Goal: Task Accomplishment & Management: Manage account settings

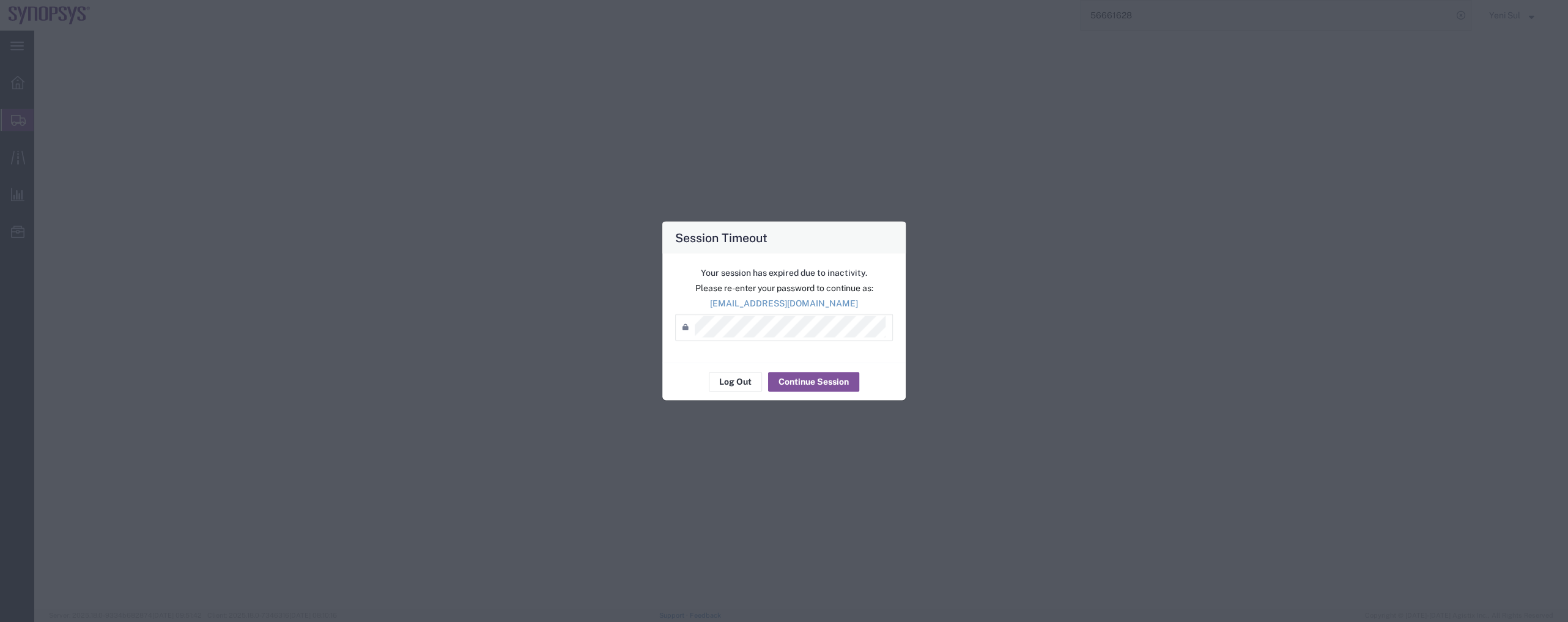
select select
select select "13"
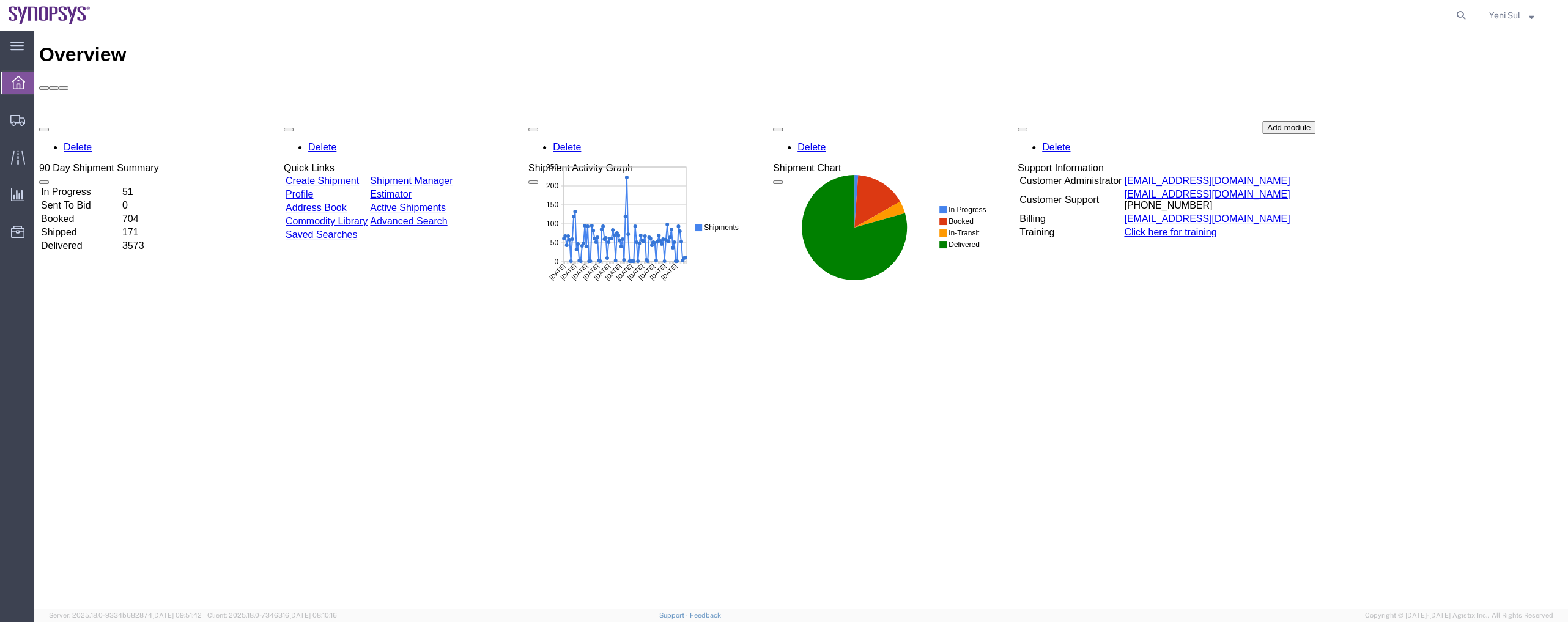
click at [16, 307] on div "main_menu Created with Sketch. Collapse Menu Overview Shipments Shipment Manage…" at bounding box center [17, 326] width 34 height 592
click at [0, 0] on span "Shipment Manager" at bounding box center [0, 0] width 0 height 0
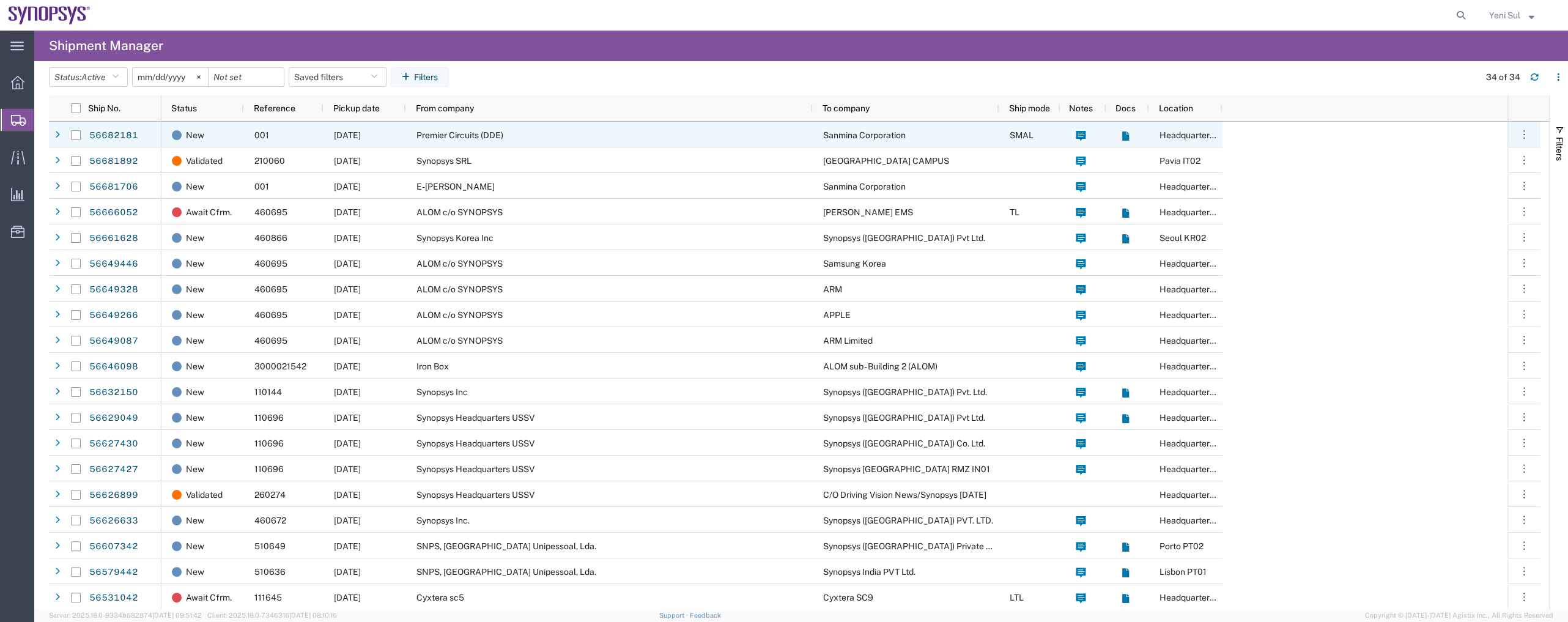
click at [520, 136] on div "Premier Circuits (DDE)" at bounding box center [609, 134] width 406 height 25
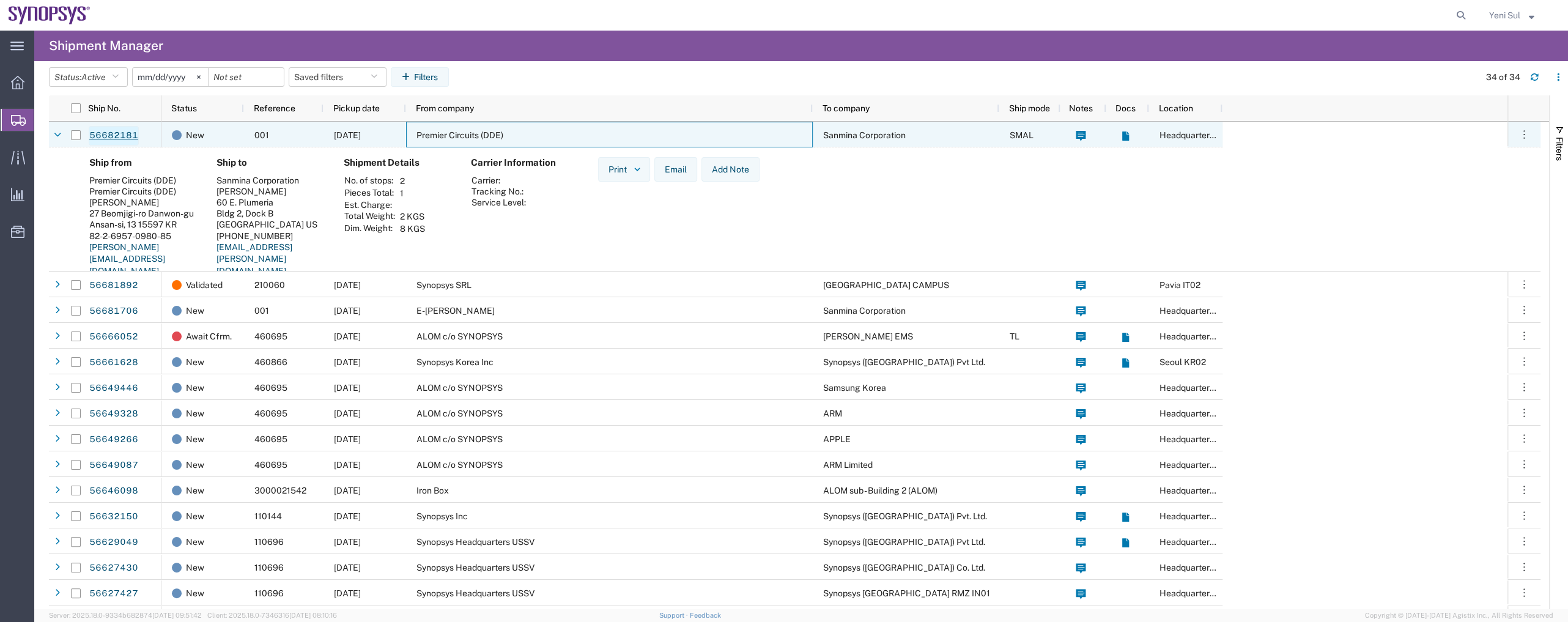
click at [119, 130] on link "56682181" at bounding box center [113, 136] width 50 height 20
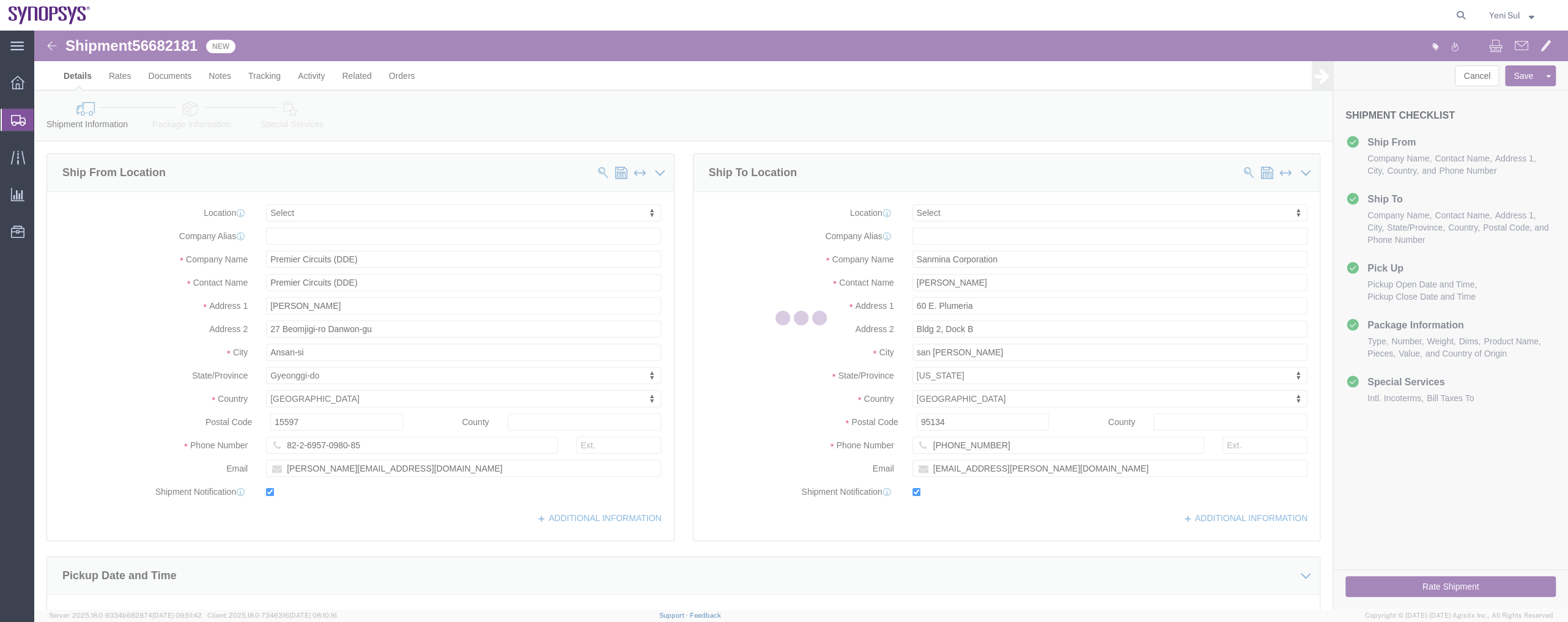
select select
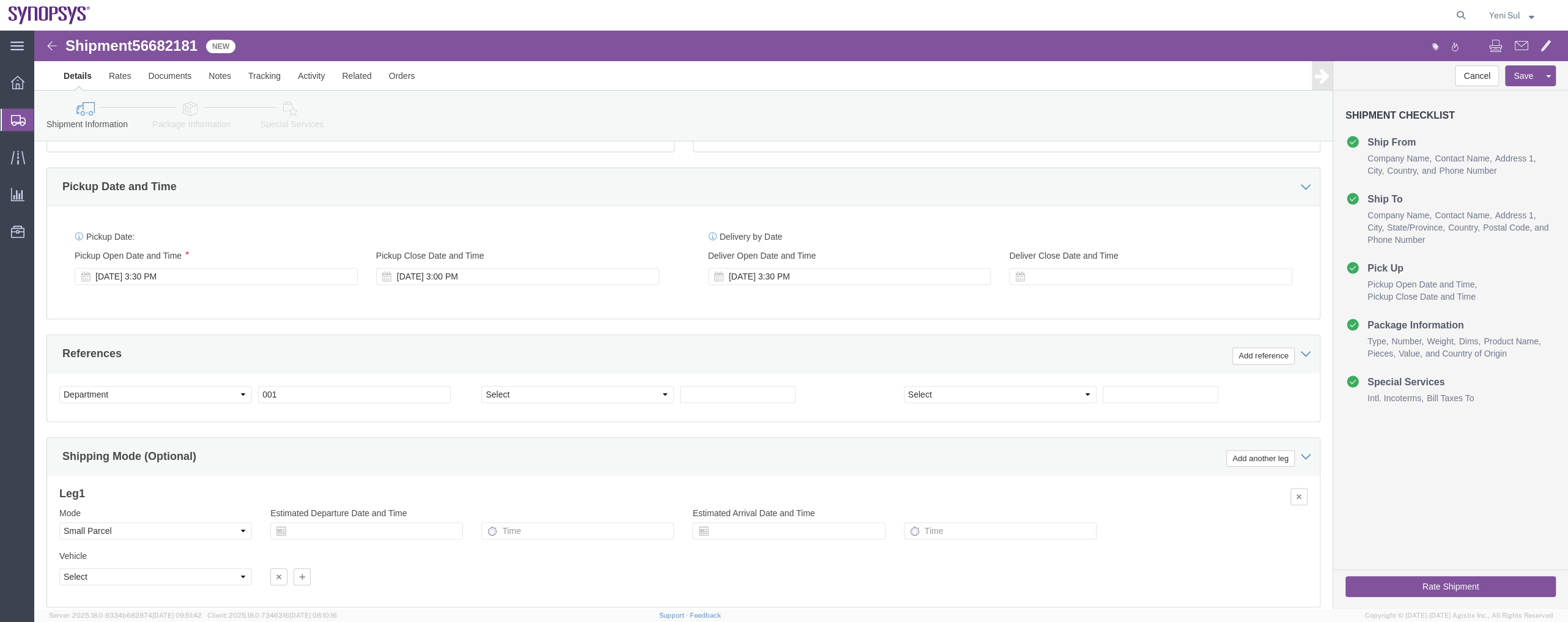
scroll to position [471, 0]
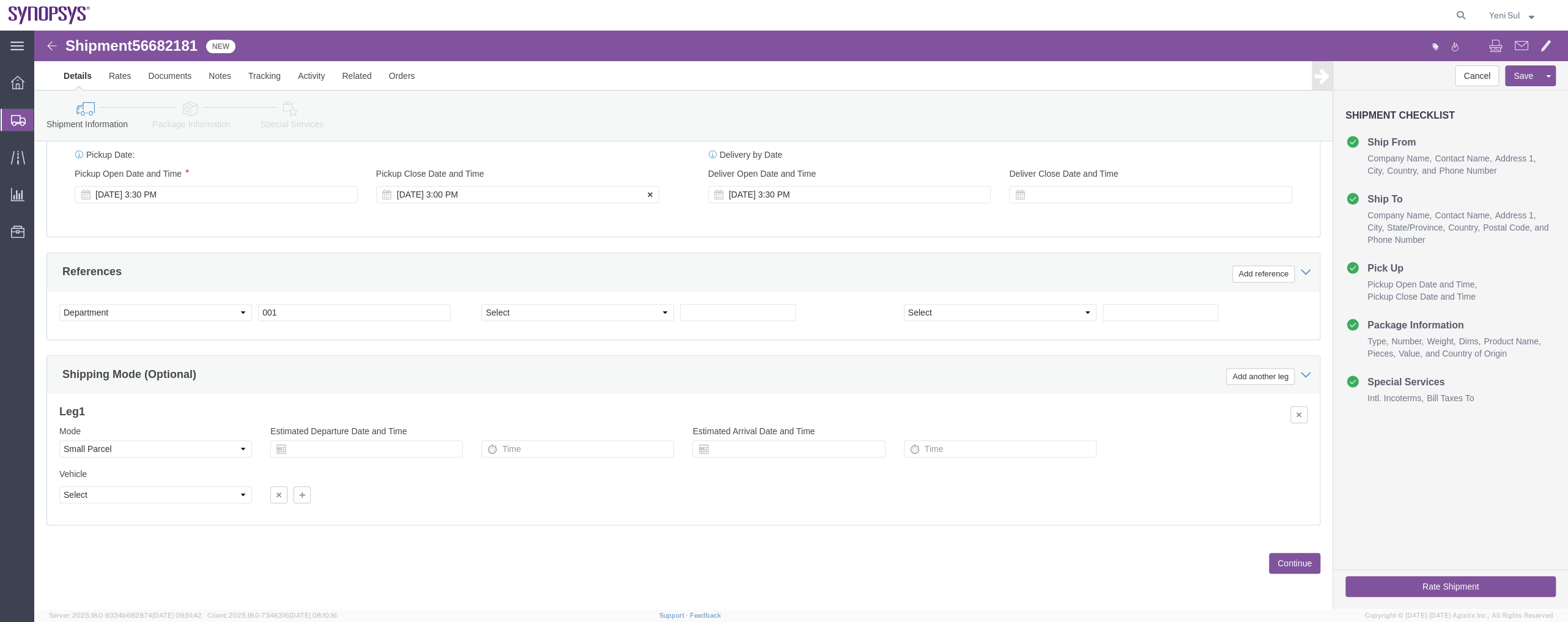
click div "[DATE] 3:00 PM"
type input "6:00 PM"
click button "Apply"
click icon
click button "Continue"
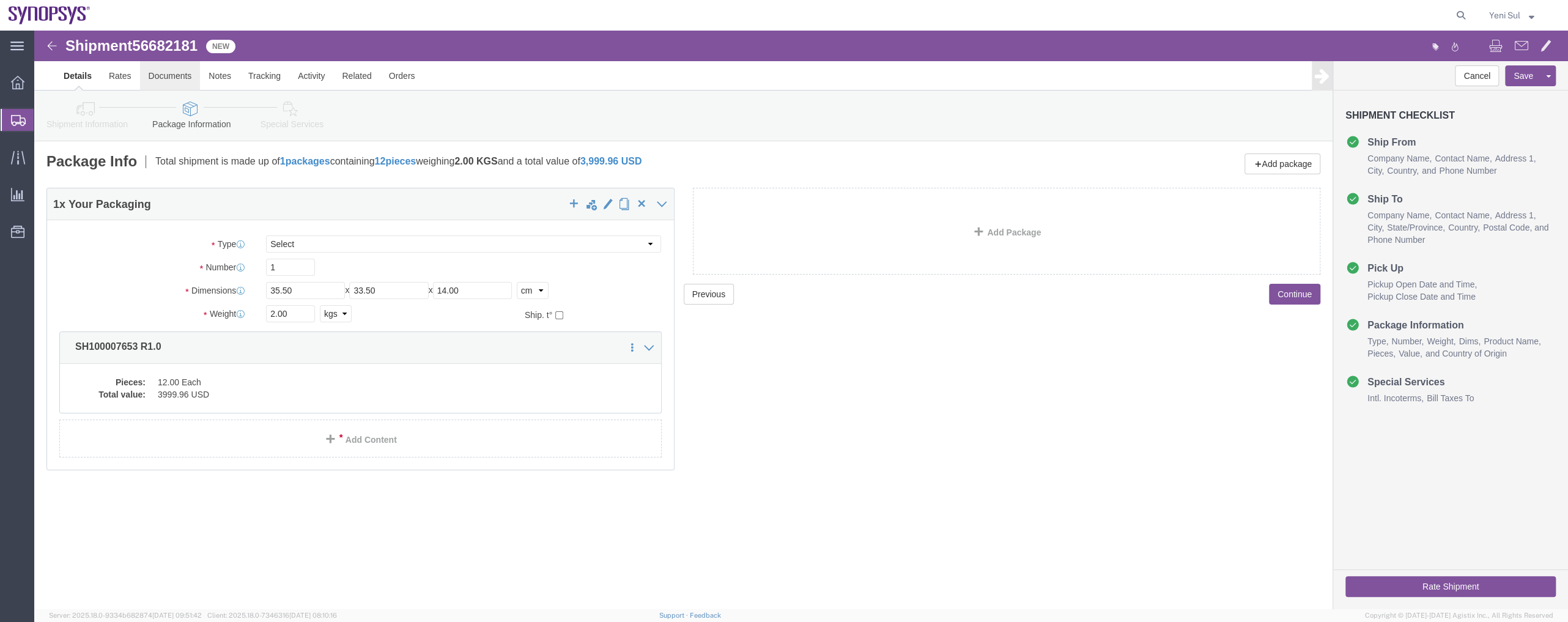
click link "Documents"
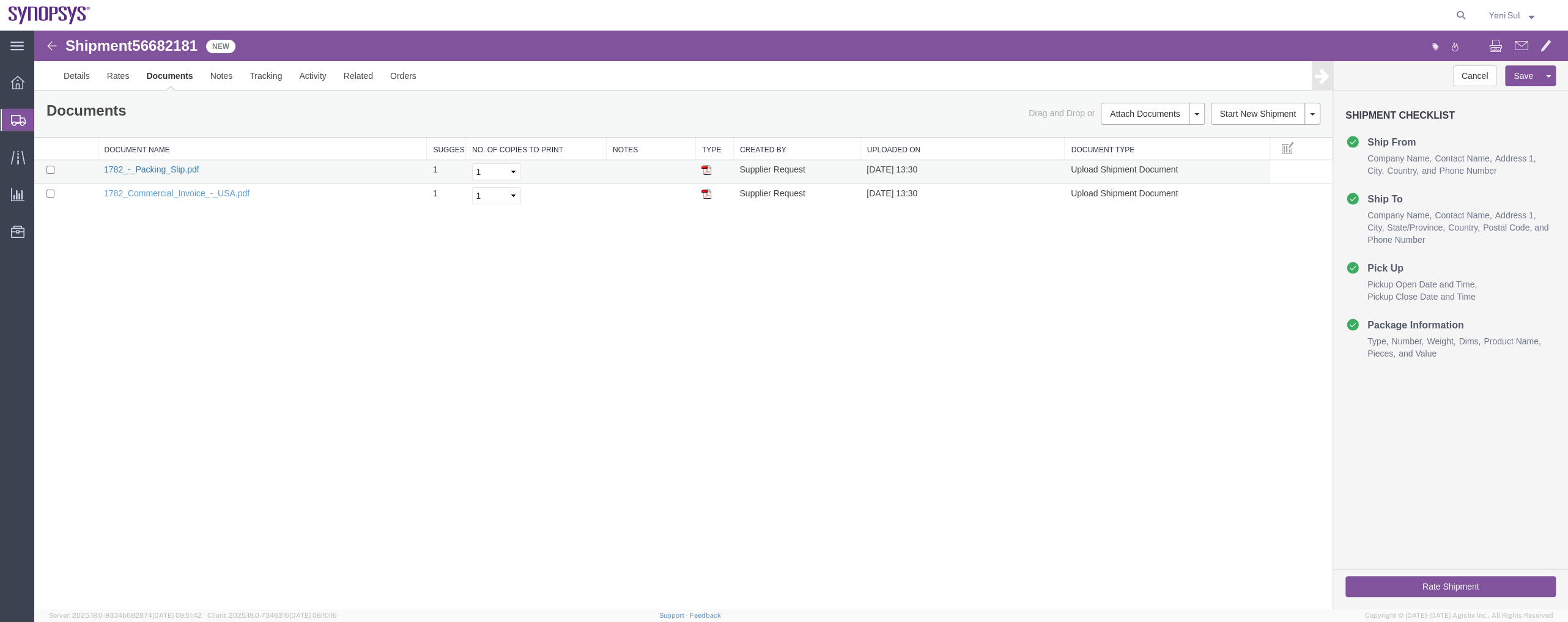
click at [151, 169] on link "1782_-_Packing_Slip.pdf" at bounding box center [151, 169] width 95 height 10
click at [167, 193] on link "1782_Commercial_Invoice_-_USA.pdf" at bounding box center [177, 193] width 145 height 10
click at [941, 406] on div "Shipment 56682181 2 of 2 New Details Rates Documents Notes Tracking Activity Re…" at bounding box center [801, 320] width 1534 height 579
click at [85, 79] on link "Details" at bounding box center [76, 75] width 43 height 29
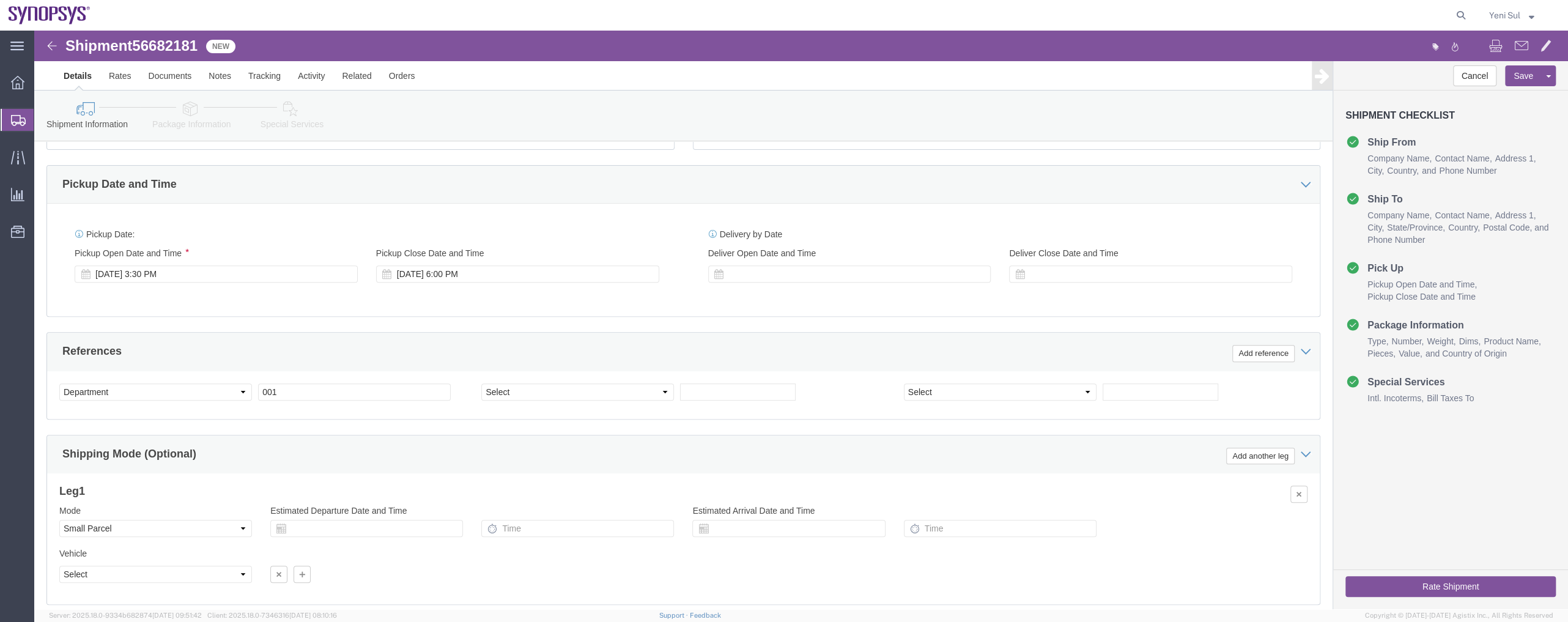
scroll to position [471, 0]
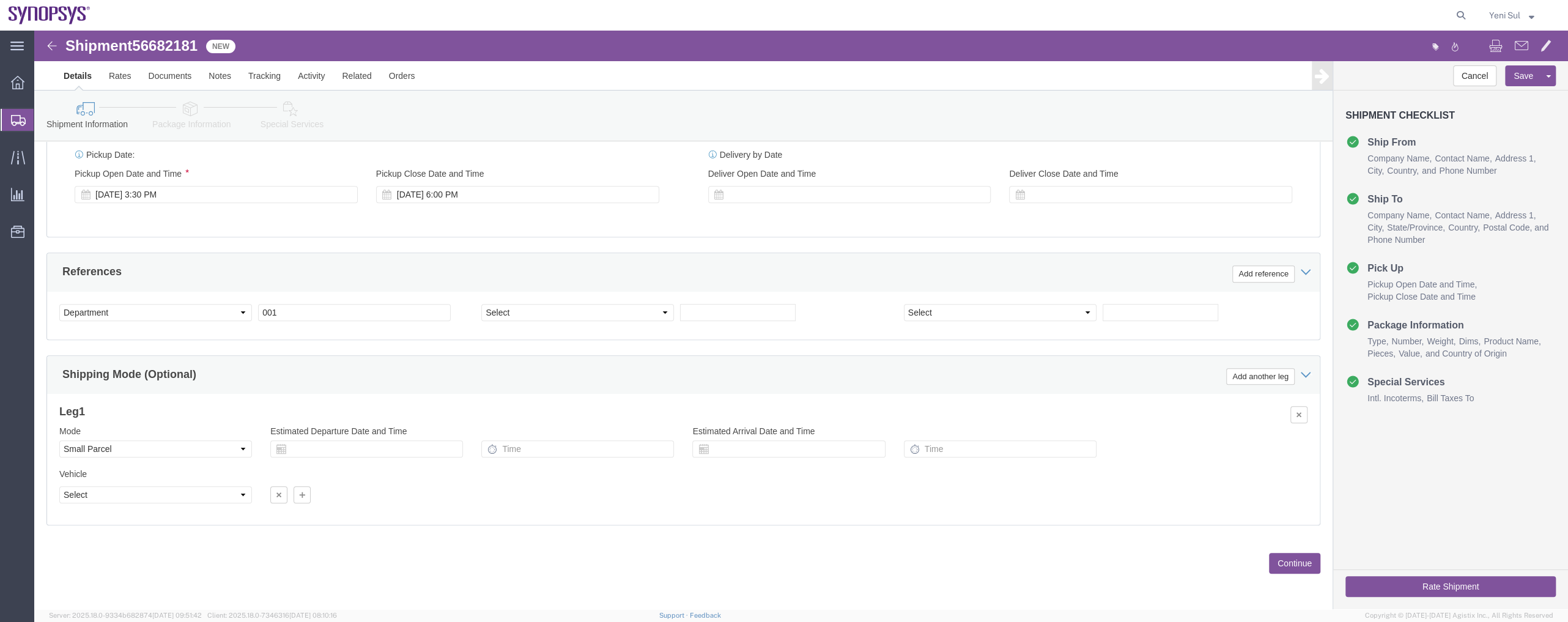
click button "Continue"
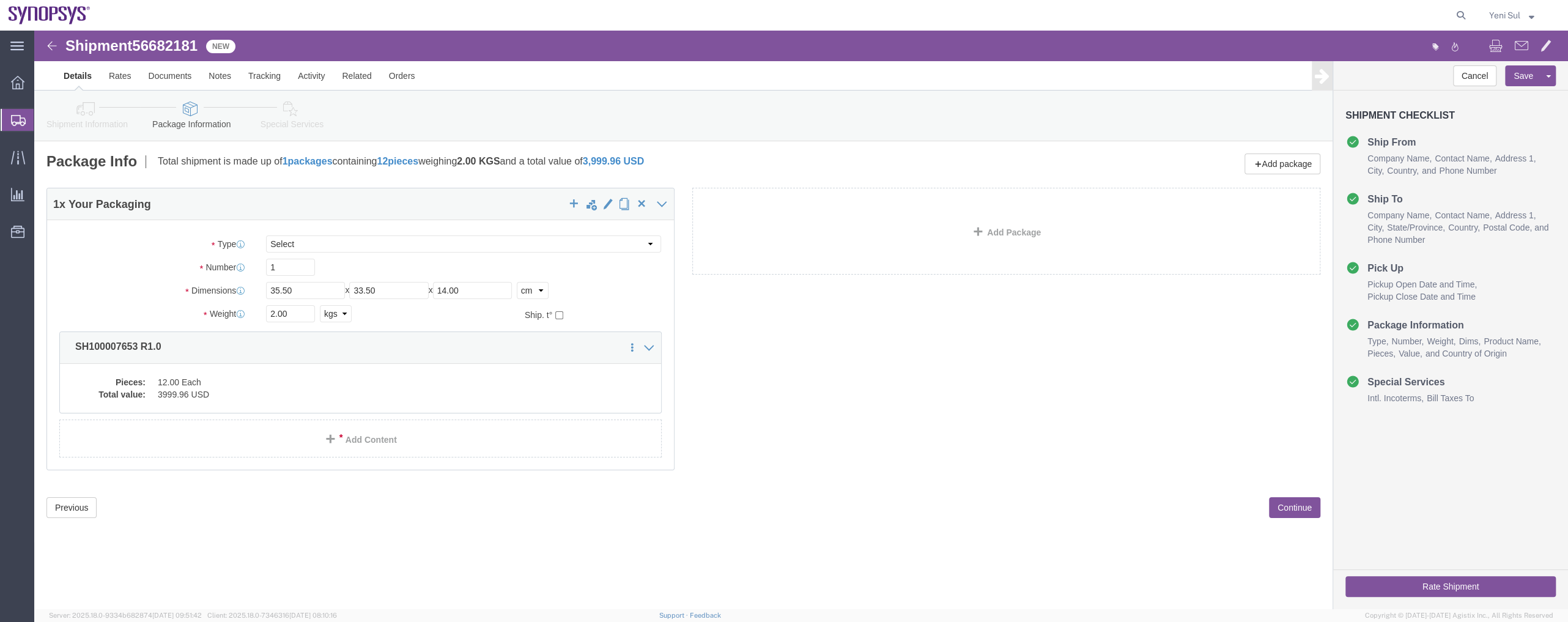
click div "1 x Your Packaging Package Type Select Envelope Large Box Medium Box PAK Rack S…"
click dd "12.00 Each"
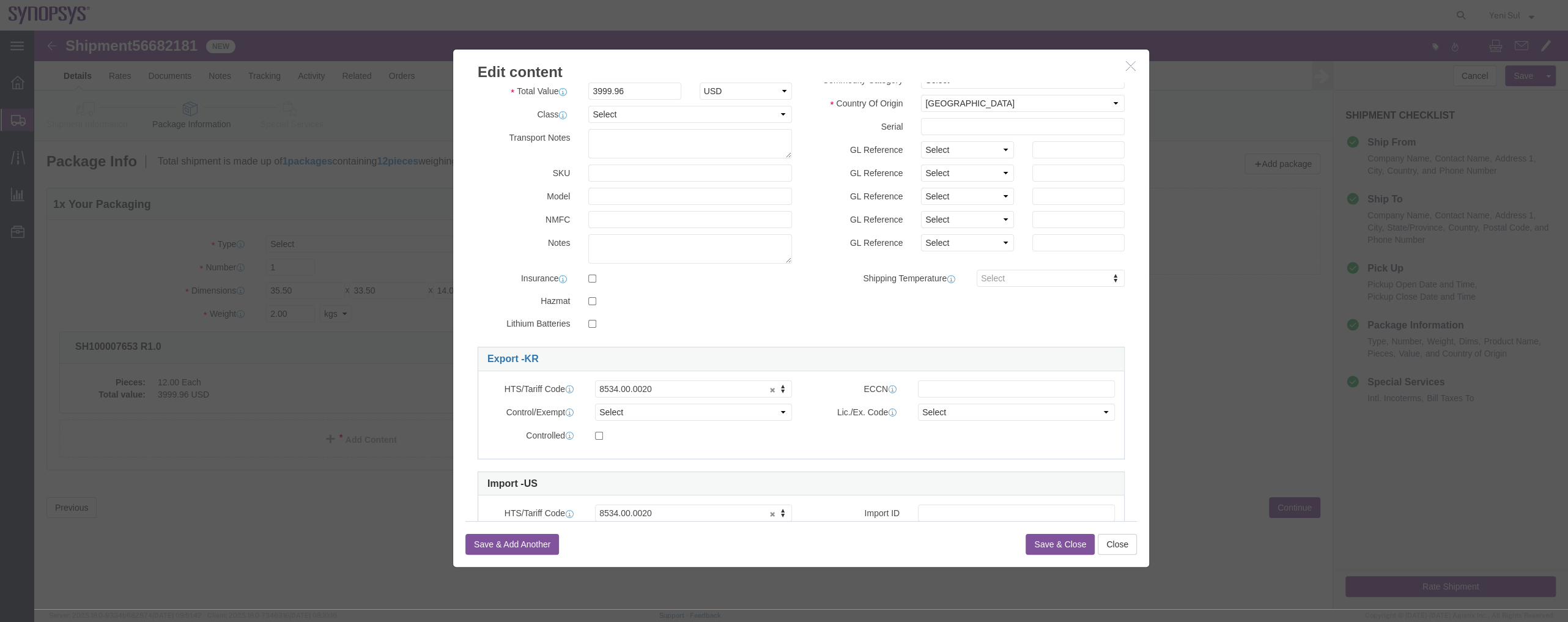
scroll to position [145, 0]
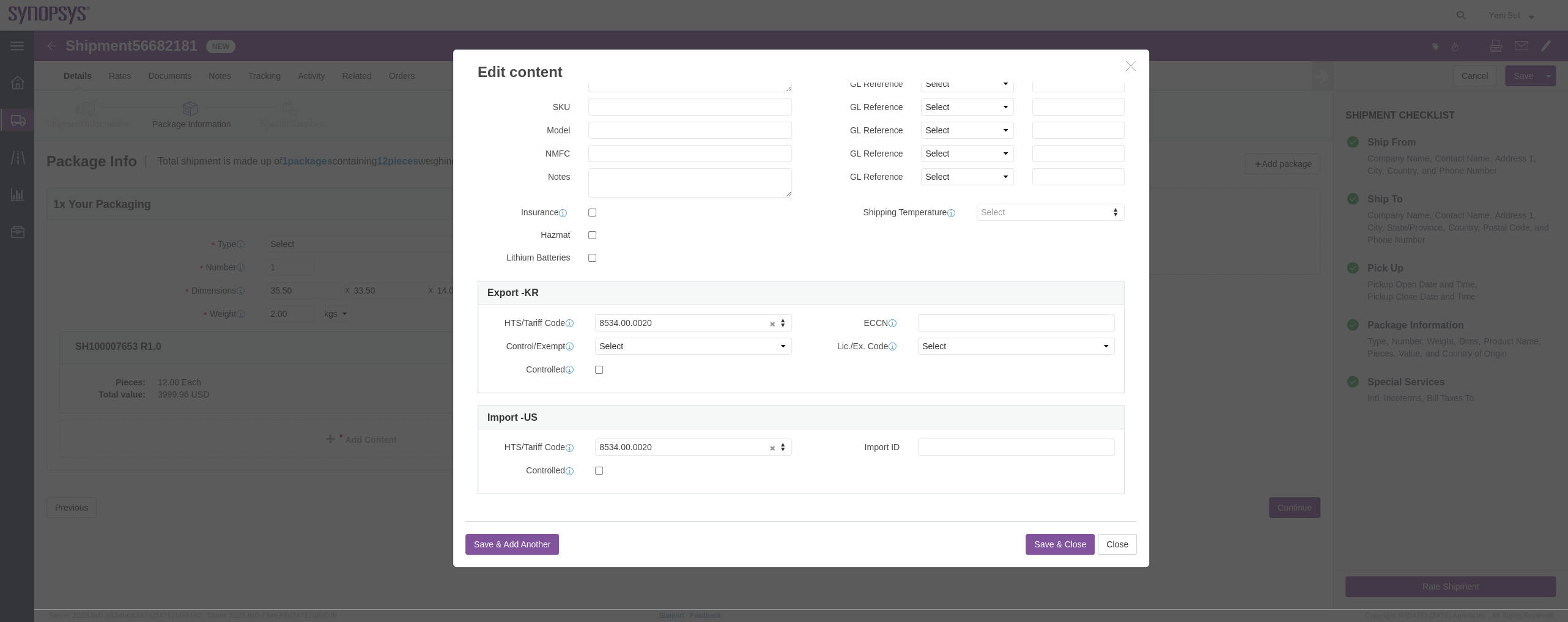
click div "Save & Add Another Save & Close Close"
click button "Save & Close"
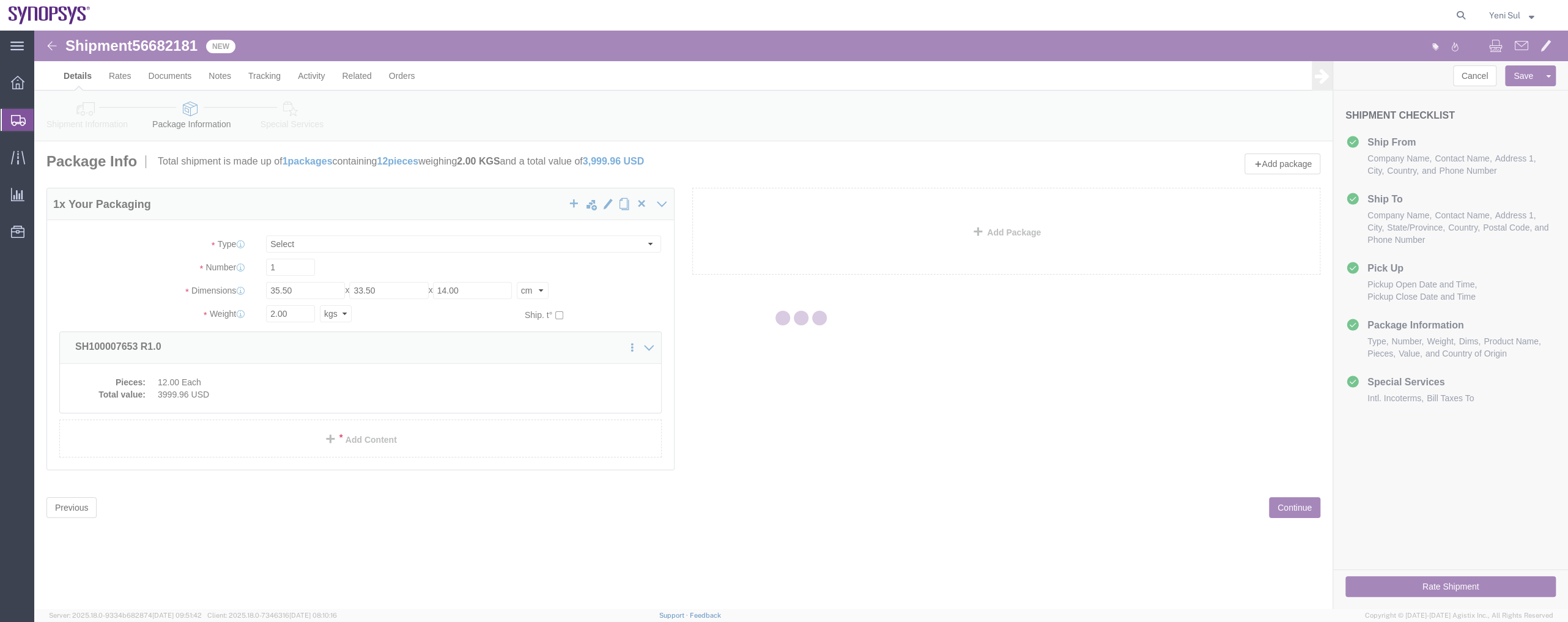
click at [1052, 536] on div at bounding box center [801, 320] width 1534 height 579
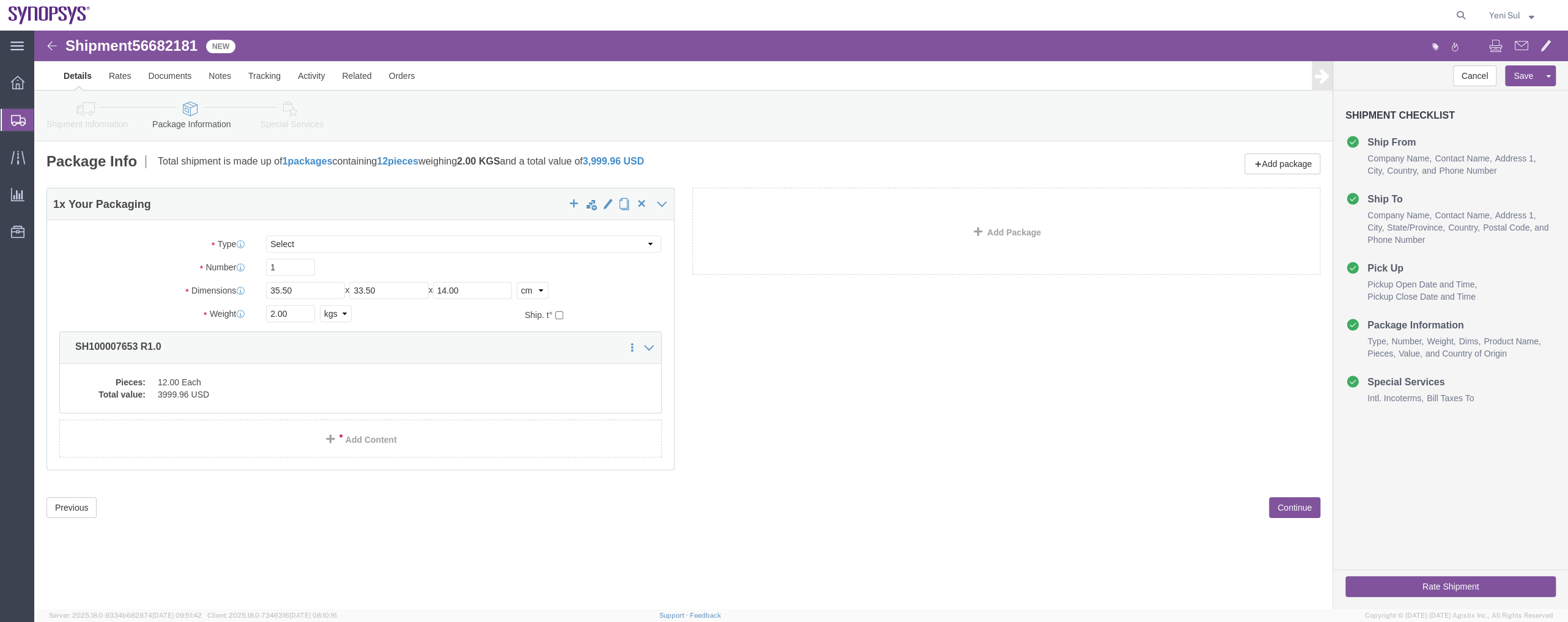
click button "Continue"
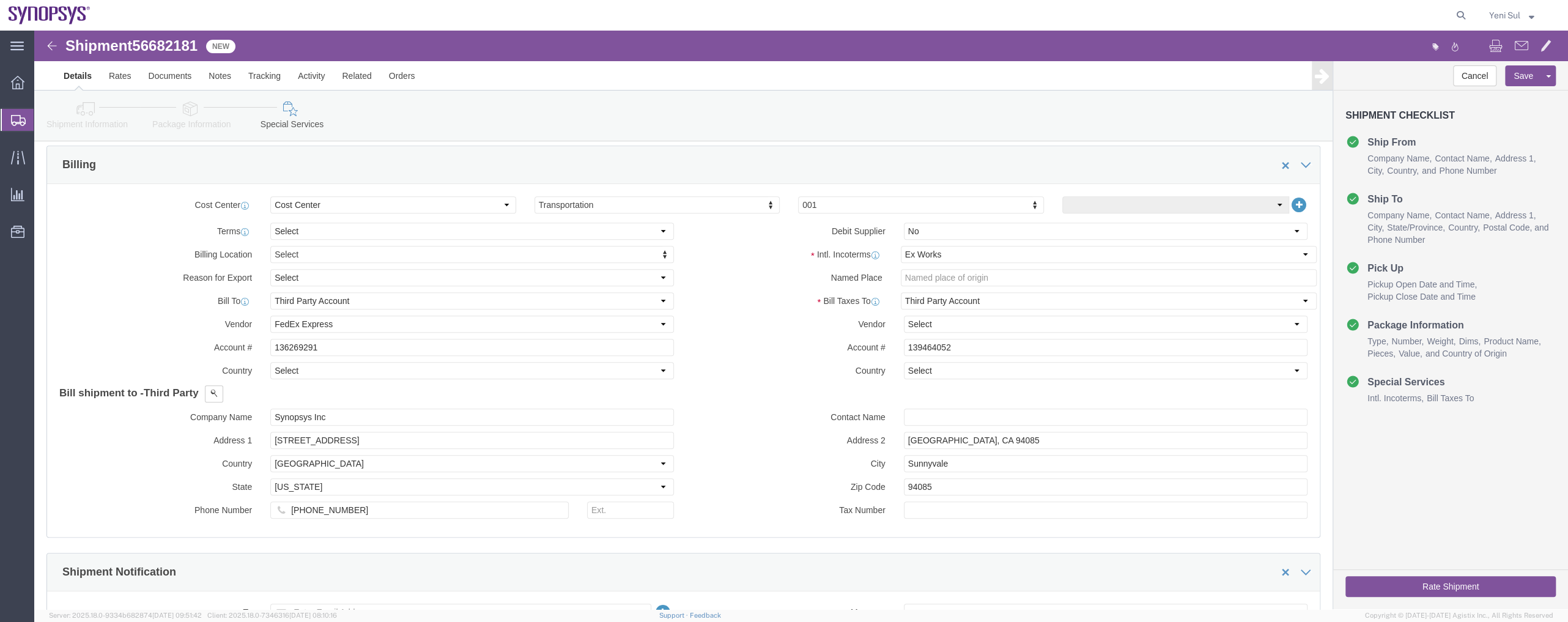
scroll to position [556, 0]
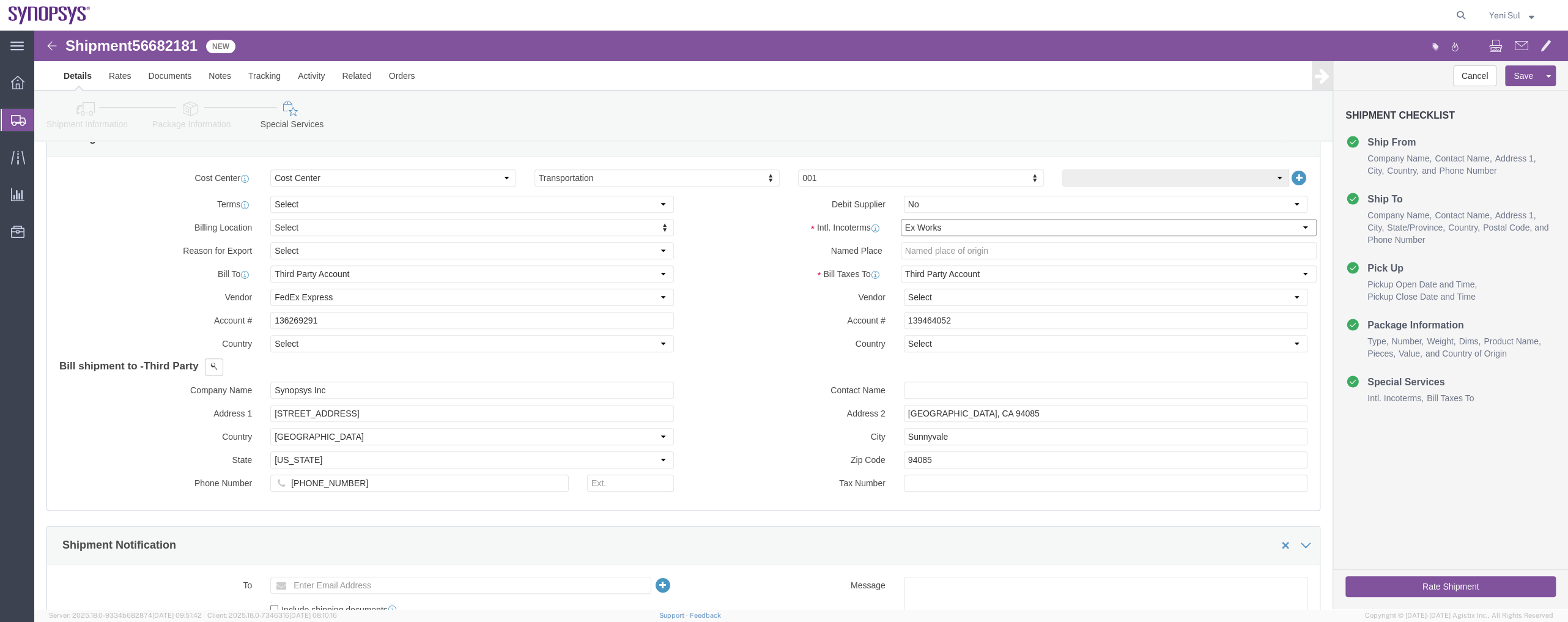
click select "Select Carriage Insurance Paid Carriage Paid To Cost and Freight Cost Insurance…"
drag, startPoint x: 333, startPoint y: 269, endPoint x: 199, endPoint y: 260, distance: 134.3
click div "Vendor Select DHL FedEx Express UPS"
click select "Select DHL FedEx Express UPS"
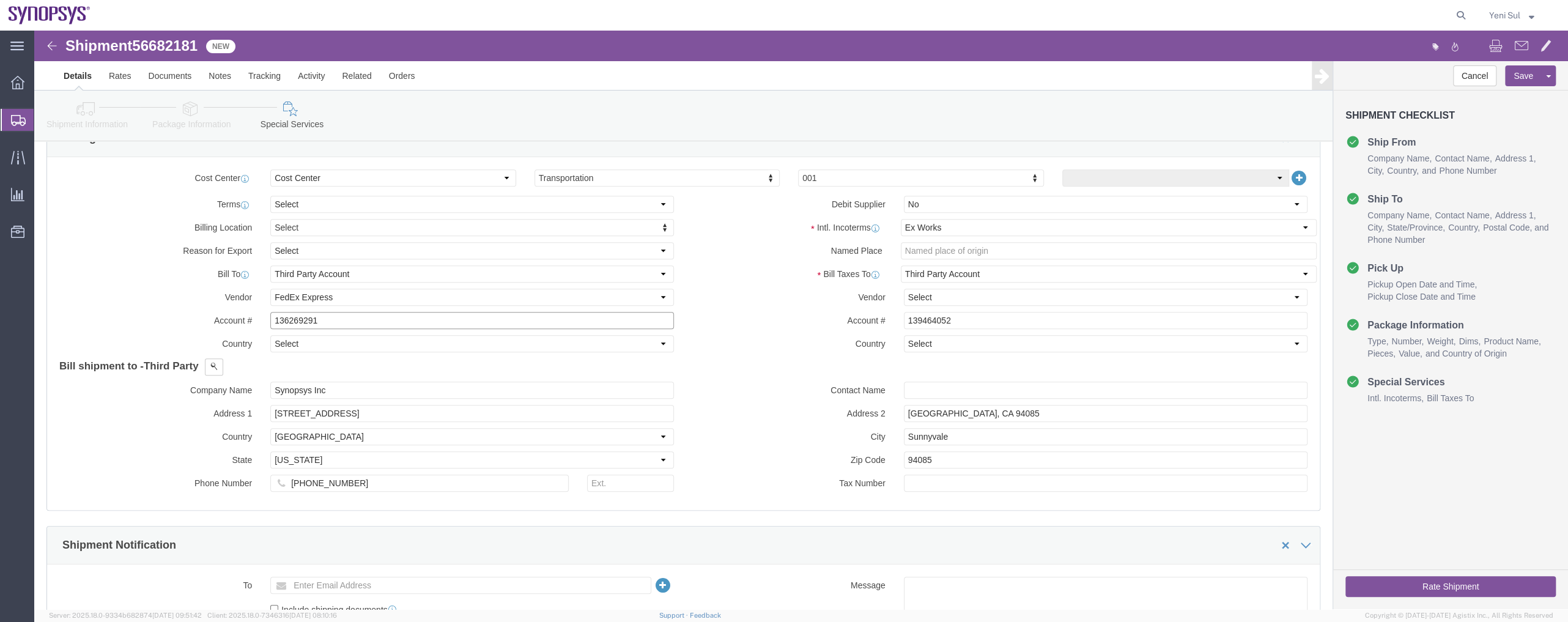
drag, startPoint x: 316, startPoint y: 291, endPoint x: 149, endPoint y: 281, distance: 167.3
click div "Account # 136269291"
drag, startPoint x: 899, startPoint y: 282, endPoint x: 762, endPoint y: 278, distance: 137.1
click div "Intl. Incoterms Select Carriage Insurance Paid Carriage Paid To Cost and Freigh…"
click div "Bill shipment to - Third Party Company Name Premier Circuits (DDE) Address 1 [P…"
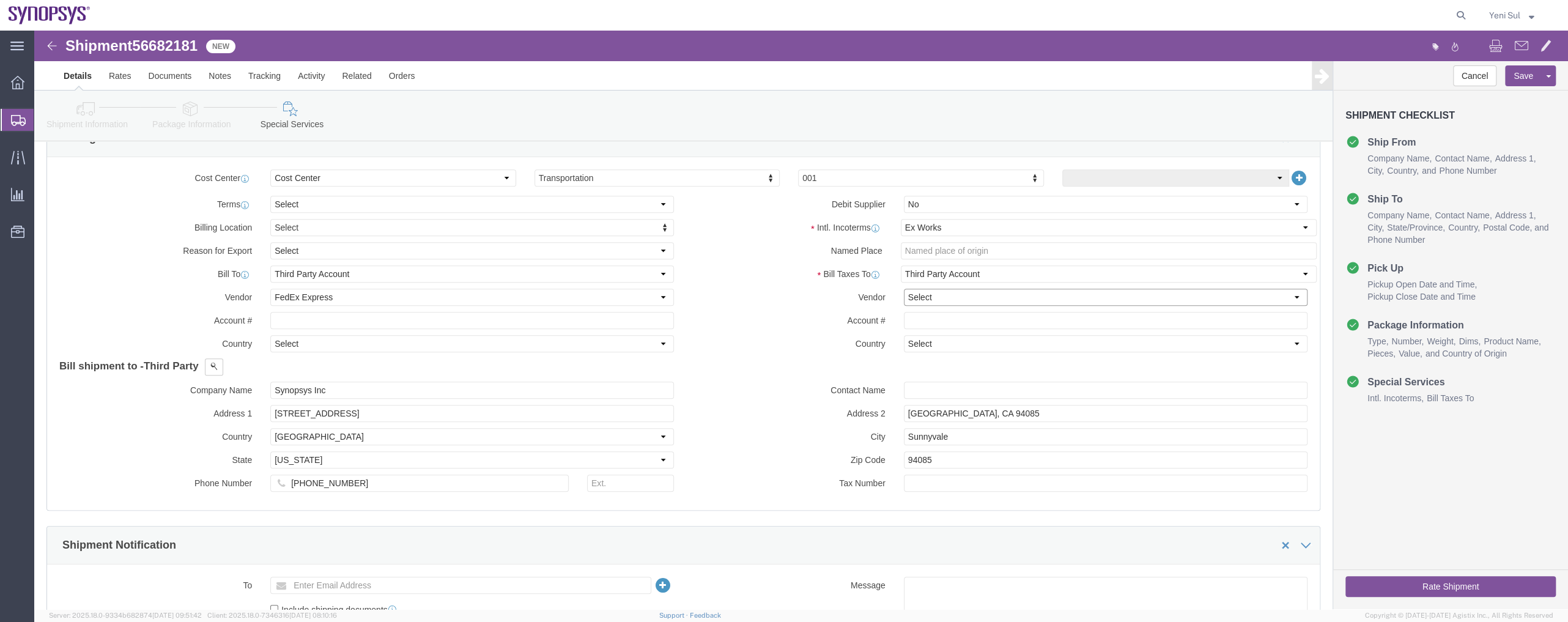
click select "Select DHL FedEx Express UPS"
select select "FedEx Express"
click select "Select DHL FedEx Express UPS"
click div "Billing Location Select Select My Profile Location [GEOGRAPHIC_DATA] DE04 Agrat…"
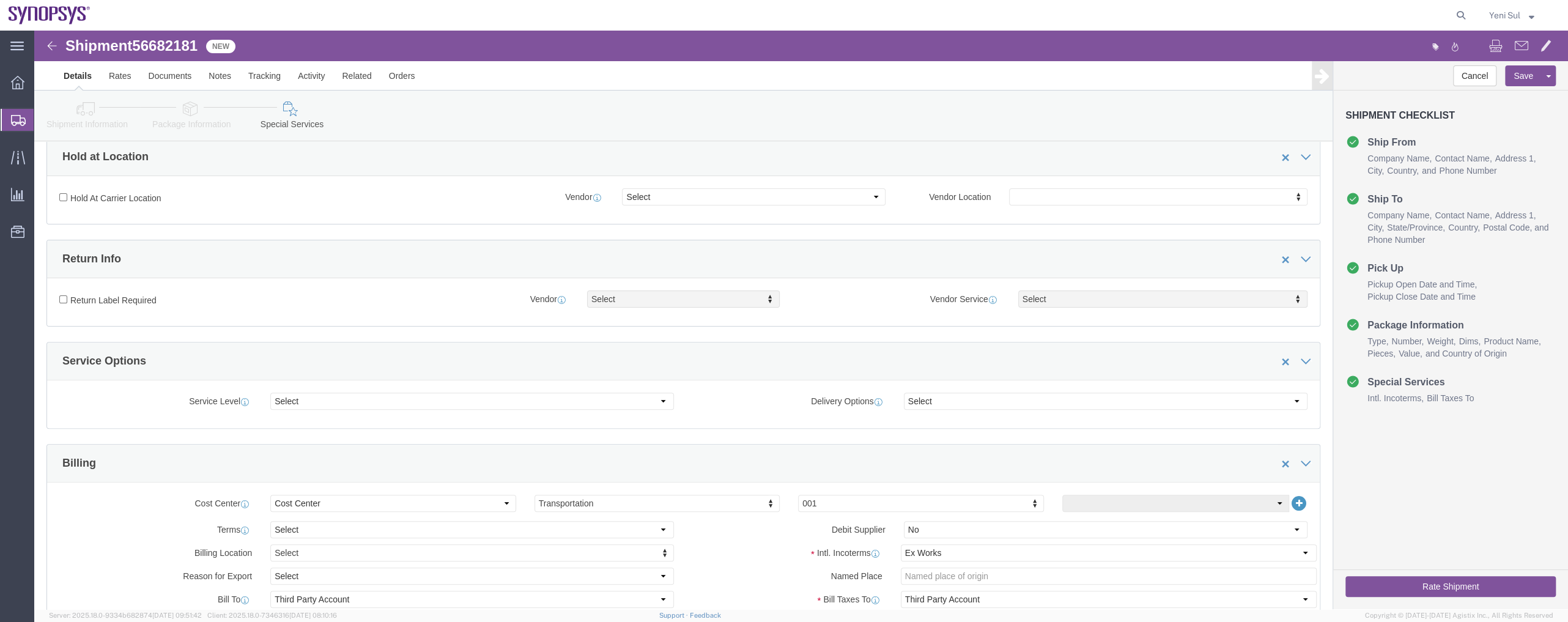
scroll to position [86, 0]
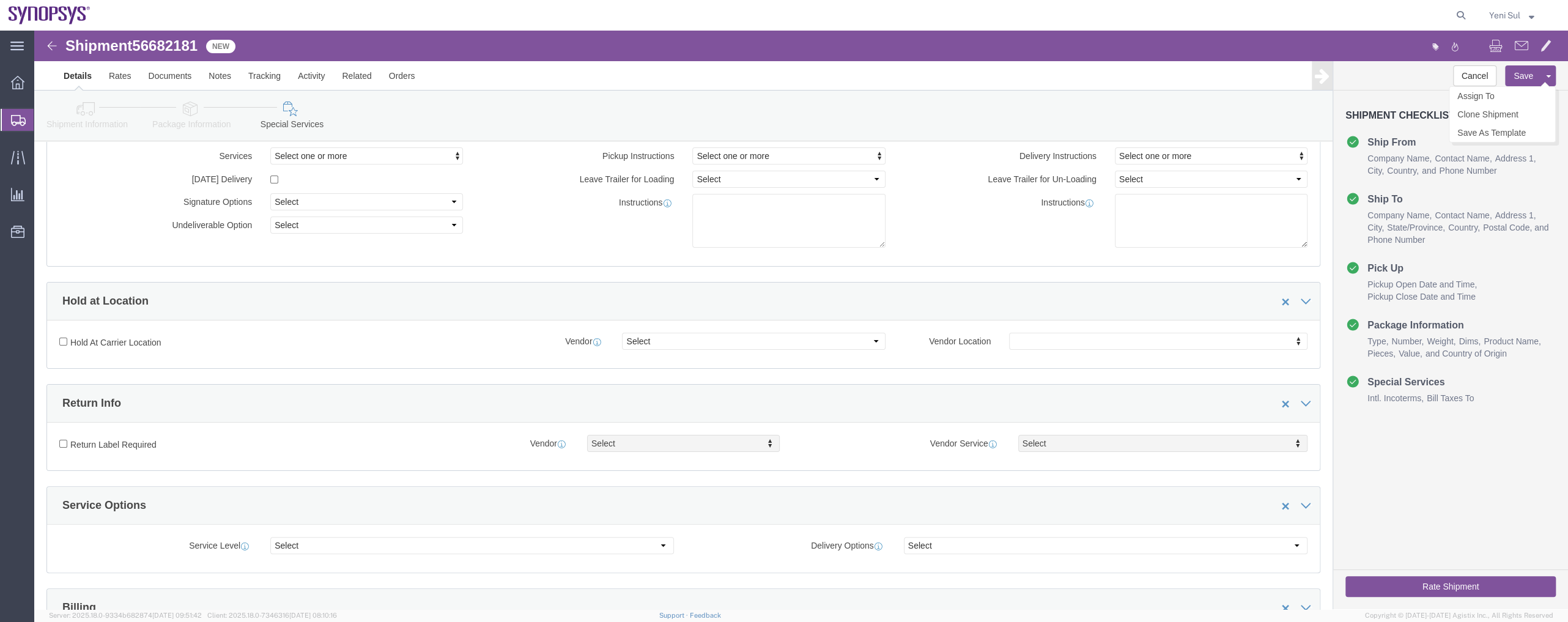
click button "Save"
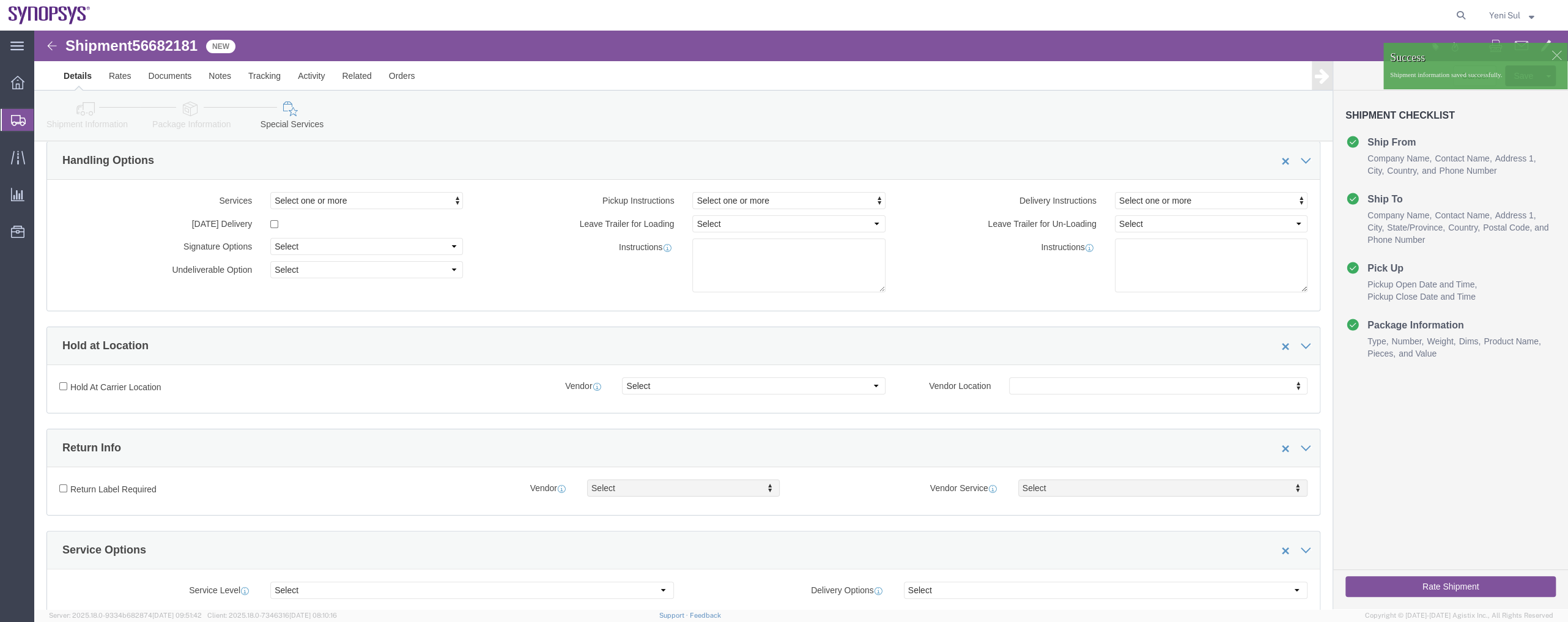
scroll to position [0, 0]
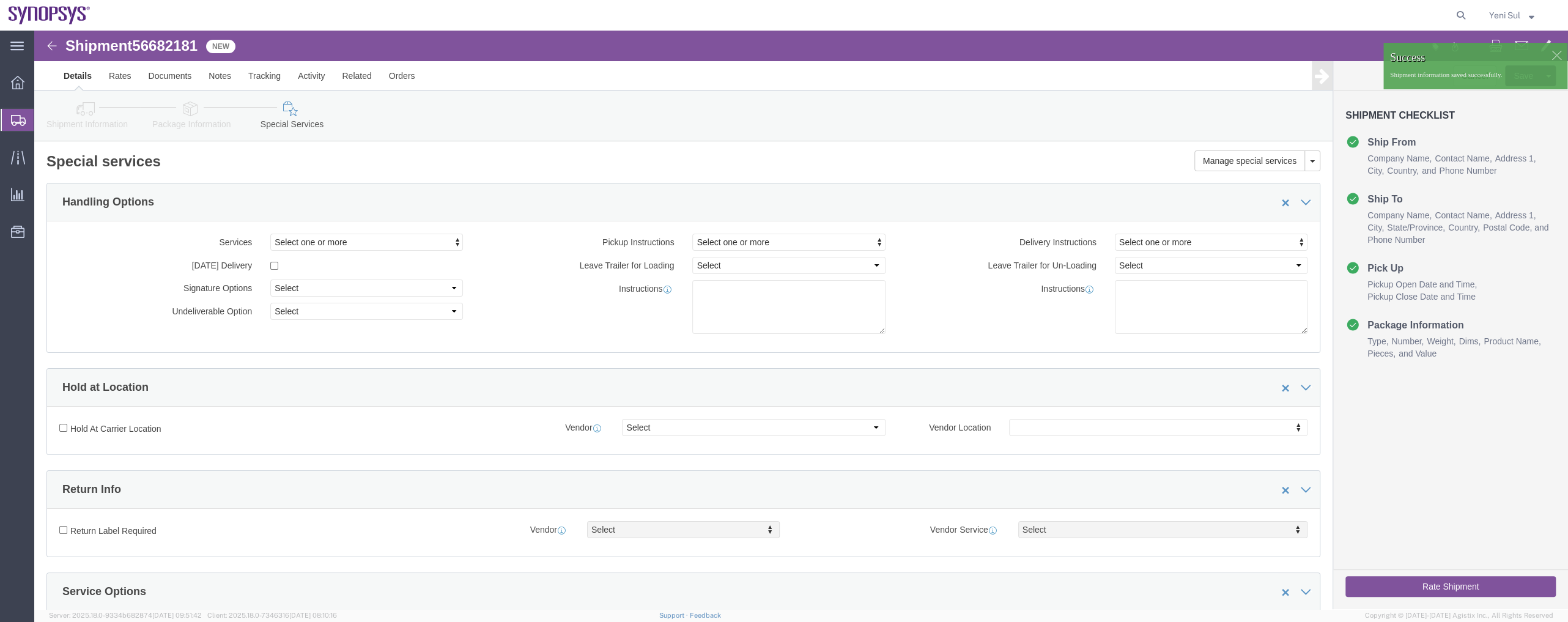
click link "Shipment Information"
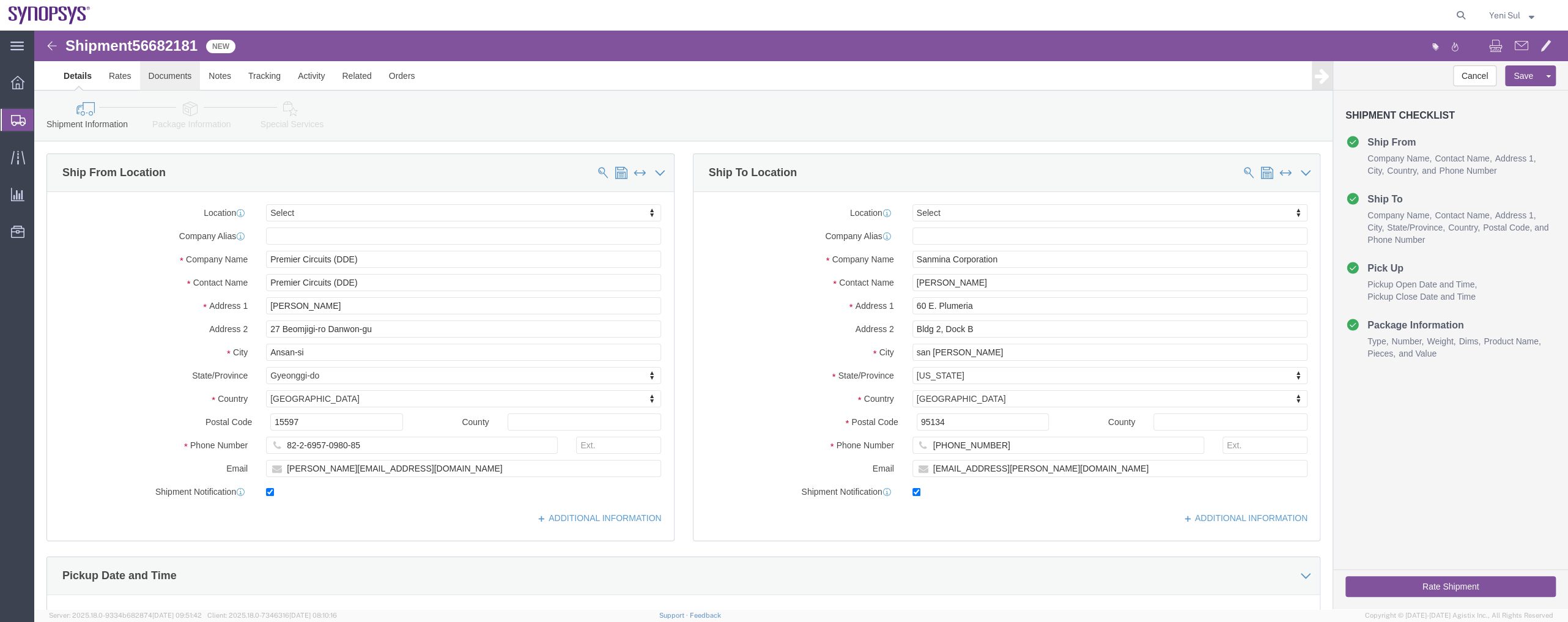
click link "Documents"
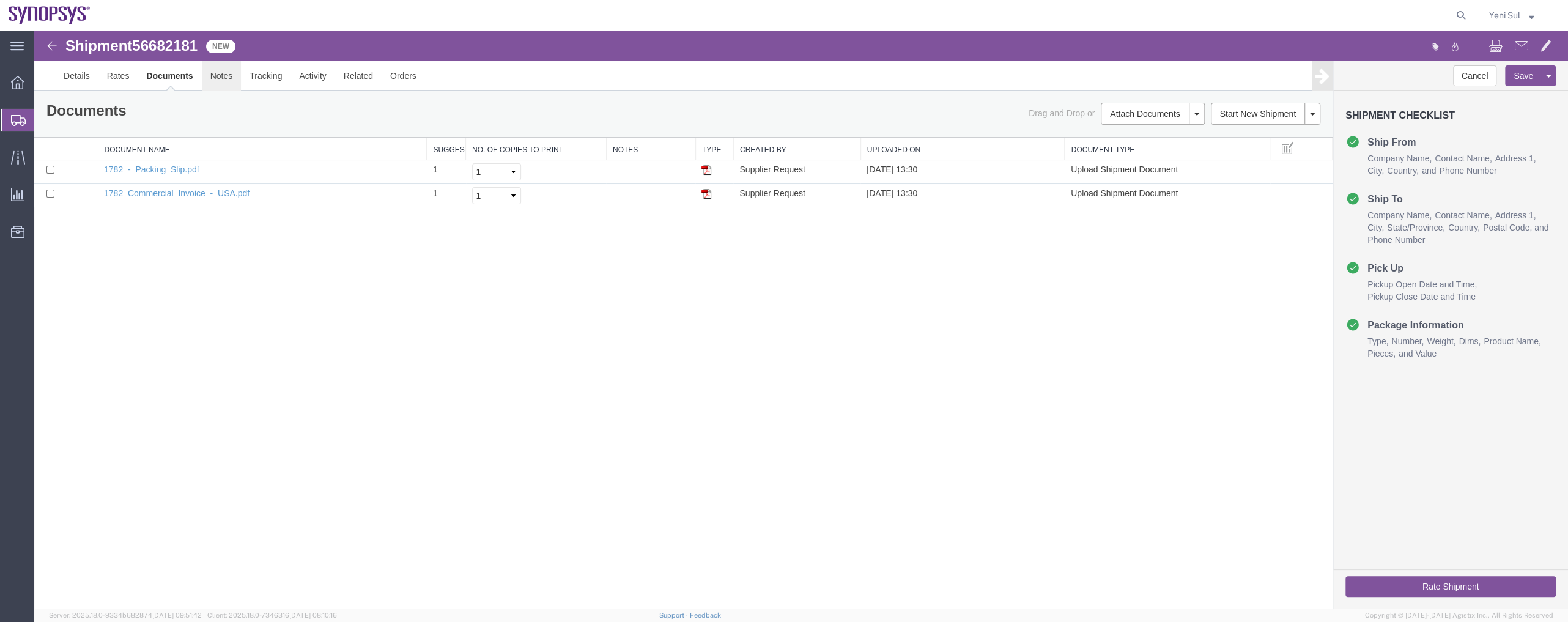
click at [220, 77] on link "Notes" at bounding box center [221, 75] width 40 height 29
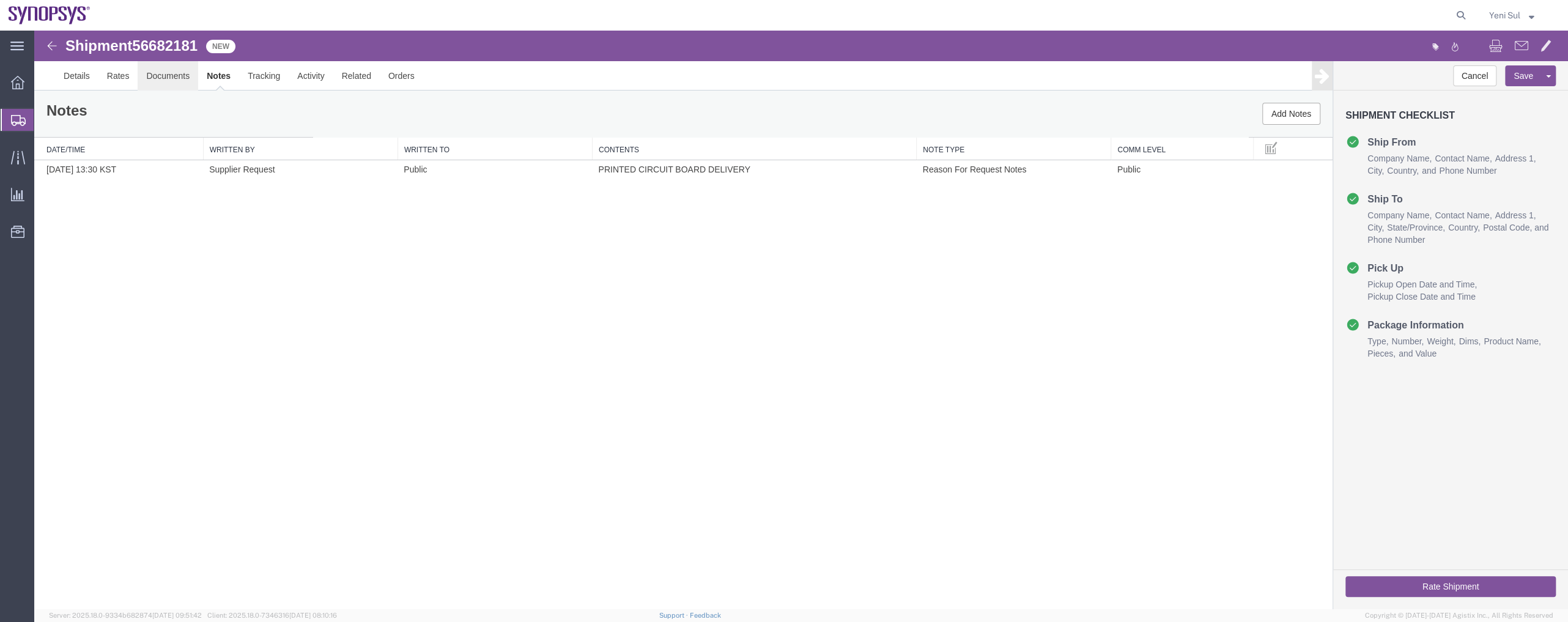
click at [171, 75] on link "Documents" at bounding box center [168, 75] width 60 height 29
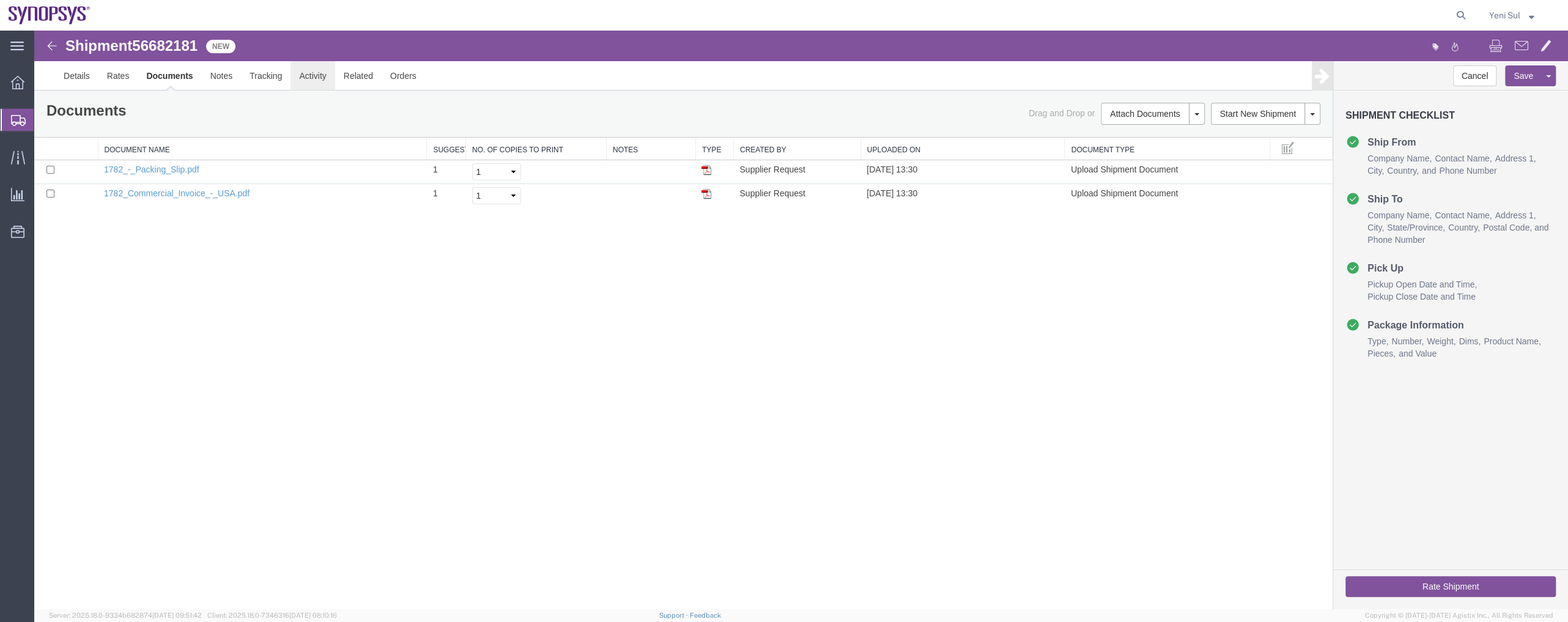
click at [321, 77] on link "Activity" at bounding box center [313, 75] width 44 height 29
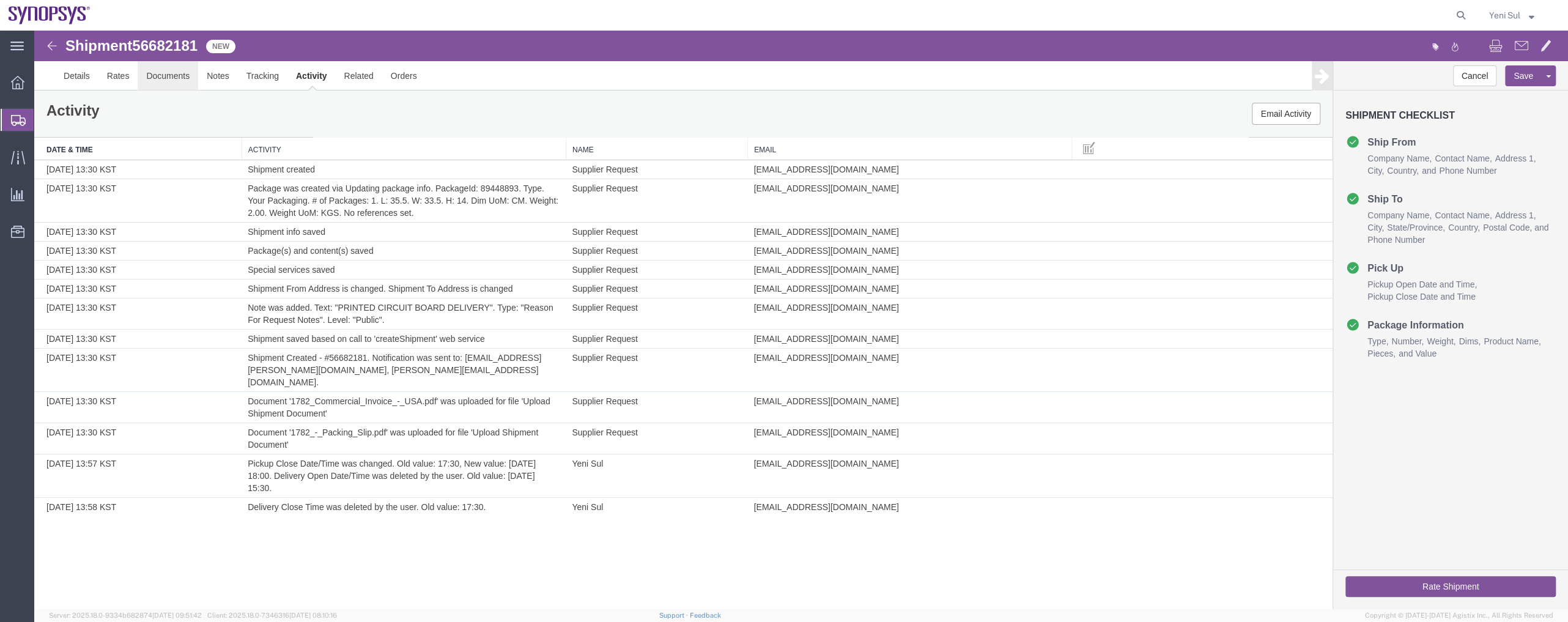
click at [143, 80] on link "Documents" at bounding box center [168, 75] width 60 height 29
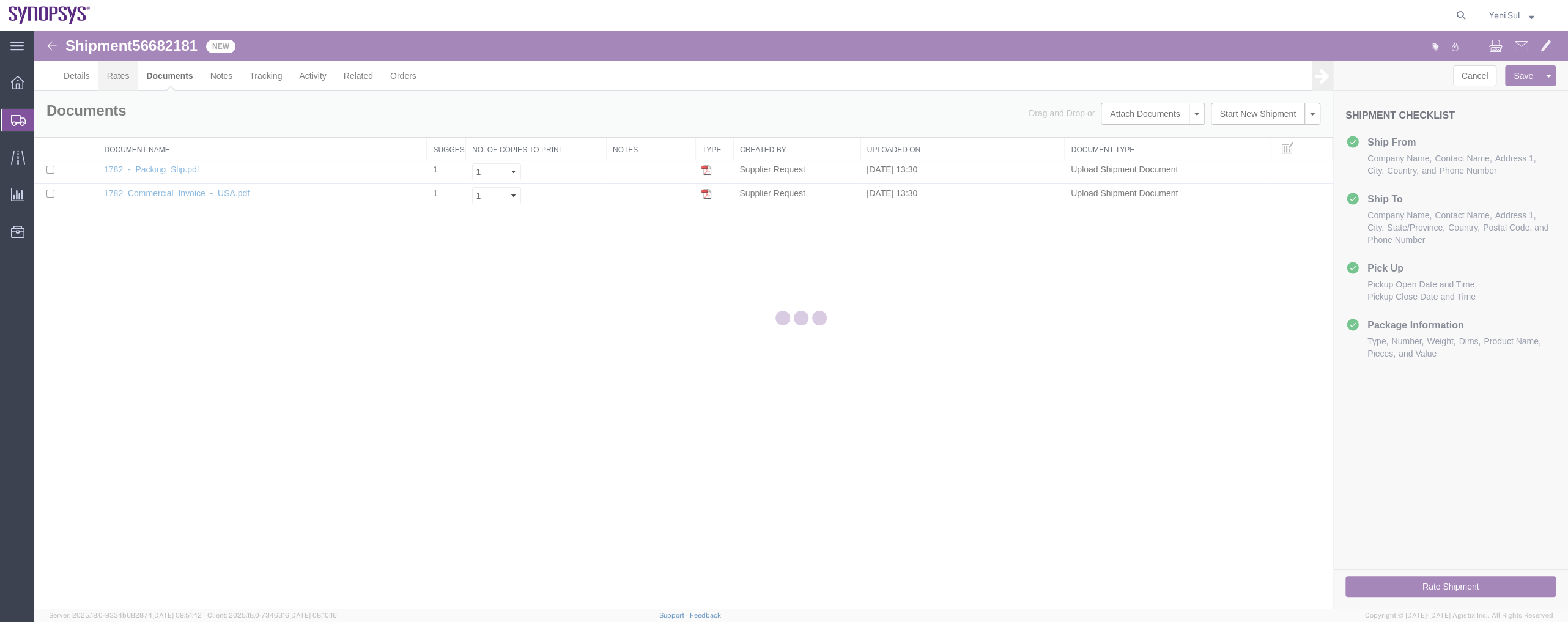
click at [121, 81] on link "Rates" at bounding box center [119, 75] width 40 height 29
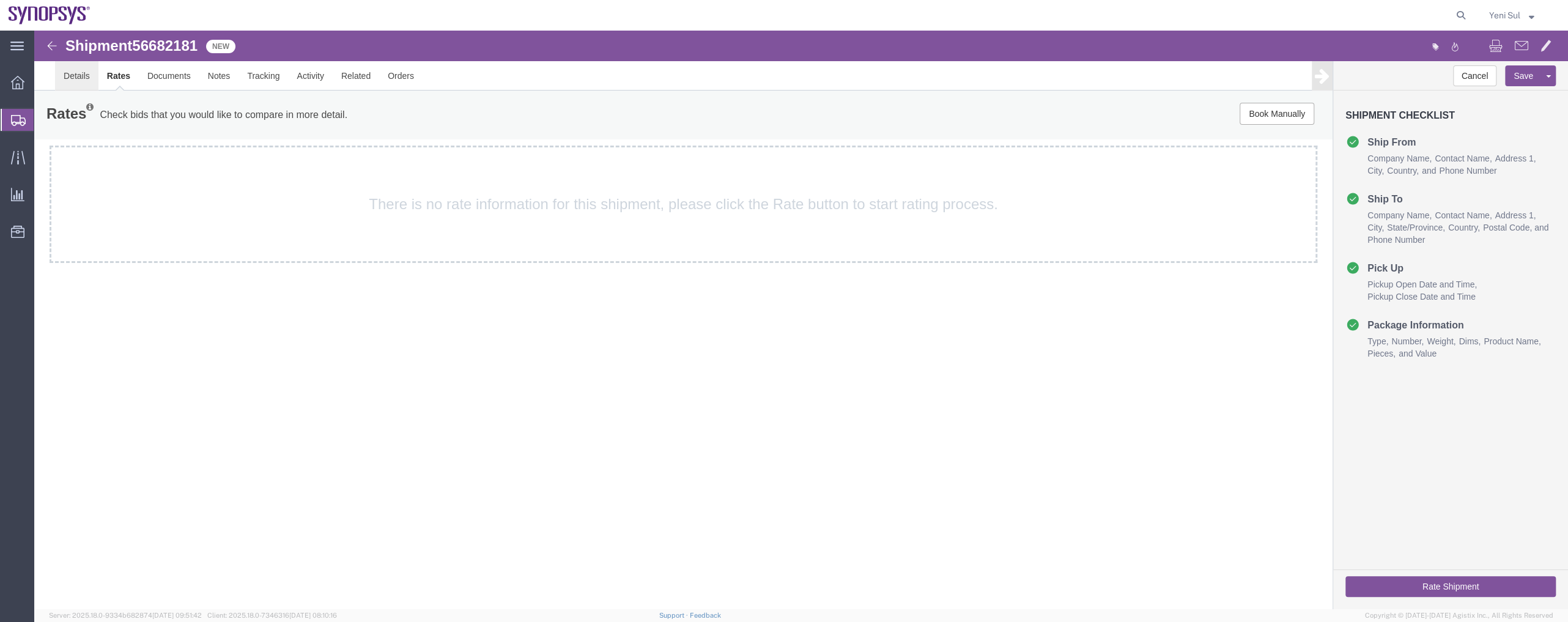
click at [75, 78] on link "Details" at bounding box center [76, 75] width 43 height 29
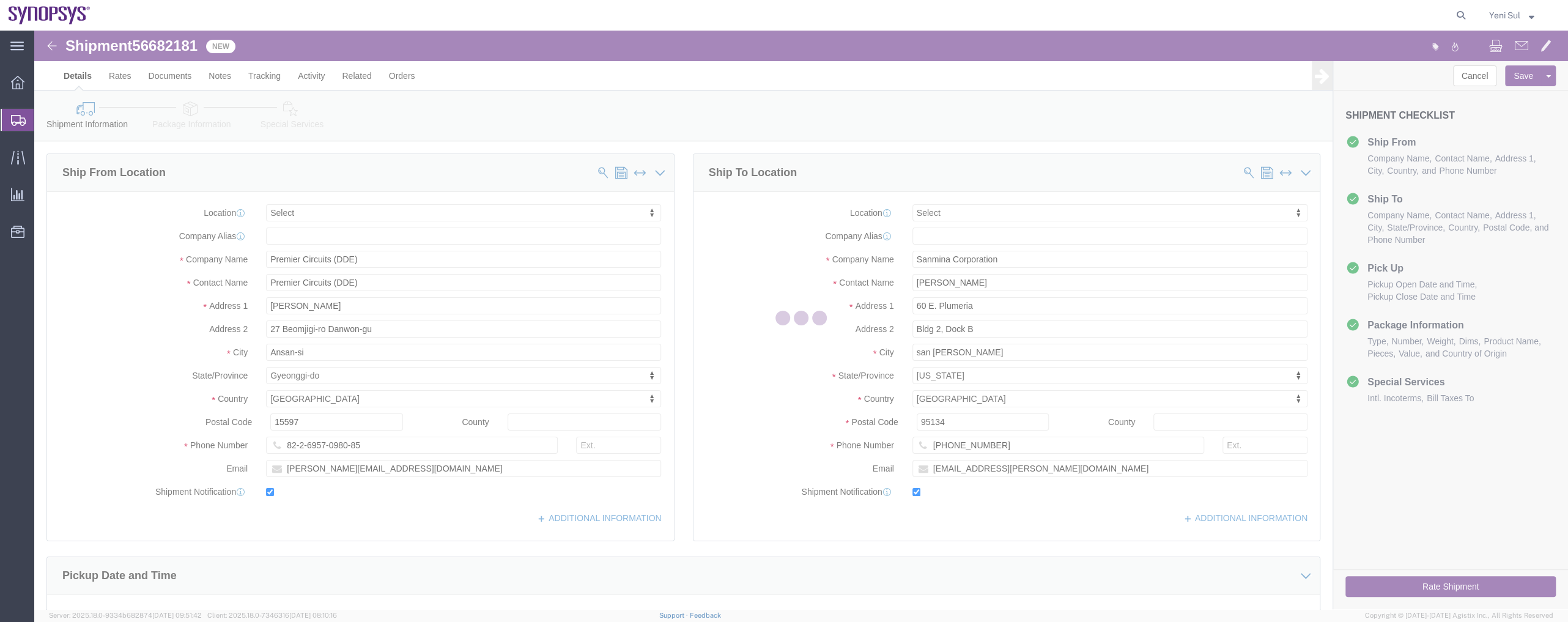
click at [315, 131] on div at bounding box center [801, 320] width 1534 height 579
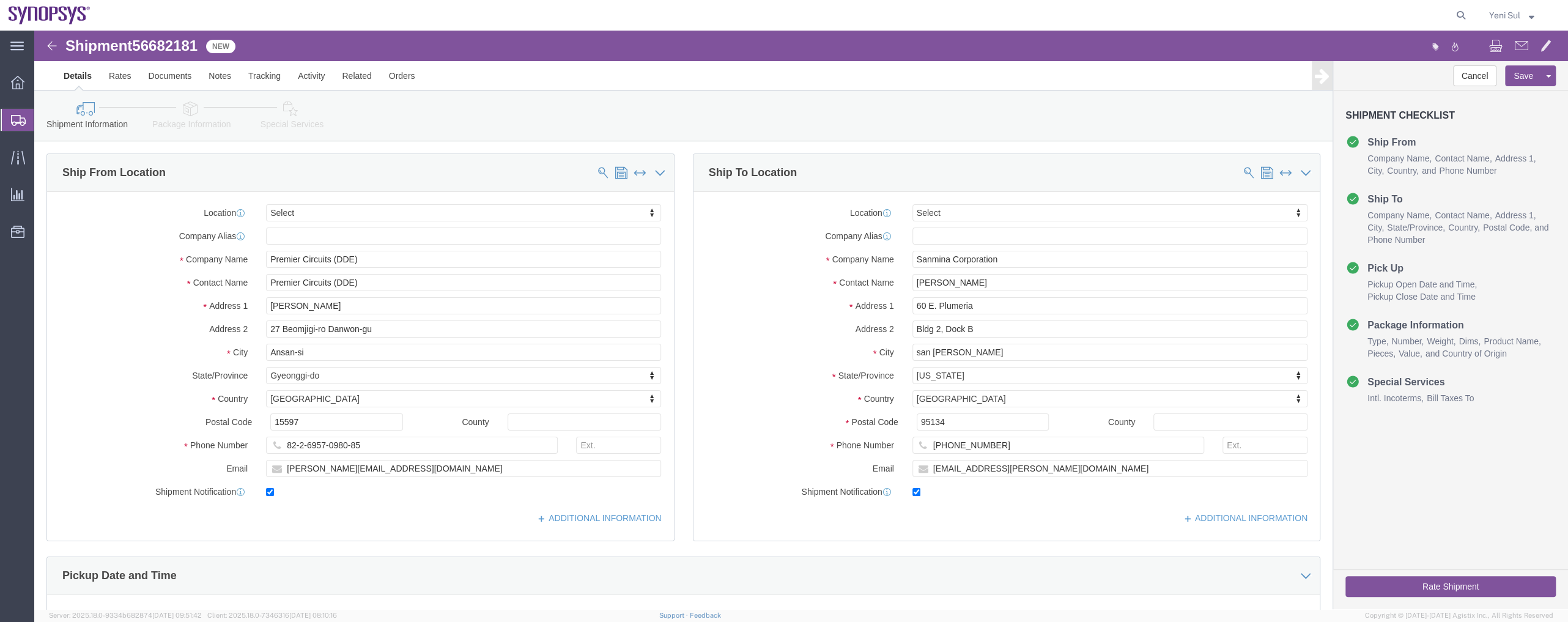
click icon
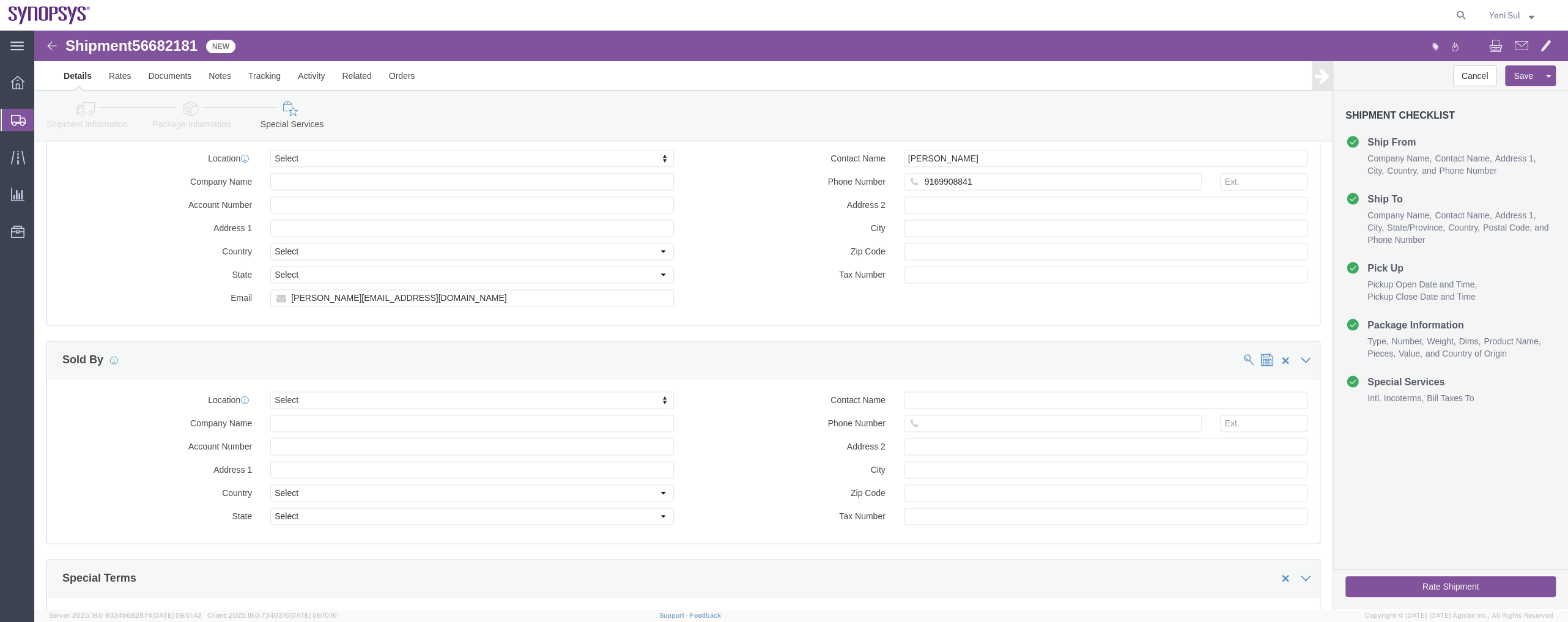
scroll to position [1588, 0]
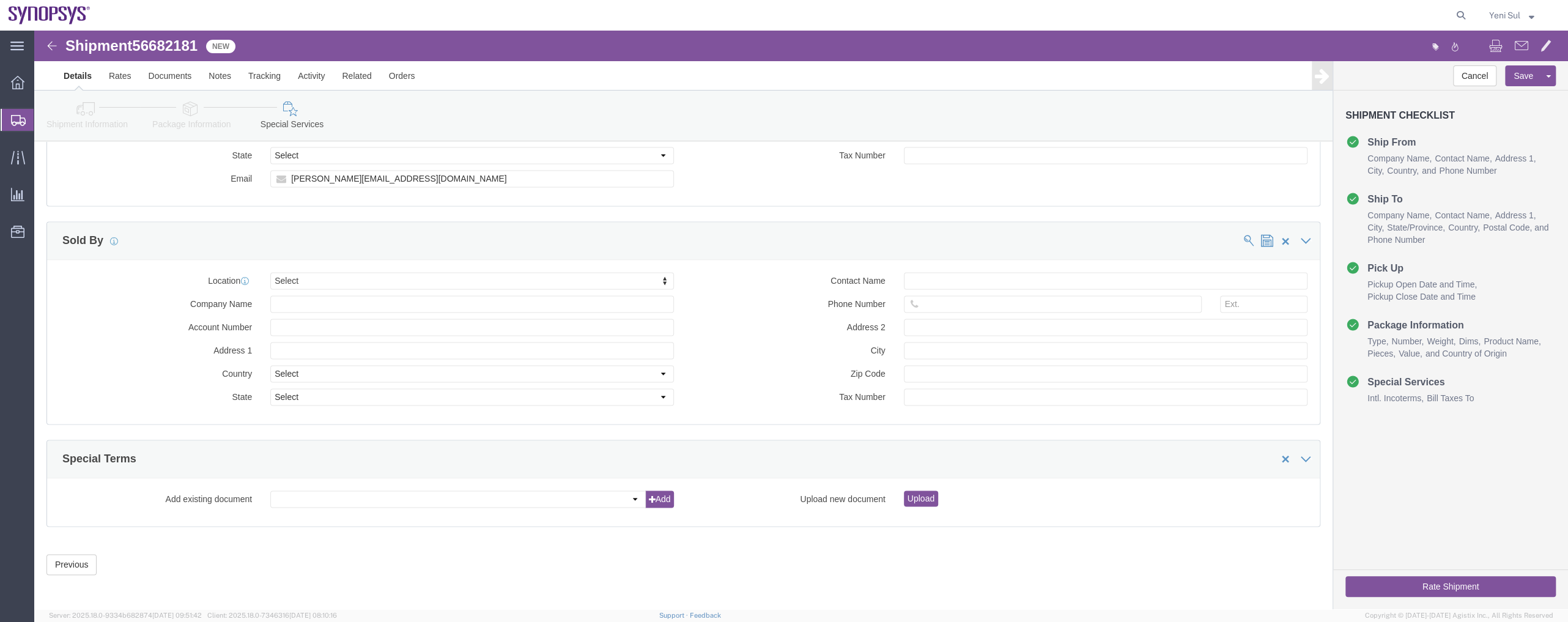
click button "Rate Shipment"
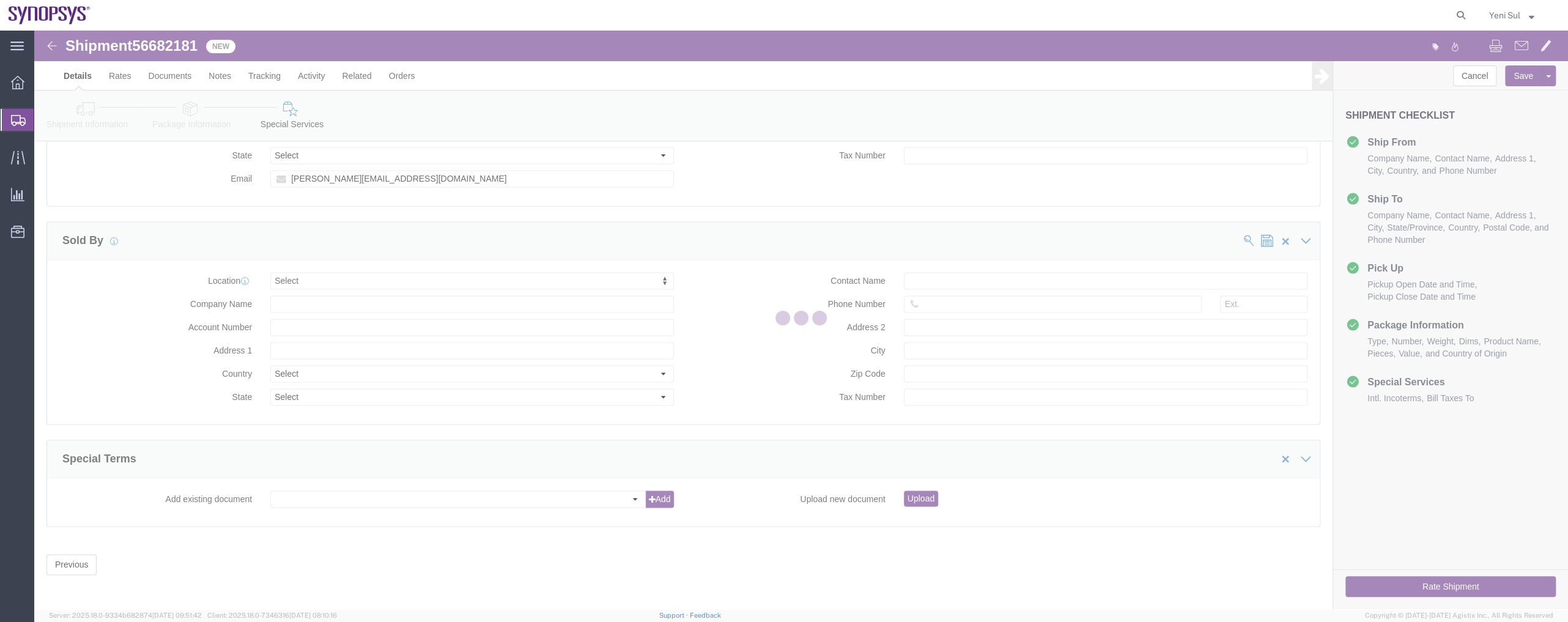
select select
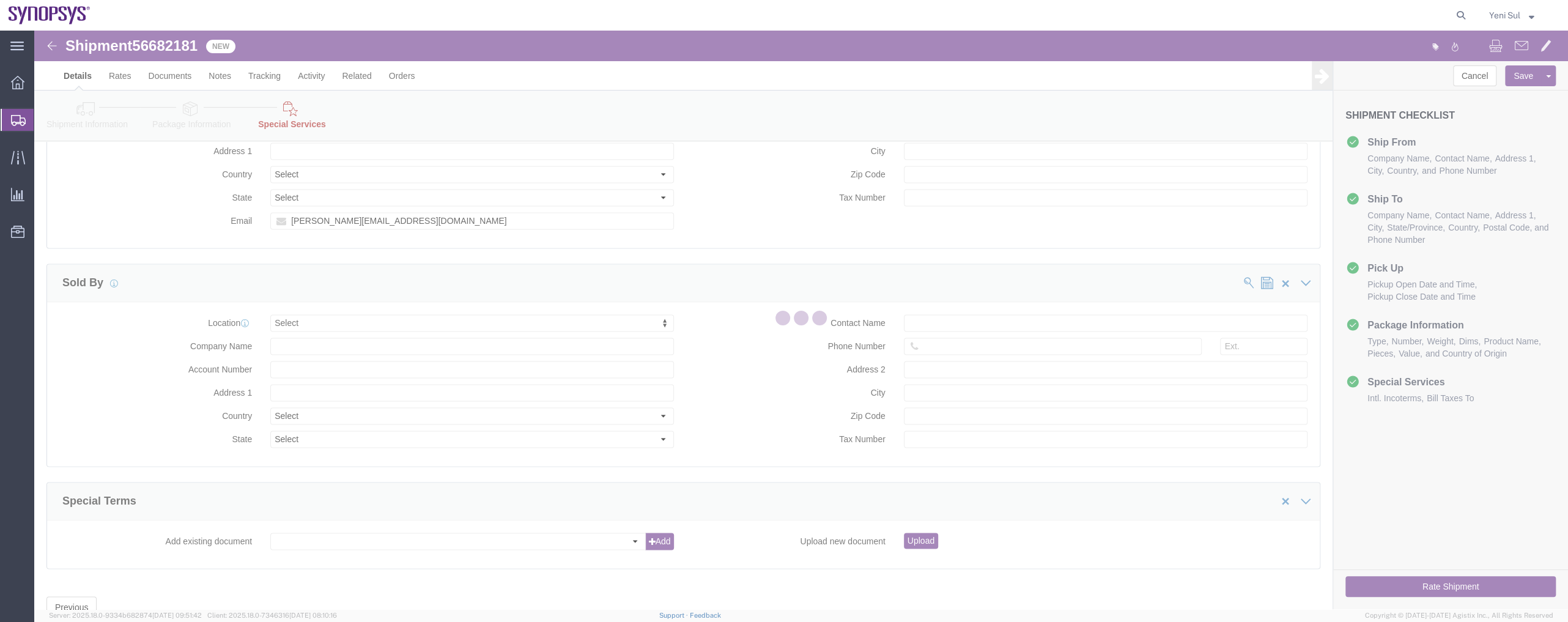
select select "COSTCENTER"
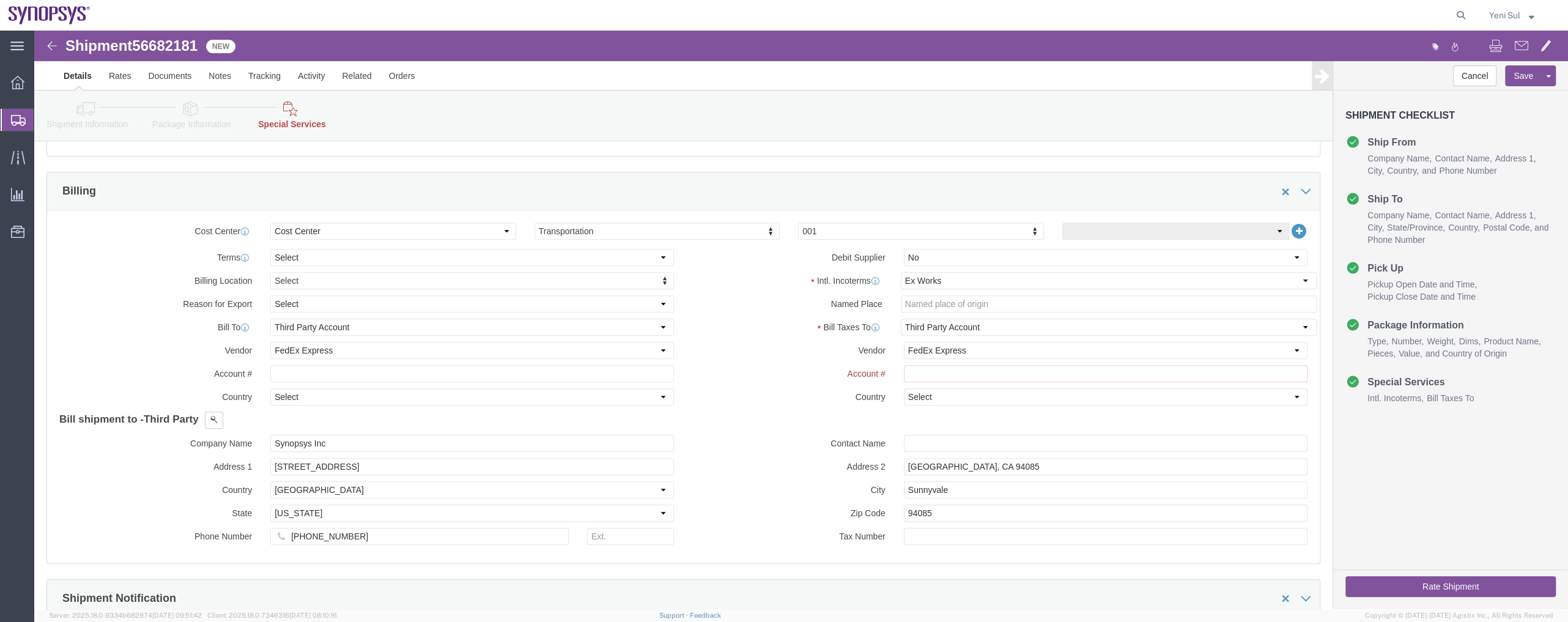
scroll to position [612, 0]
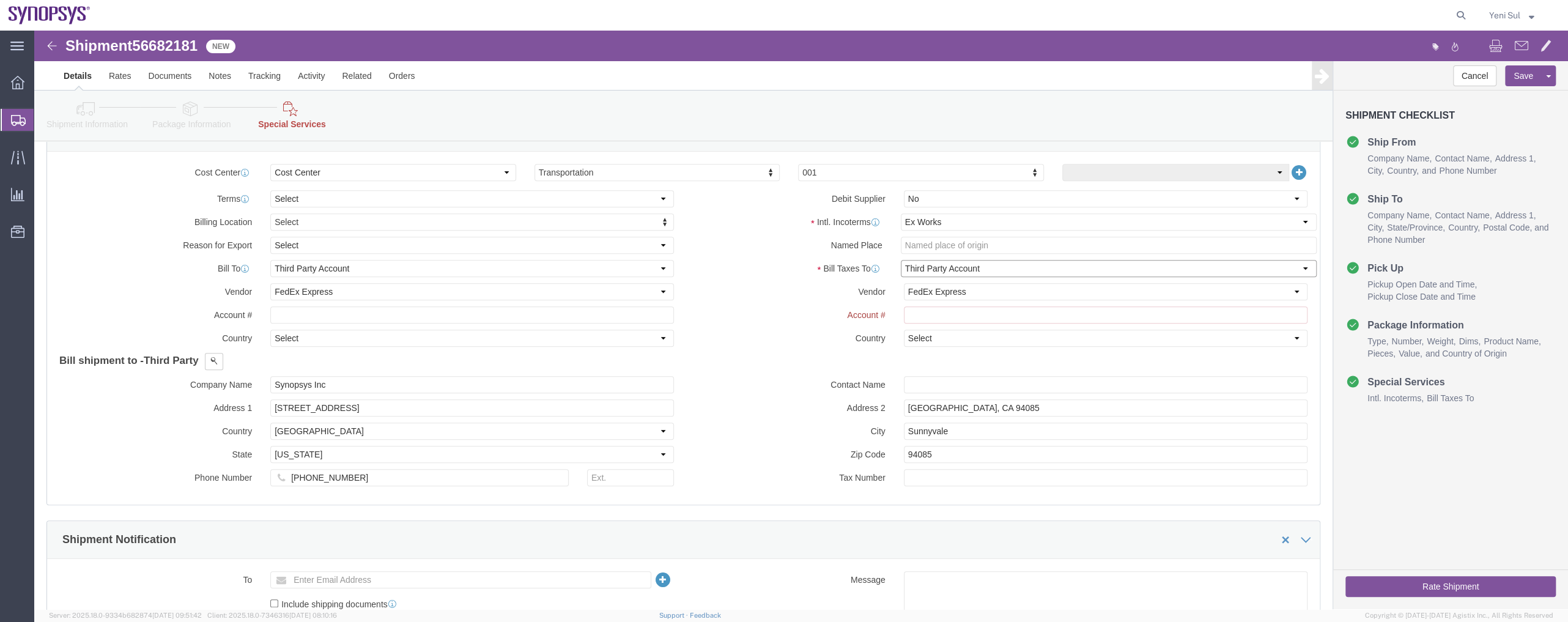
click select "Select Recipient Account Sender/Shipper Third Party Account"
click label "Account #"
click select "Select Recipient Account Sender/Shipper Third Party Account"
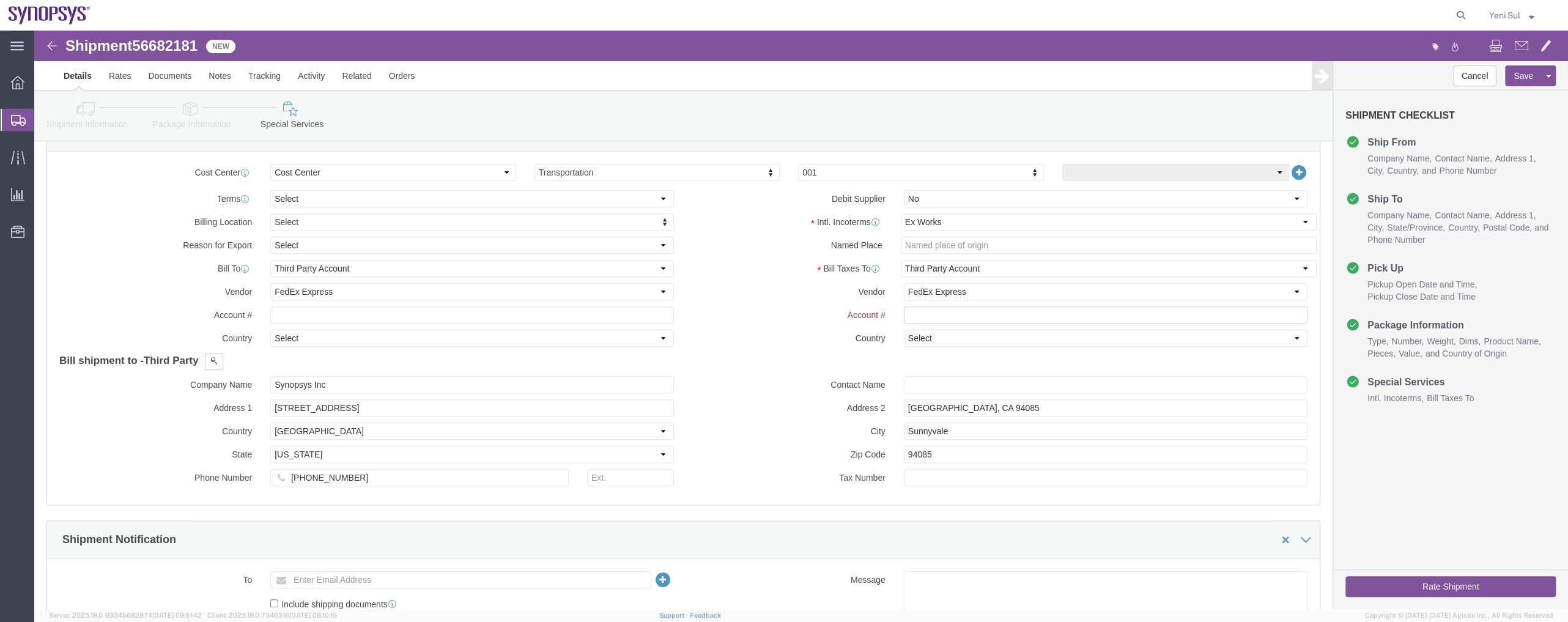
click label "Country"
click input "text"
click label "Contact Name"
click div "Country Select [GEOGRAPHIC_DATA] [GEOGRAPHIC_DATA] [GEOGRAPHIC_DATA] [GEOGRAPHI…"
click div "Intl. Incoterms Select Carriage Insurance Paid Carriage Paid To Cost and Freigh…"
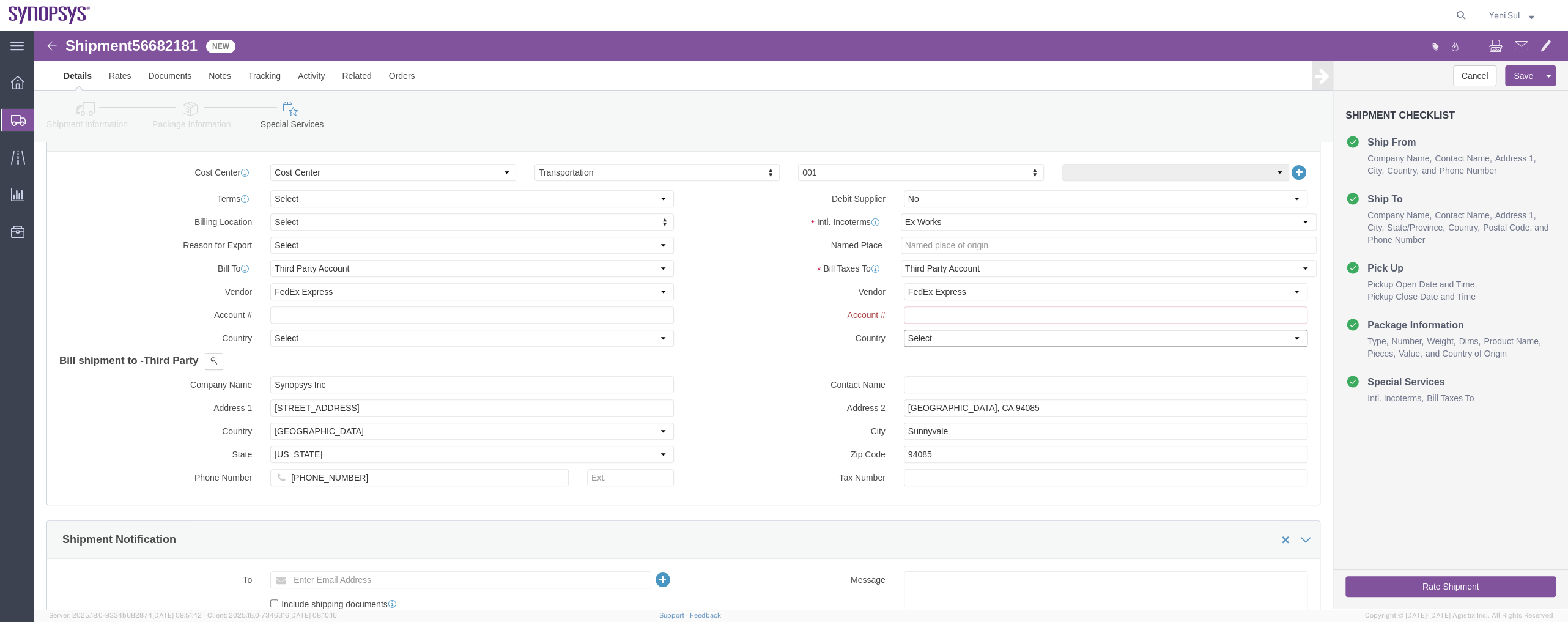
click select "Select [GEOGRAPHIC_DATA] [GEOGRAPHIC_DATA] [GEOGRAPHIC_DATA] [GEOGRAPHIC_DATA] …"
drag, startPoint x: 951, startPoint y: 313, endPoint x: 945, endPoint y: 314, distance: 6.1
click select "Select [GEOGRAPHIC_DATA] [GEOGRAPHIC_DATA] [GEOGRAPHIC_DATA] [GEOGRAPHIC_DATA] …"
click label "Address 2"
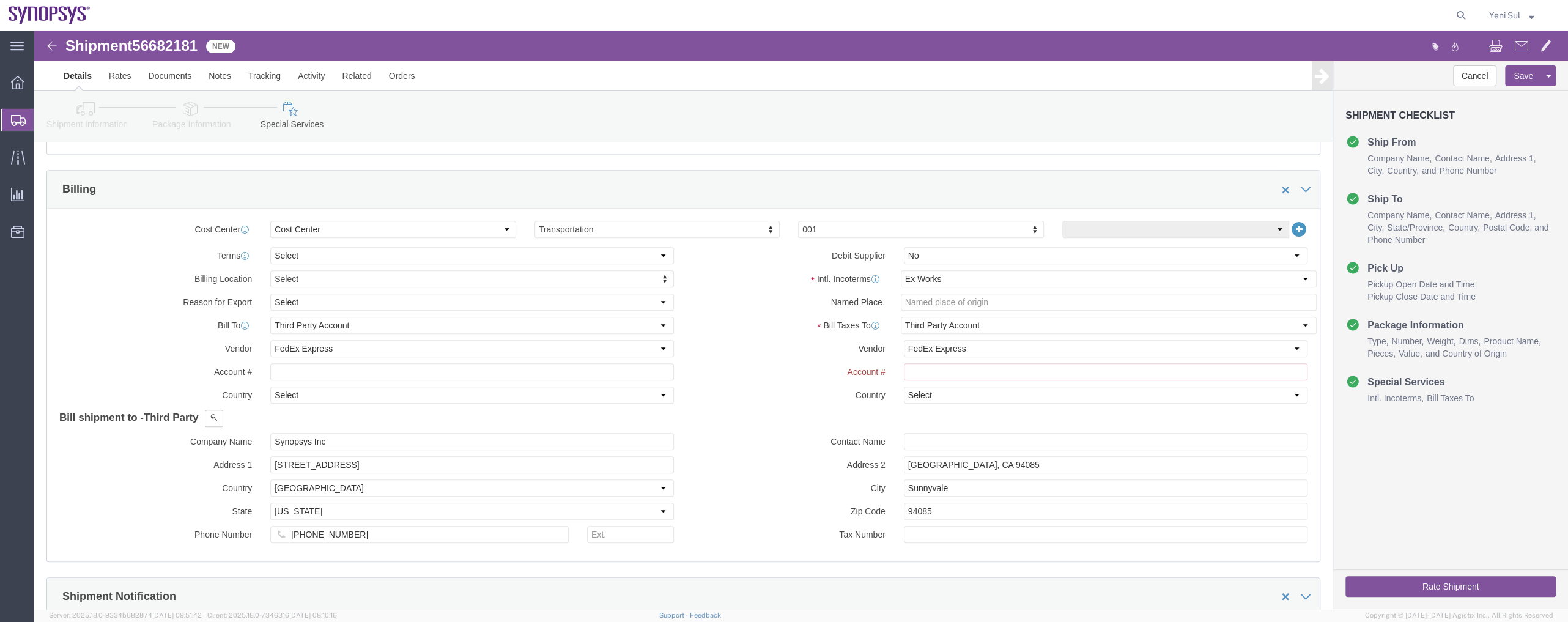
scroll to position [501, 0]
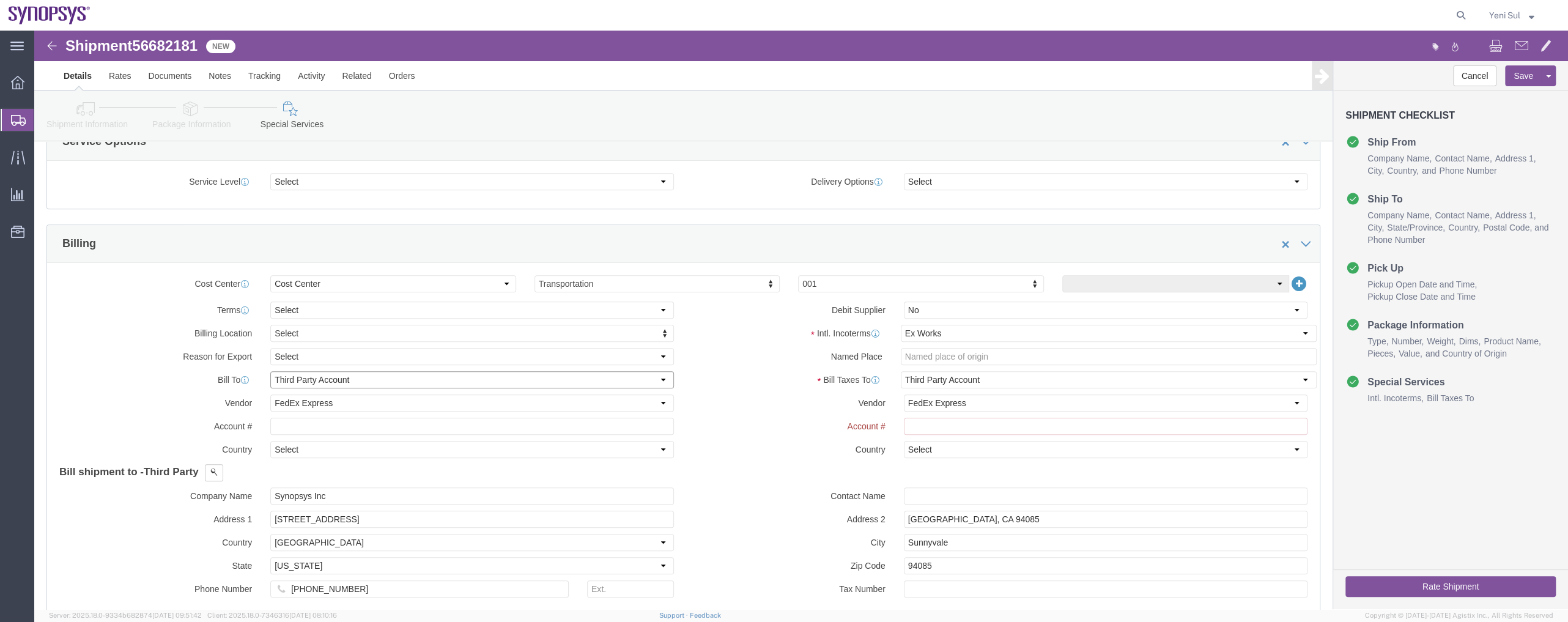
click select "Select Recipient Account Sender/Shipper Third Party Account"
click label "Country"
click input "text"
paste input "139464052"
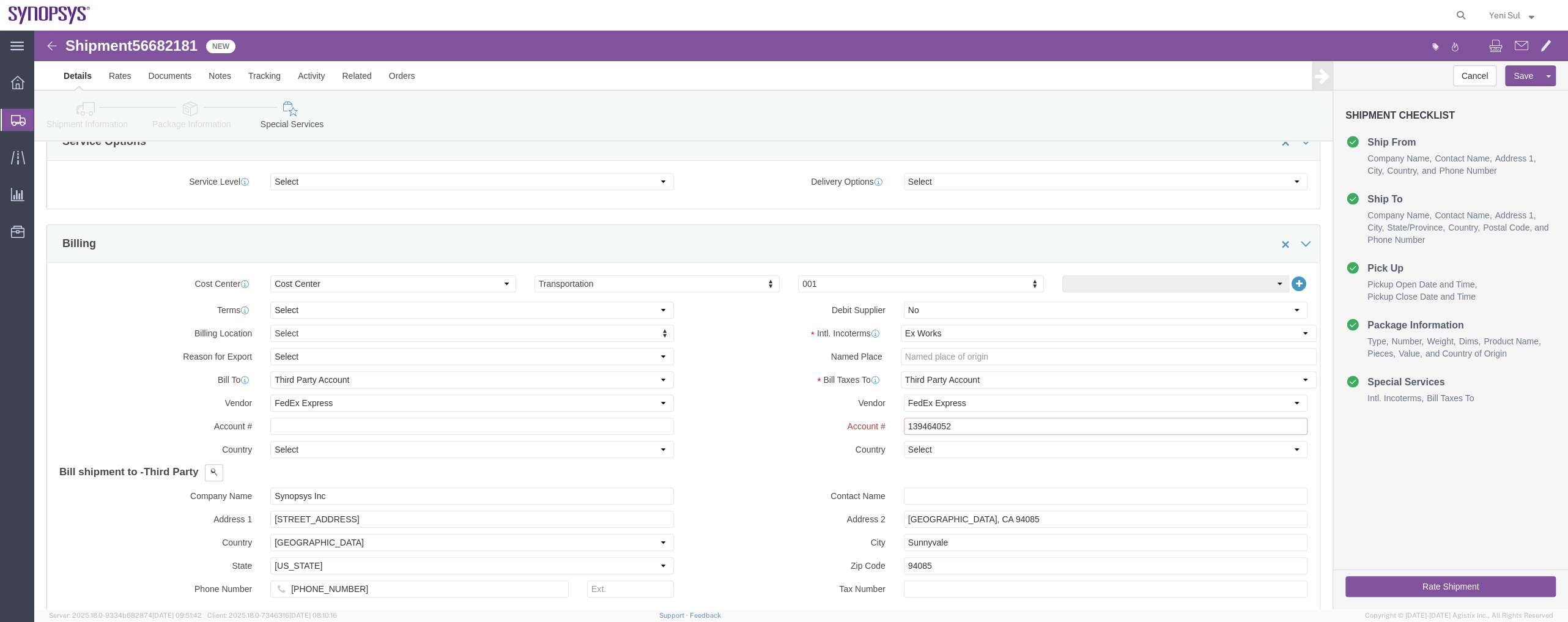
type input "139464052"
drag, startPoint x: 289, startPoint y: 396, endPoint x: 332, endPoint y: 391, distance: 43.3
click input "text"
paste input "139464052"
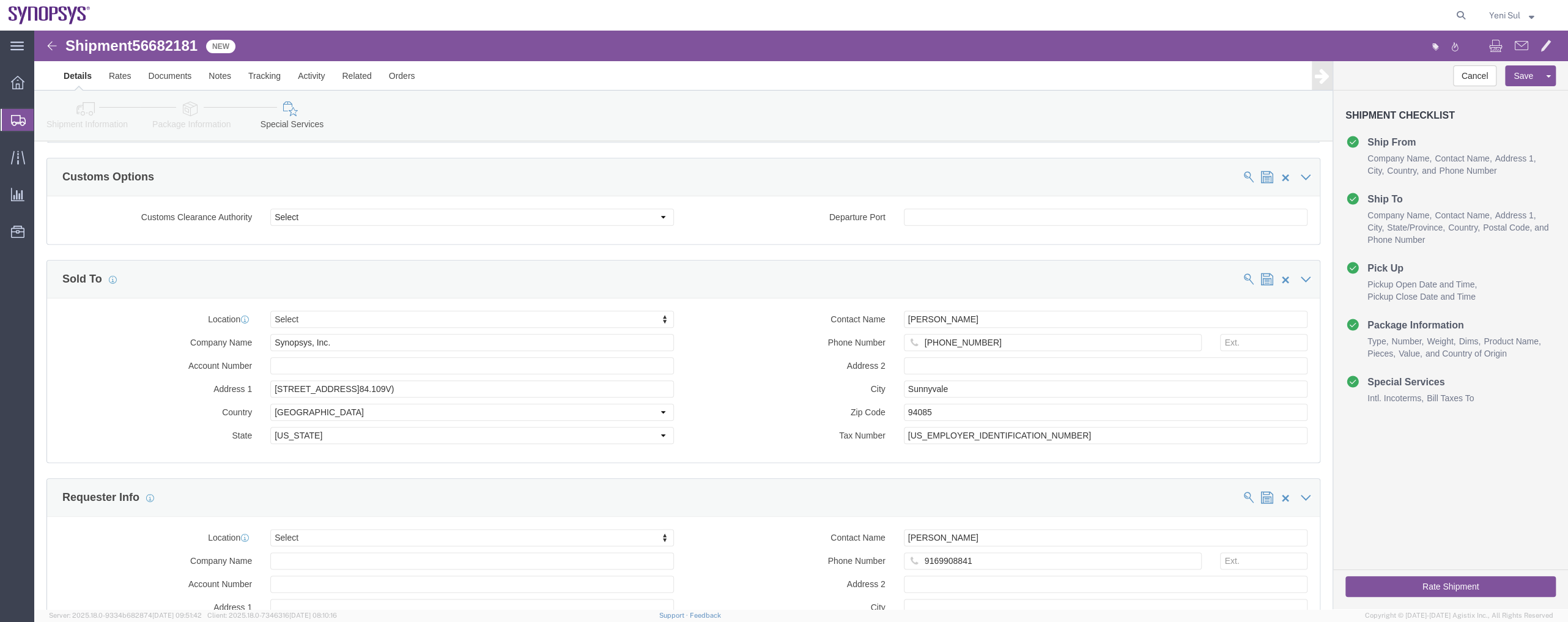
scroll to position [1224, 0]
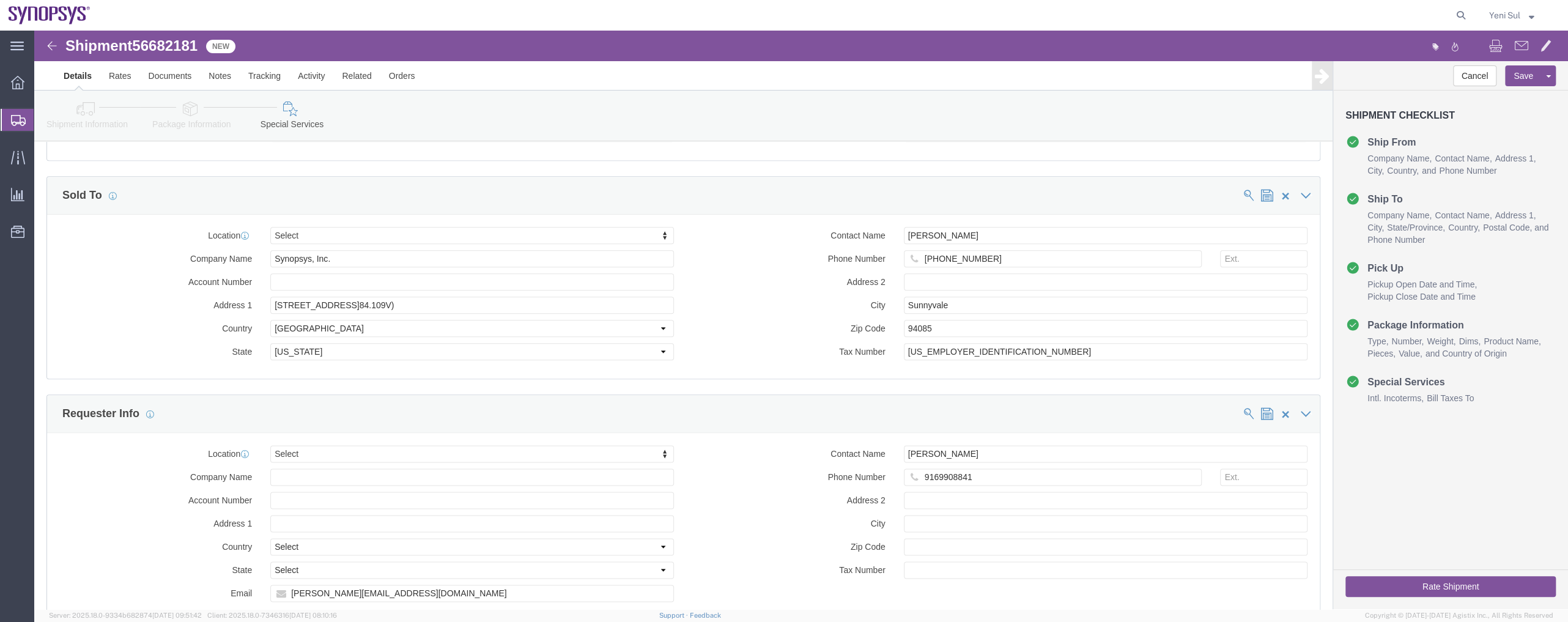
type input "139464052"
click button "Rate Shipment"
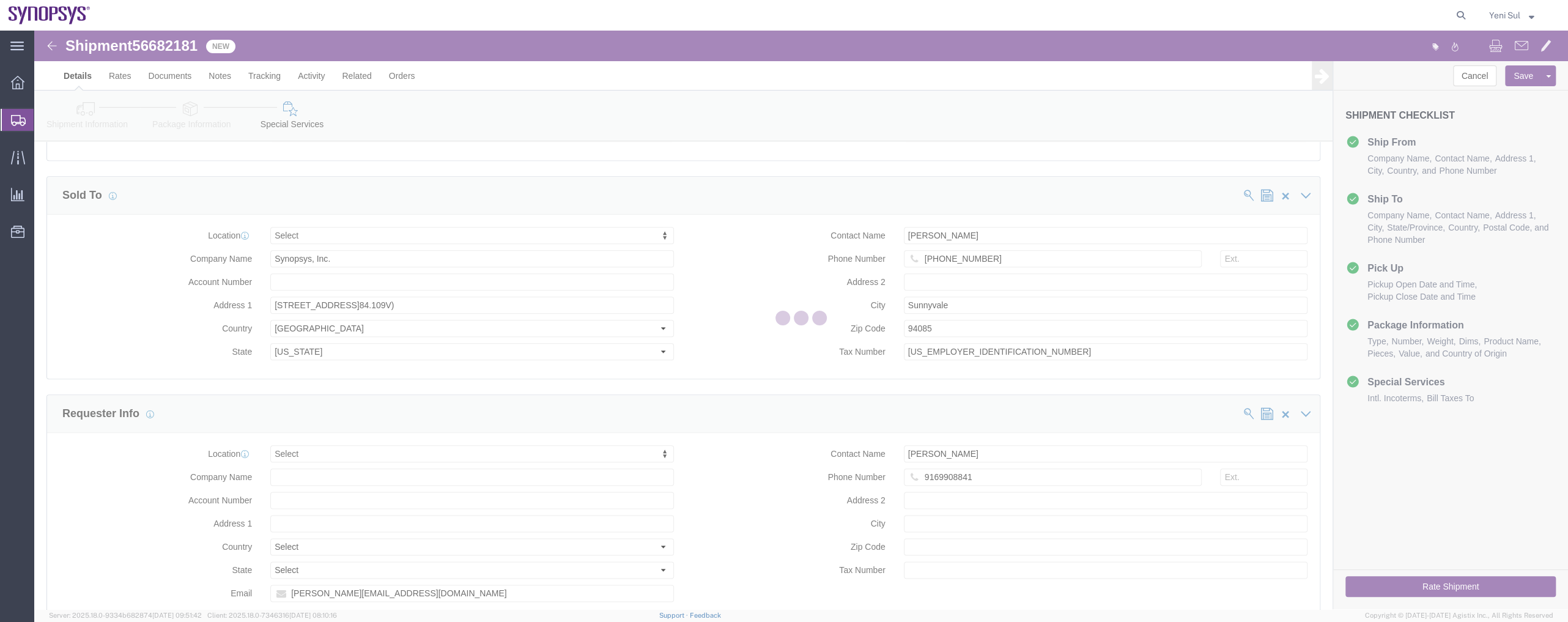
scroll to position [0, 0]
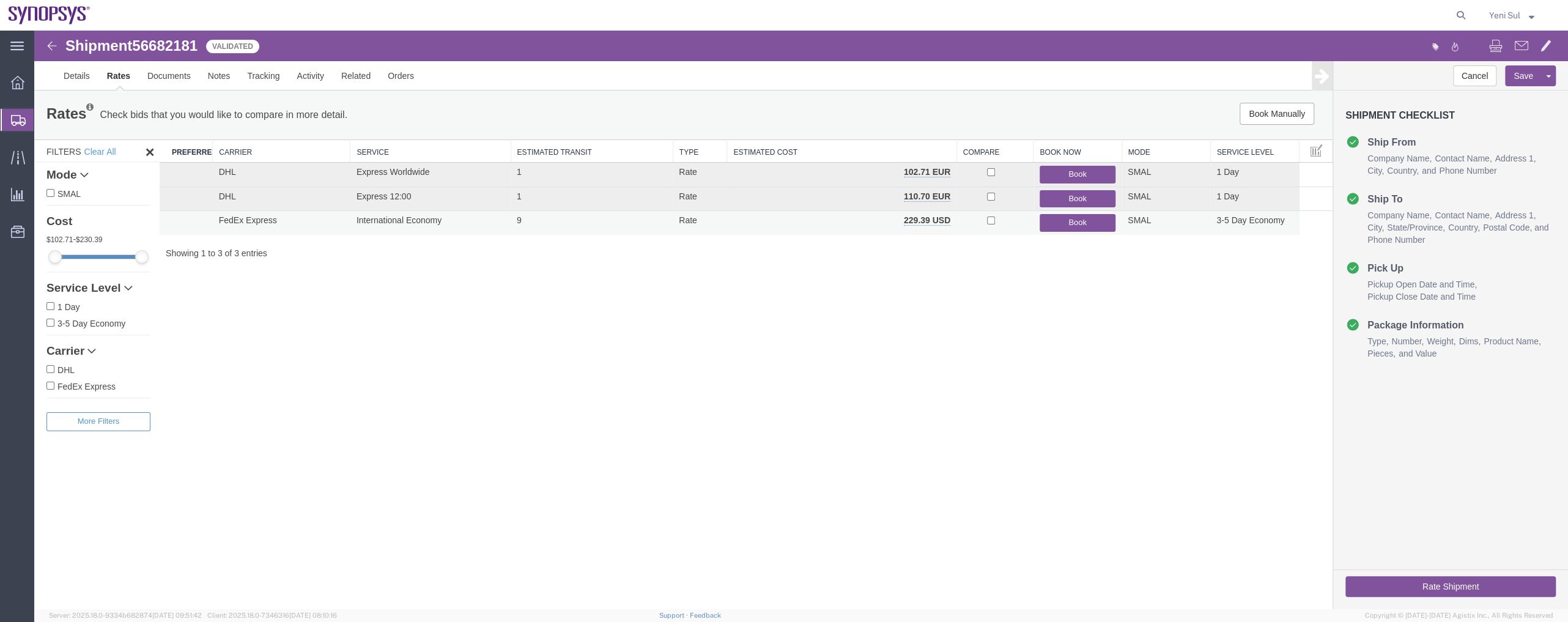
click at [1059, 224] on button "Book" at bounding box center [1077, 223] width 76 height 18
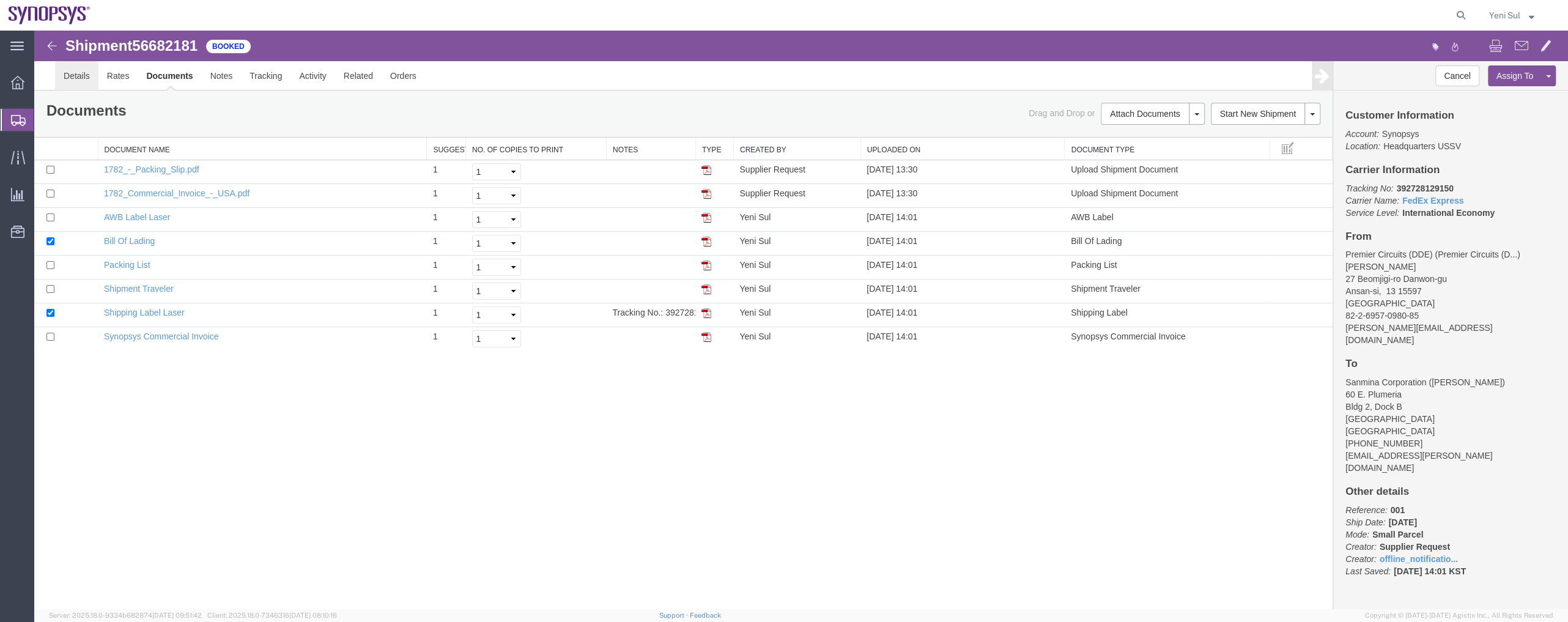
click at [62, 76] on link "Details" at bounding box center [76, 75] width 43 height 29
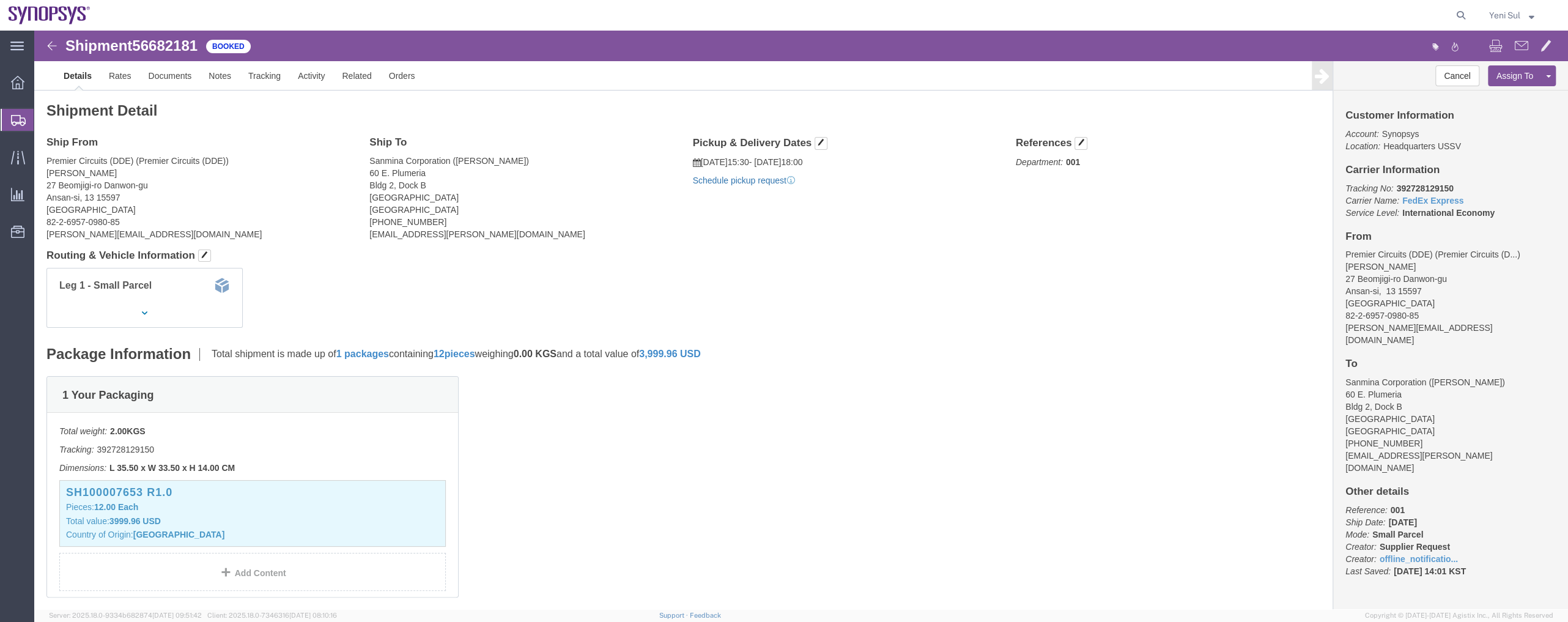
click link "Schedule pickup request"
click div "1 Your Packaging Total weight: 2.00 KGS Tracking: 392728129150 Dimensions: L 35…"
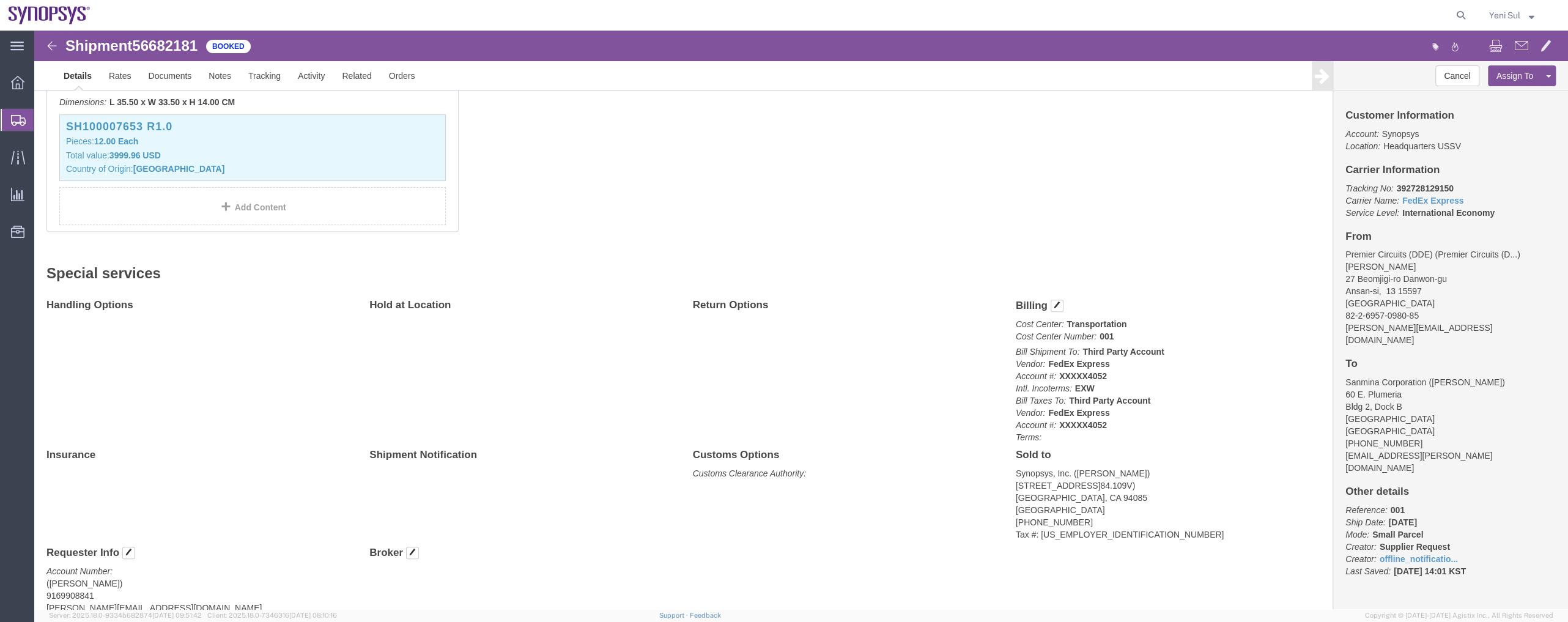
scroll to position [416, 0]
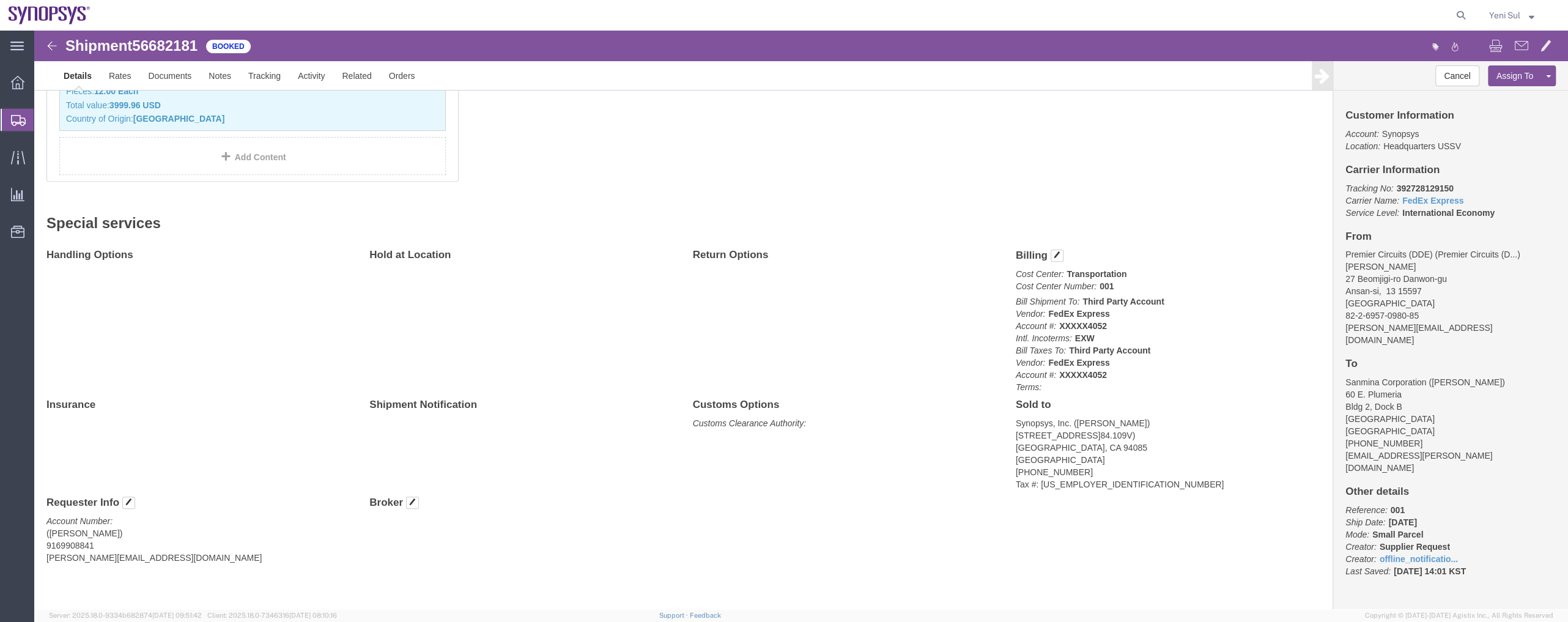
click div "Handling Options Hold at Location Return Options Billing Cost Center: Transport…"
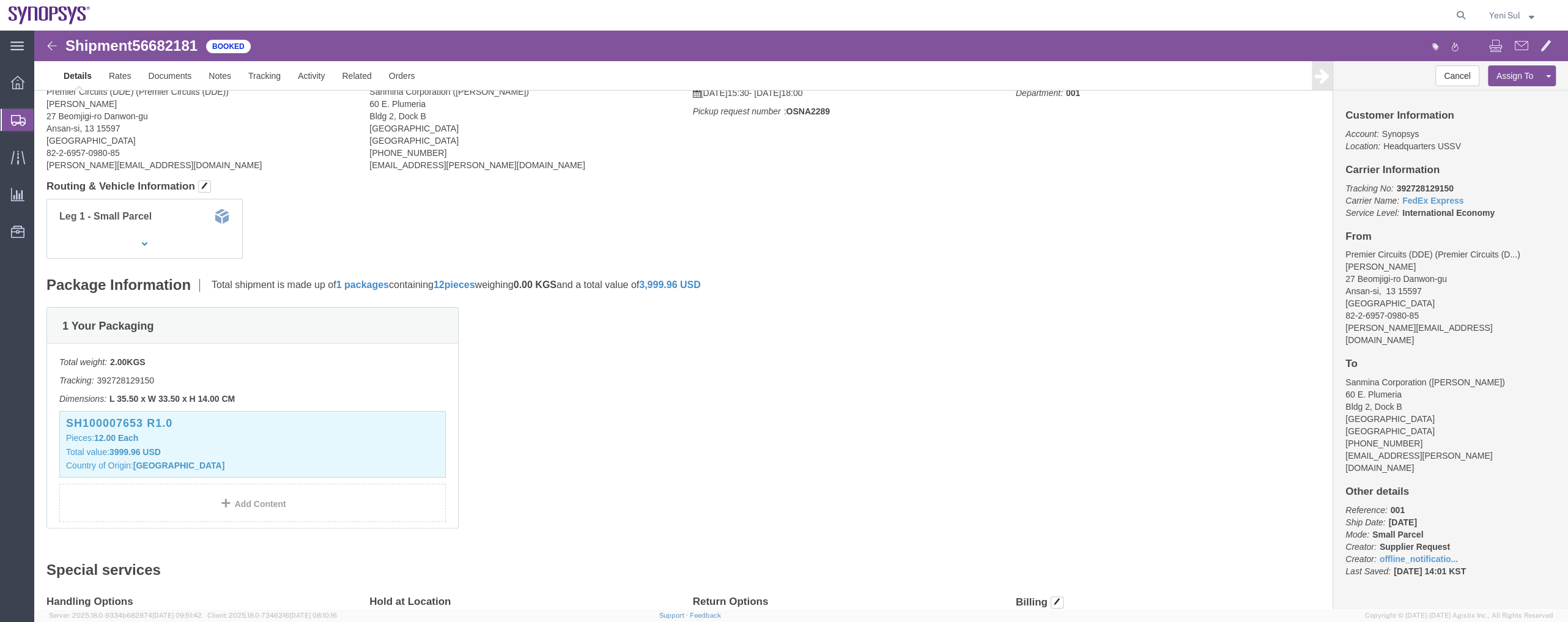
scroll to position [0, 0]
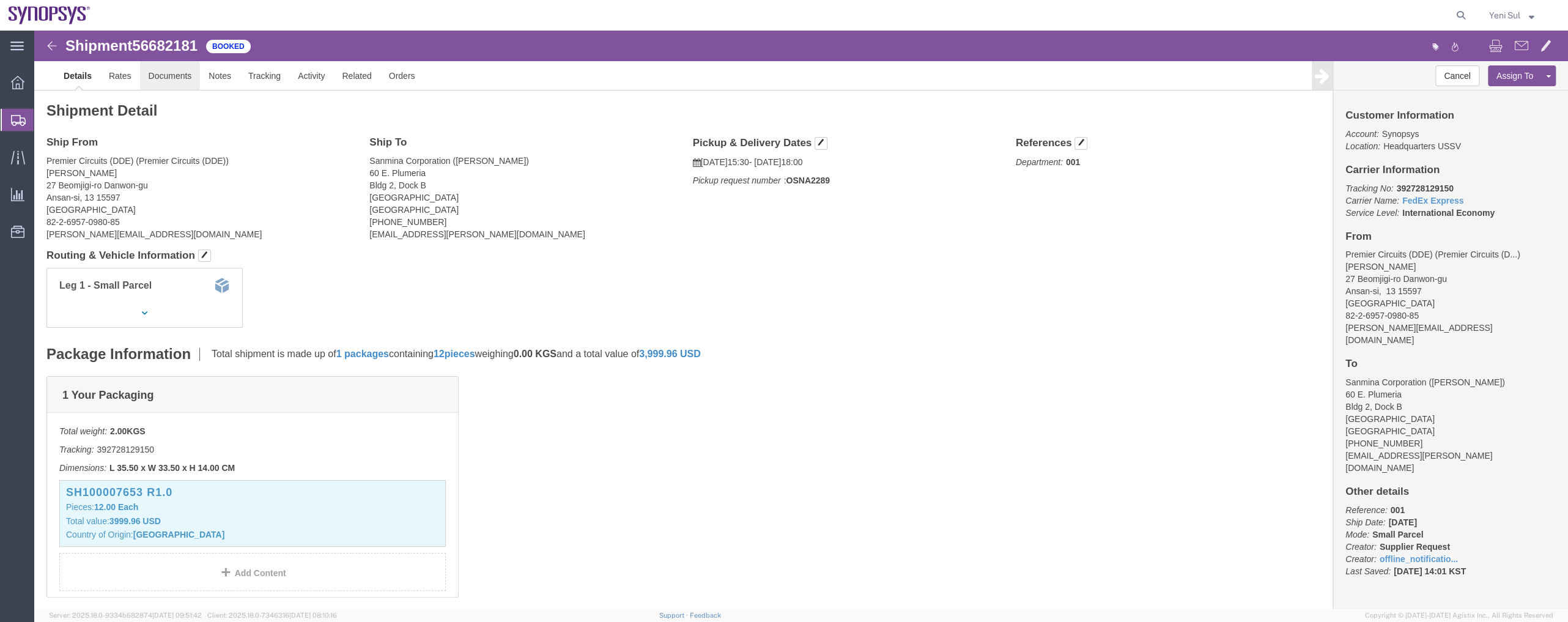
click link "Documents"
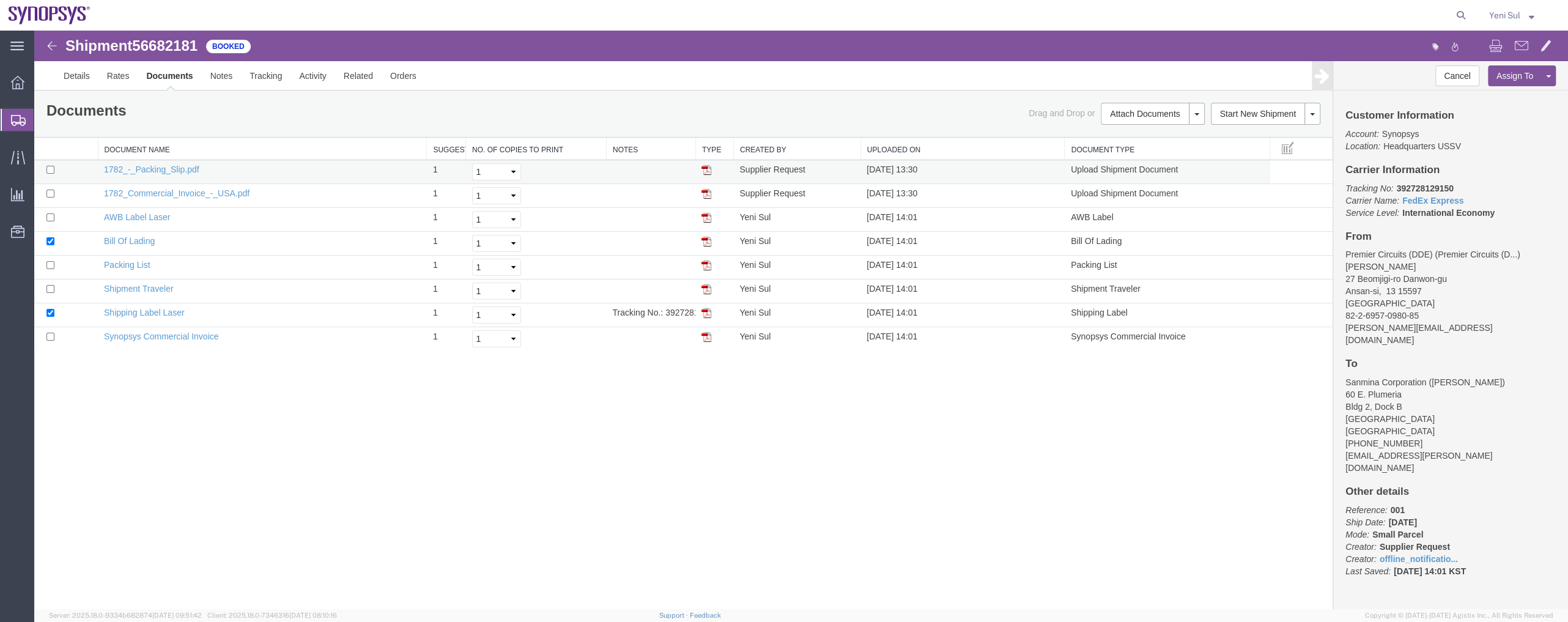
drag, startPoint x: 255, startPoint y: 497, endPoint x: 96, endPoint y: 165, distance: 368.1
click at [254, 497] on div "Shipment 56682181 8 of 8 Booked Details Rates Documents Notes Tracking Activity…" at bounding box center [801, 320] width 1534 height 579
click at [150, 311] on link "Shipping Label Laser" at bounding box center [145, 313] width 81 height 10
click at [162, 332] on link "Synopsys Commercial Invoice" at bounding box center [162, 337] width 115 height 10
click at [275, 459] on div "Shipment 56682181 8 of 8 Booked Details Rates Documents Notes Tracking Activity…" at bounding box center [801, 320] width 1534 height 579
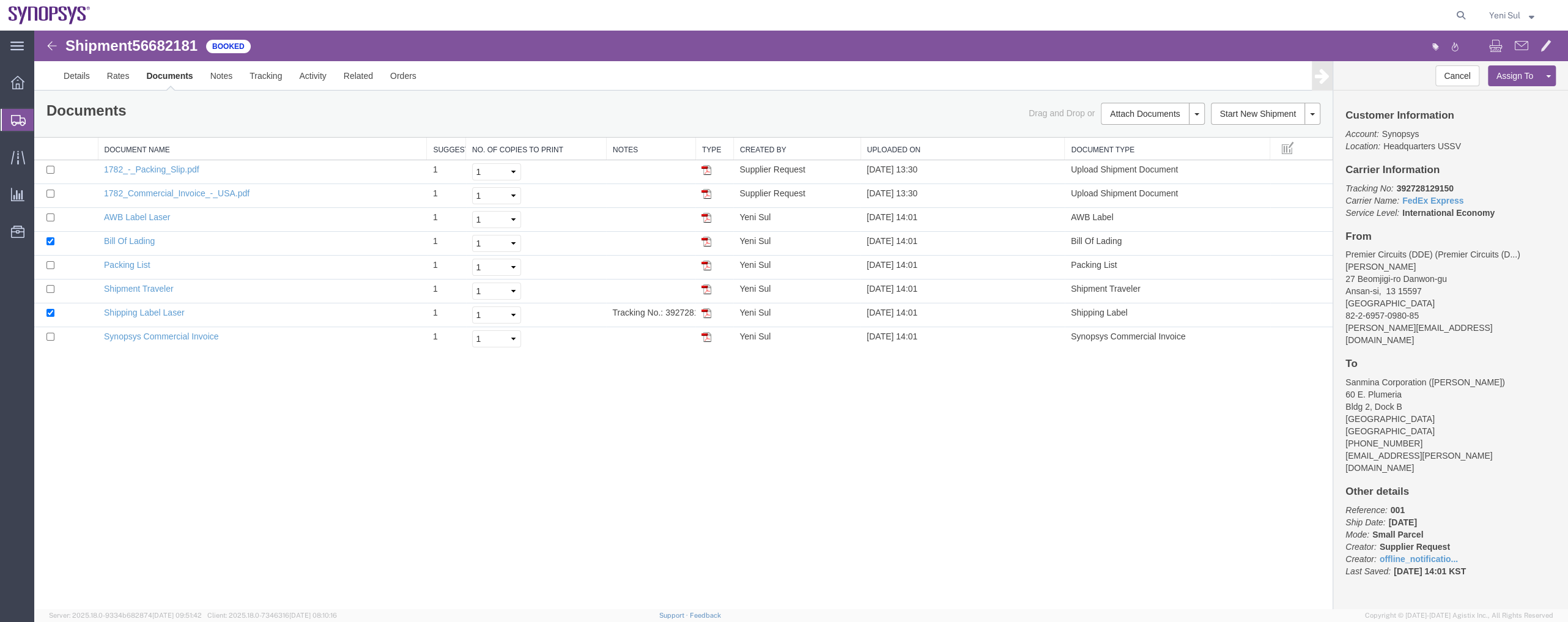
click at [0, 0] on span "Shipment Manager" at bounding box center [0, 0] width 0 height 0
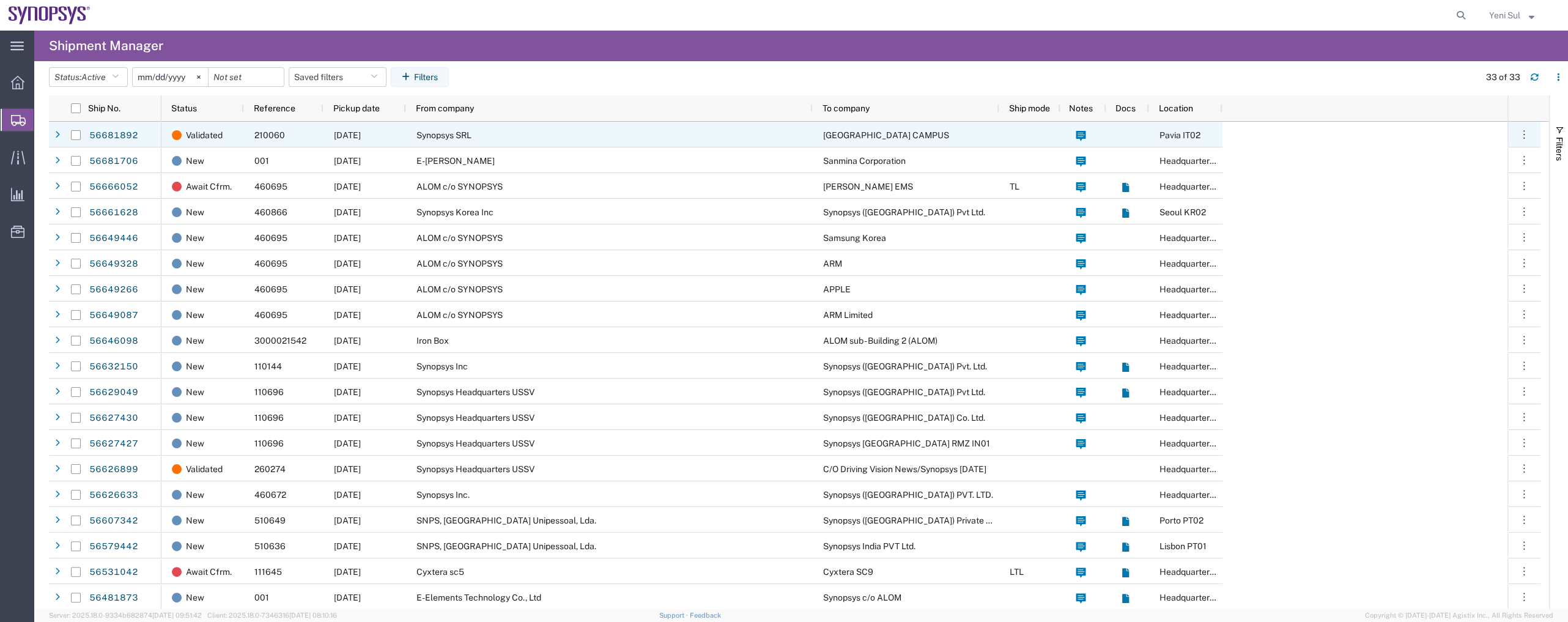
click at [468, 134] on span "Synopsys SRL" at bounding box center [444, 135] width 55 height 10
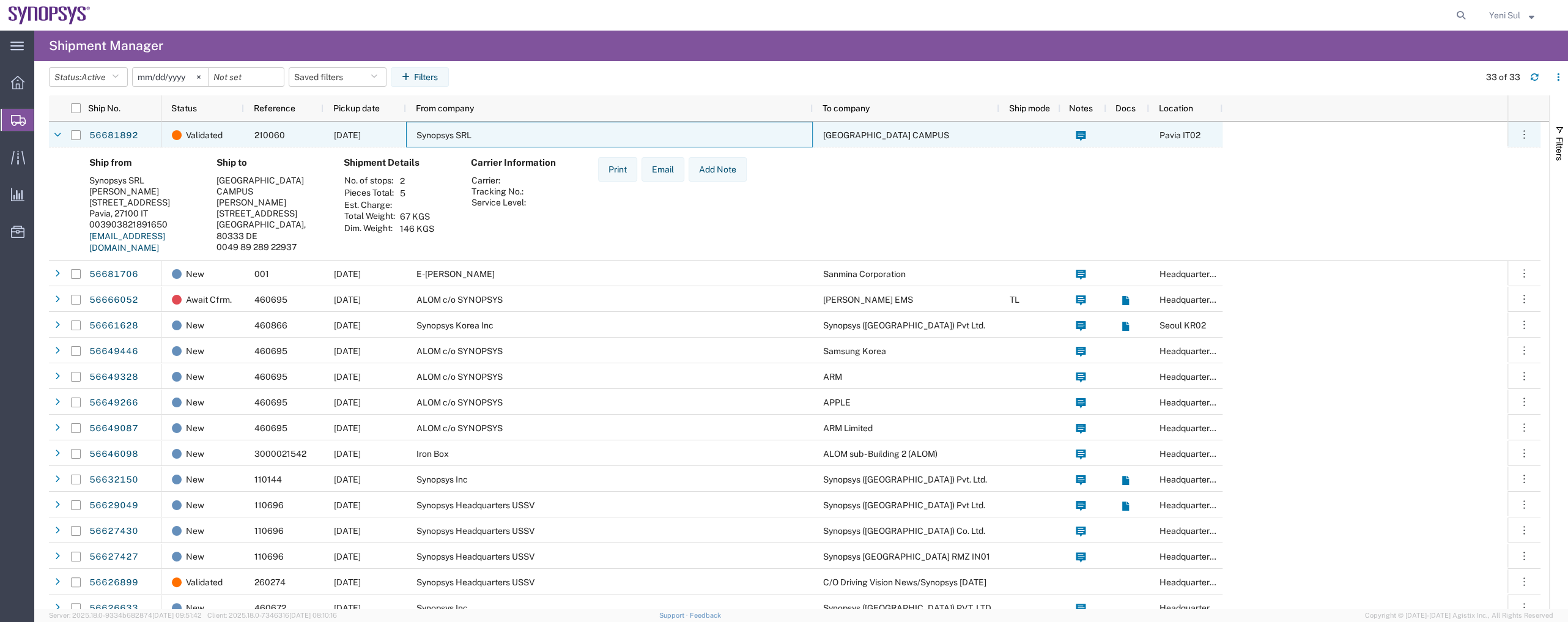
click at [468, 134] on span "Synopsys SRL" at bounding box center [444, 135] width 55 height 10
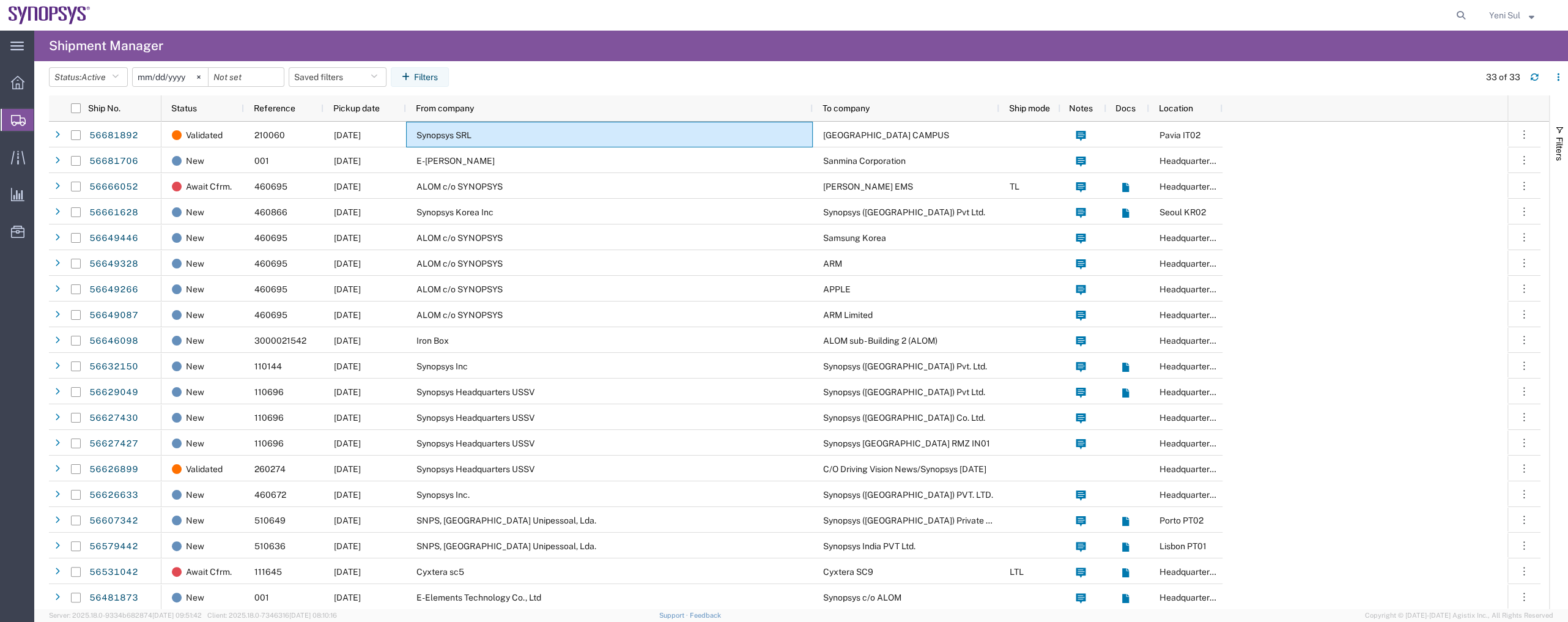
drag, startPoint x: 15, startPoint y: 292, endPoint x: 736, endPoint y: 222, distance: 724.4
click at [15, 292] on div "main_menu Created with Sketch. Collapse Menu Overview Shipments Shipment Manage…" at bounding box center [17, 326] width 34 height 592
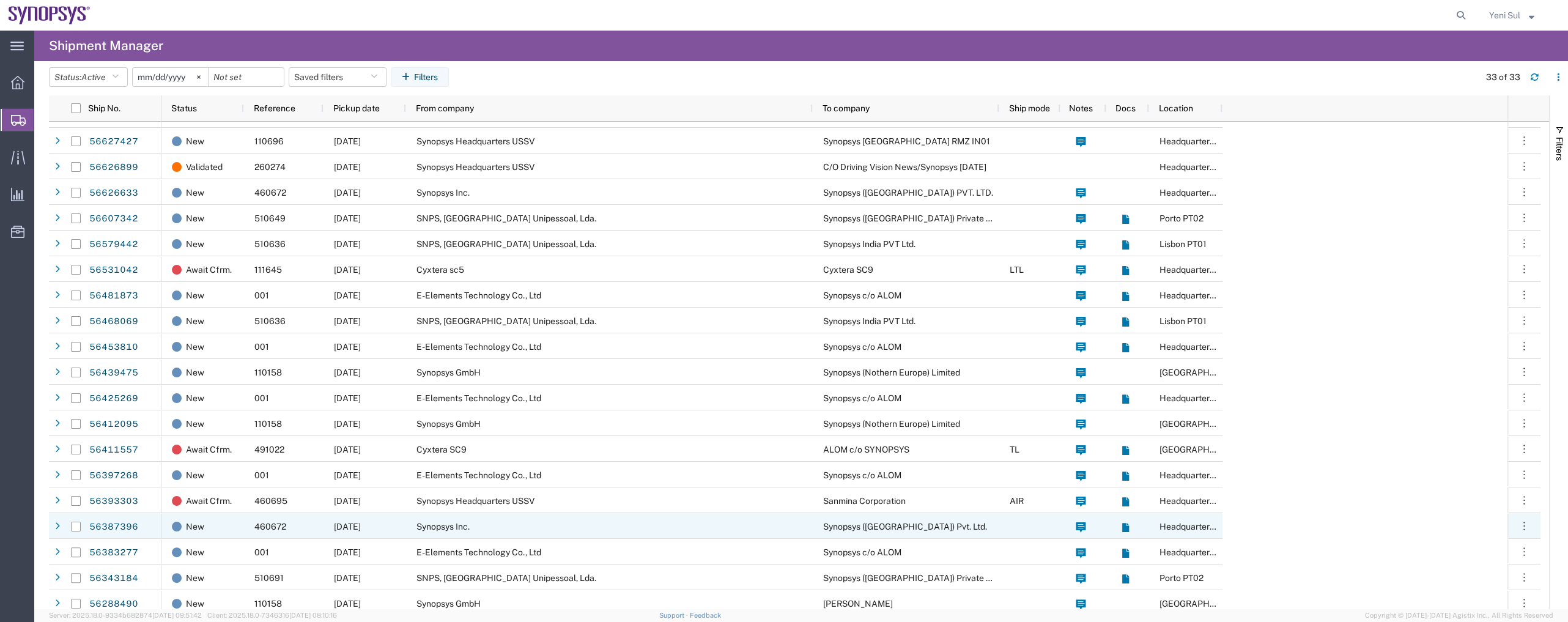
scroll to position [361, 0]
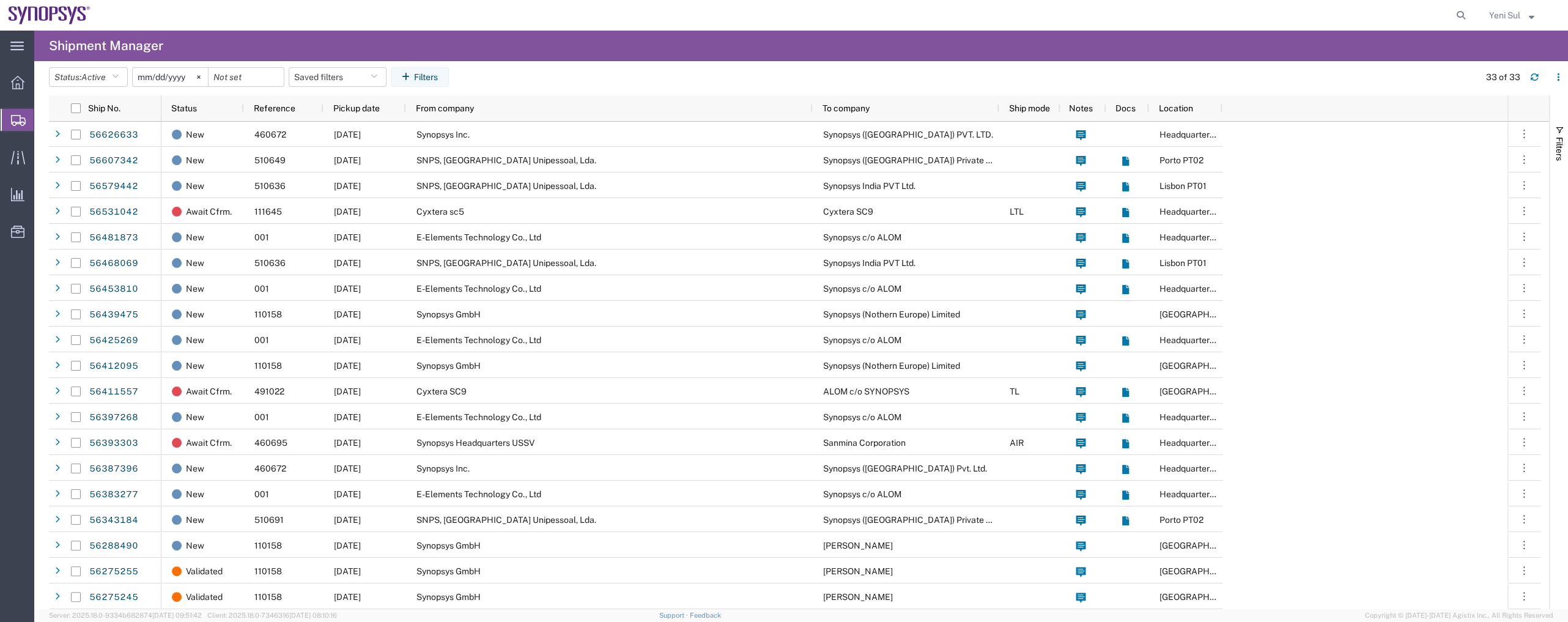
drag, startPoint x: 23, startPoint y: 283, endPoint x: 509, endPoint y: 123, distance: 511.7
click at [23, 283] on div "main_menu Created with Sketch. Collapse Menu Overview Shipments Shipment Manage…" at bounding box center [17, 326] width 34 height 592
click at [1465, 12] on icon at bounding box center [1460, 15] width 17 height 17
click at [1428, 12] on input "search" at bounding box center [1266, 15] width 372 height 29
paste input "56681540"
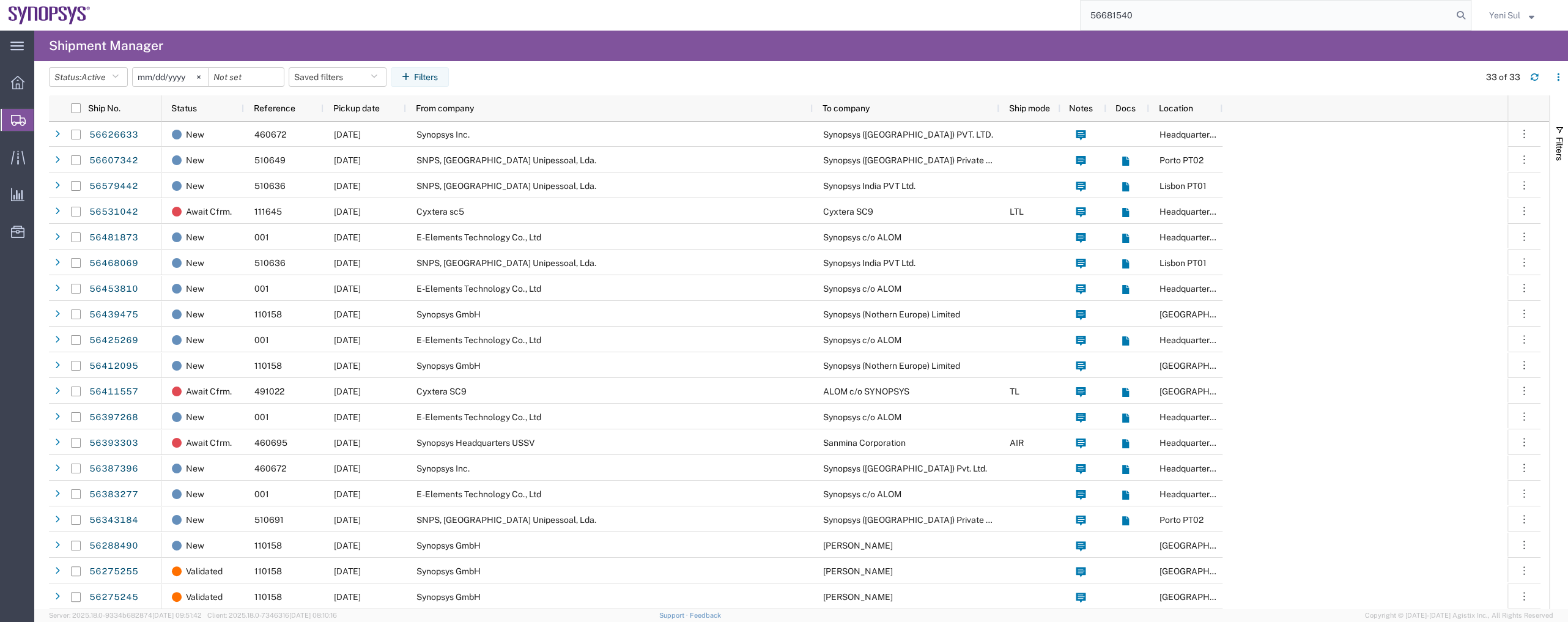
type input "56681540"
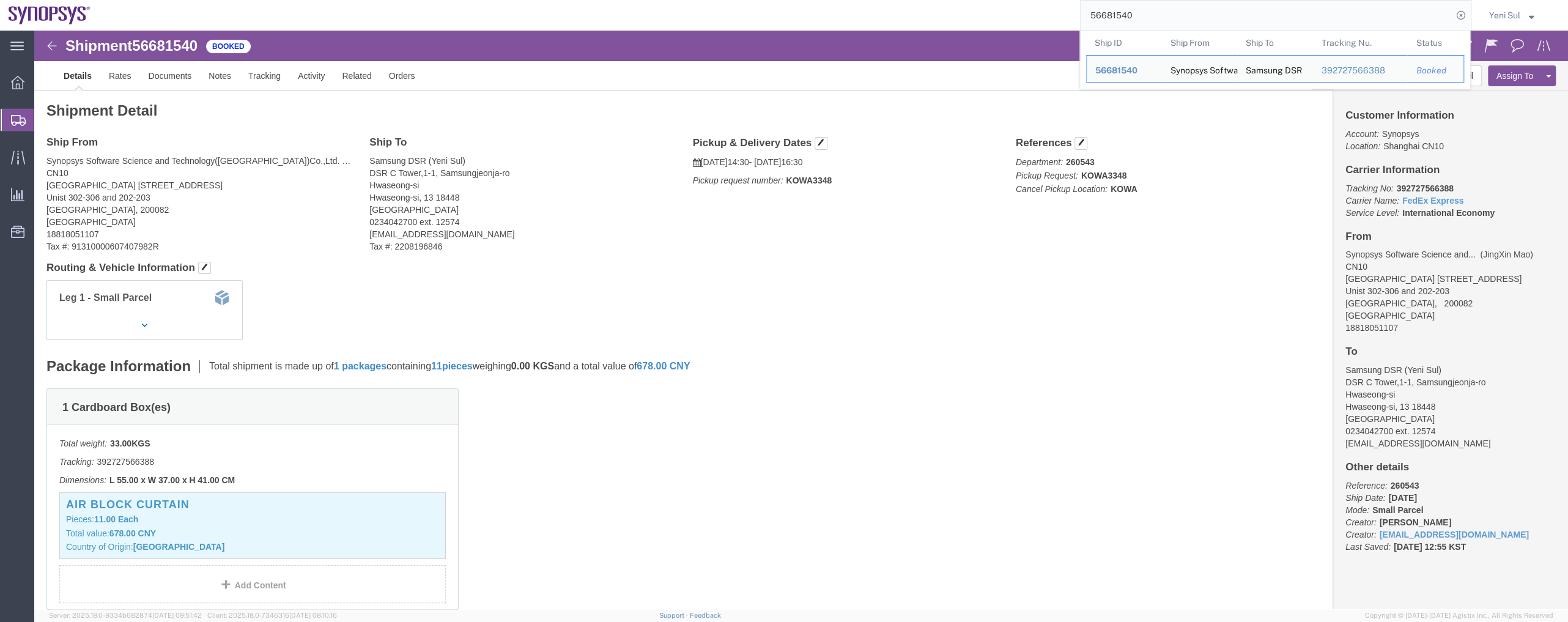
click div "Package Information Total shipment is made up of 1 packages containing 11 piece…"
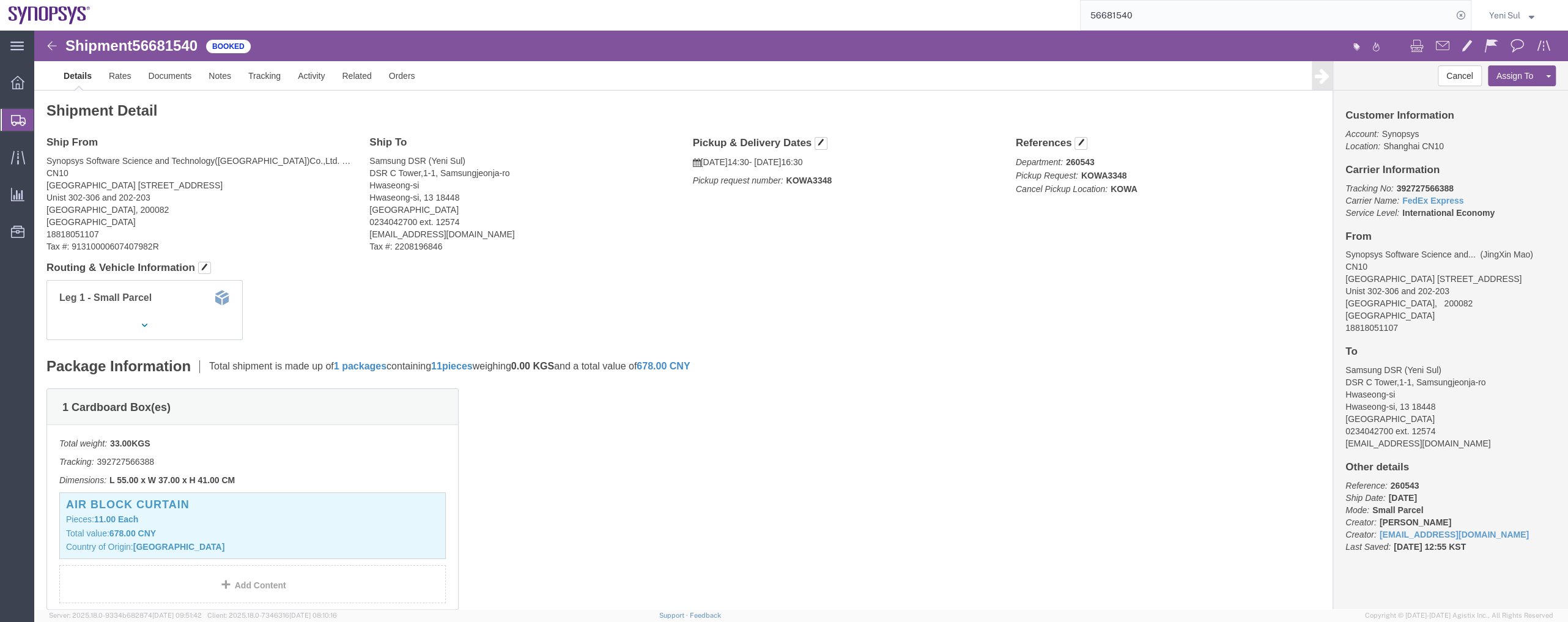
drag, startPoint x: 1055, startPoint y: 399, endPoint x: 1028, endPoint y: 400, distance: 27.0
click div "1 Cardboard Box(es) Total weight: 33.00 KGS Tracking: 392727566388 Dimensions: …"
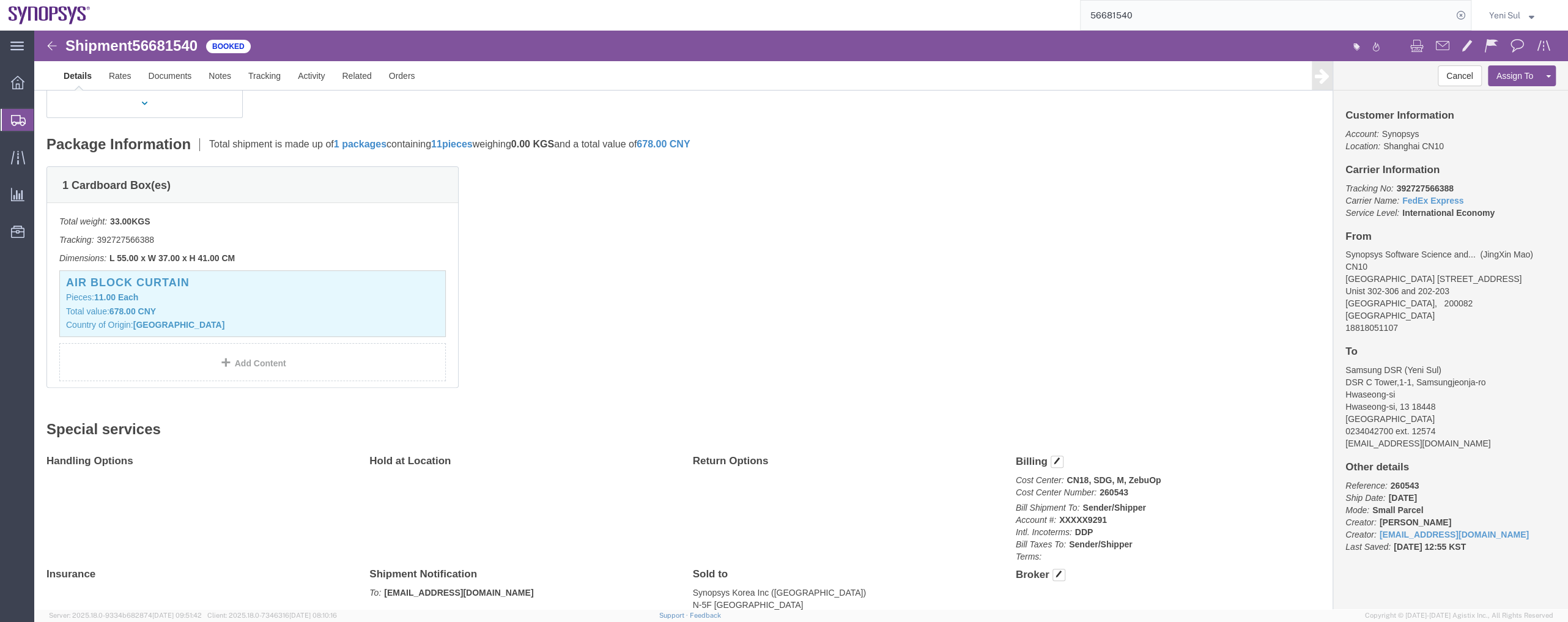
click div "1 Cardboard Box(es) Total weight: 33.00 KGS Tracking: 392727566388 Dimensions: …"
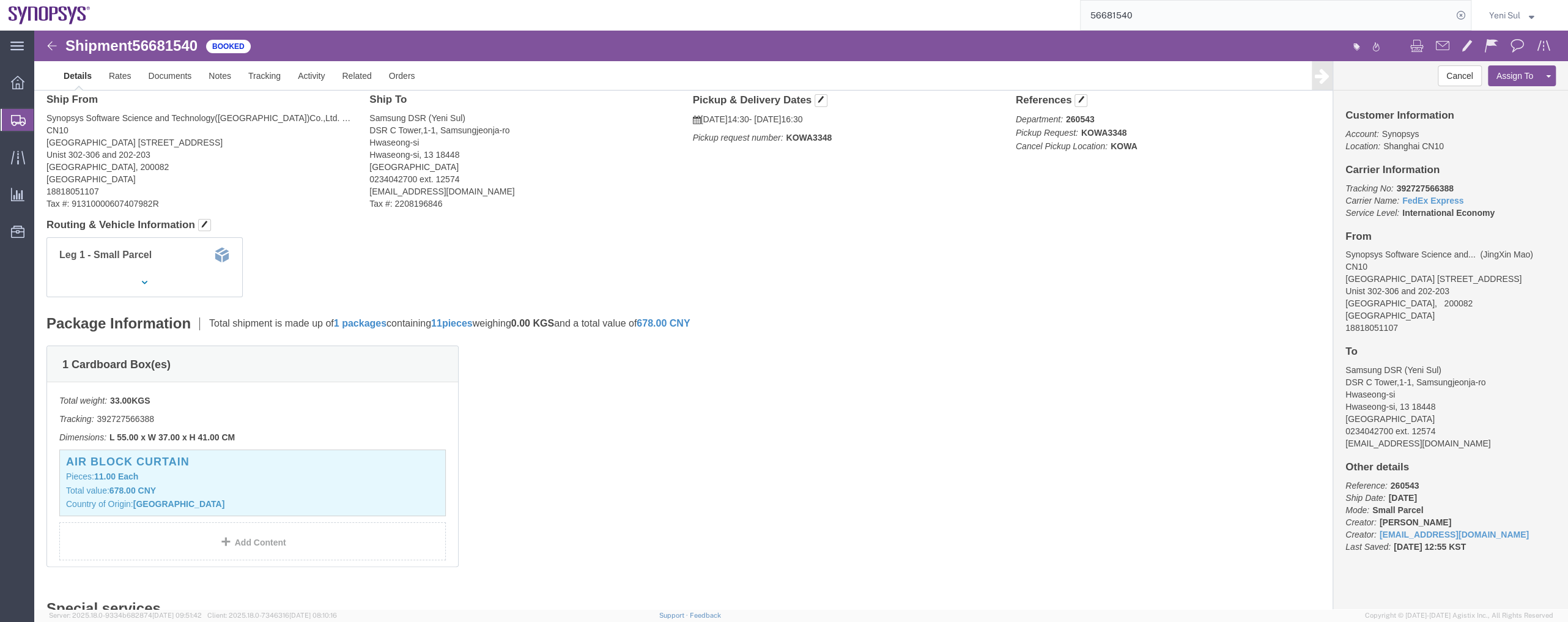
scroll to position [0, 0]
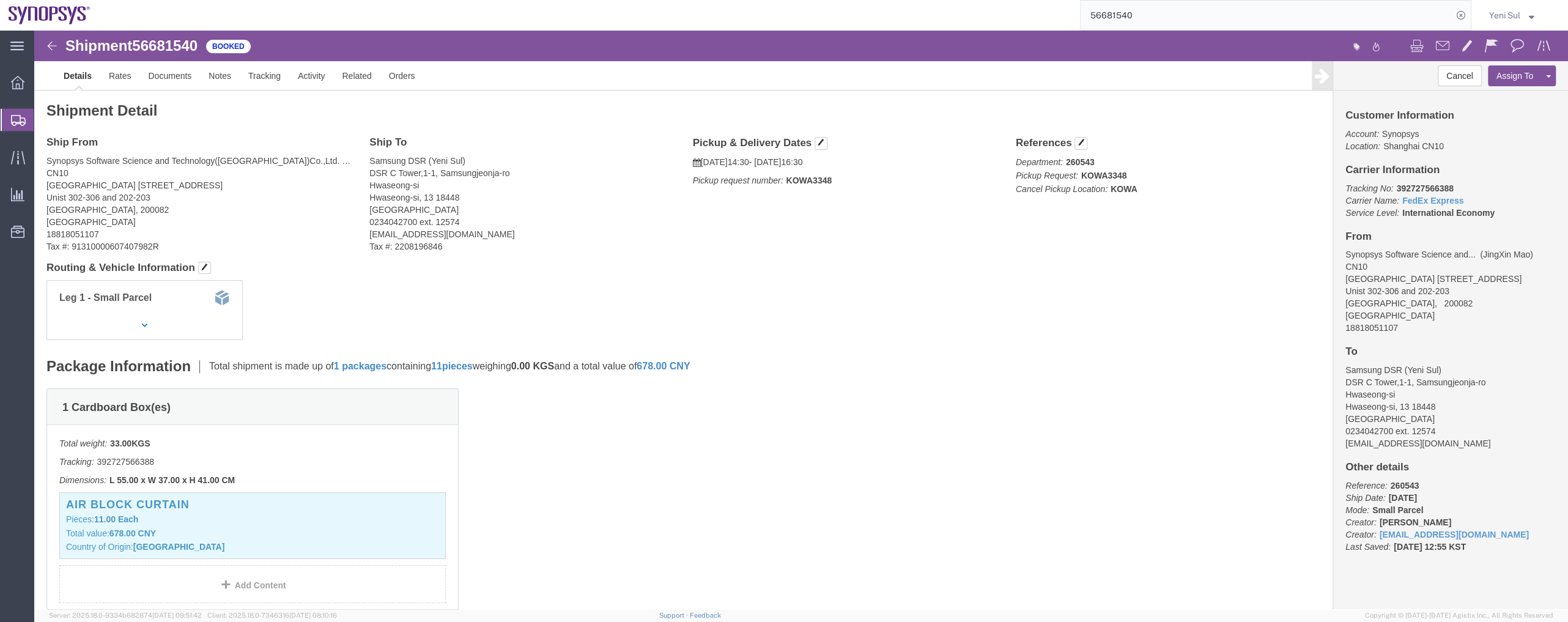
drag, startPoint x: 786, startPoint y: 400, endPoint x: 190, endPoint y: 43, distance: 694.7
click div "1 Cardboard Box(es) Total weight: 33.00 KGS Tracking: 392727566388 Dimensions: …"
click link "Rates"
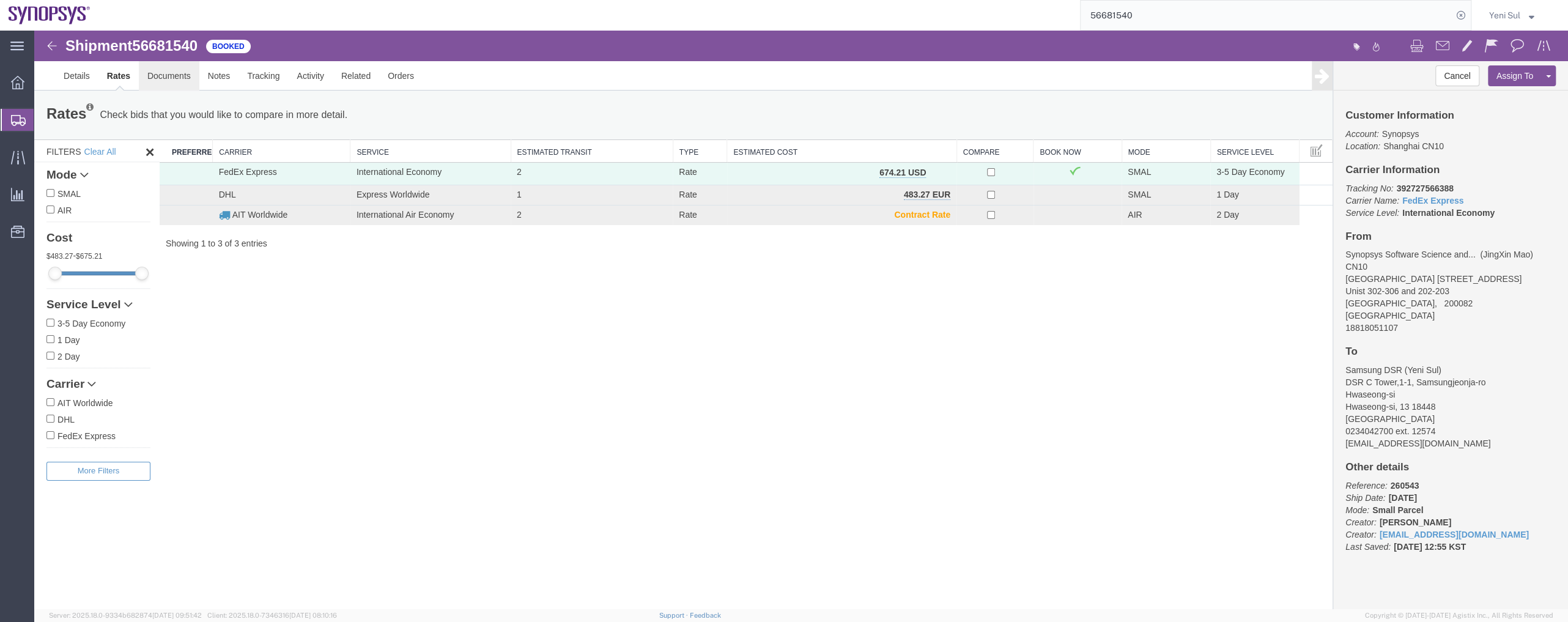
click at [156, 72] on link "Documents" at bounding box center [169, 75] width 60 height 29
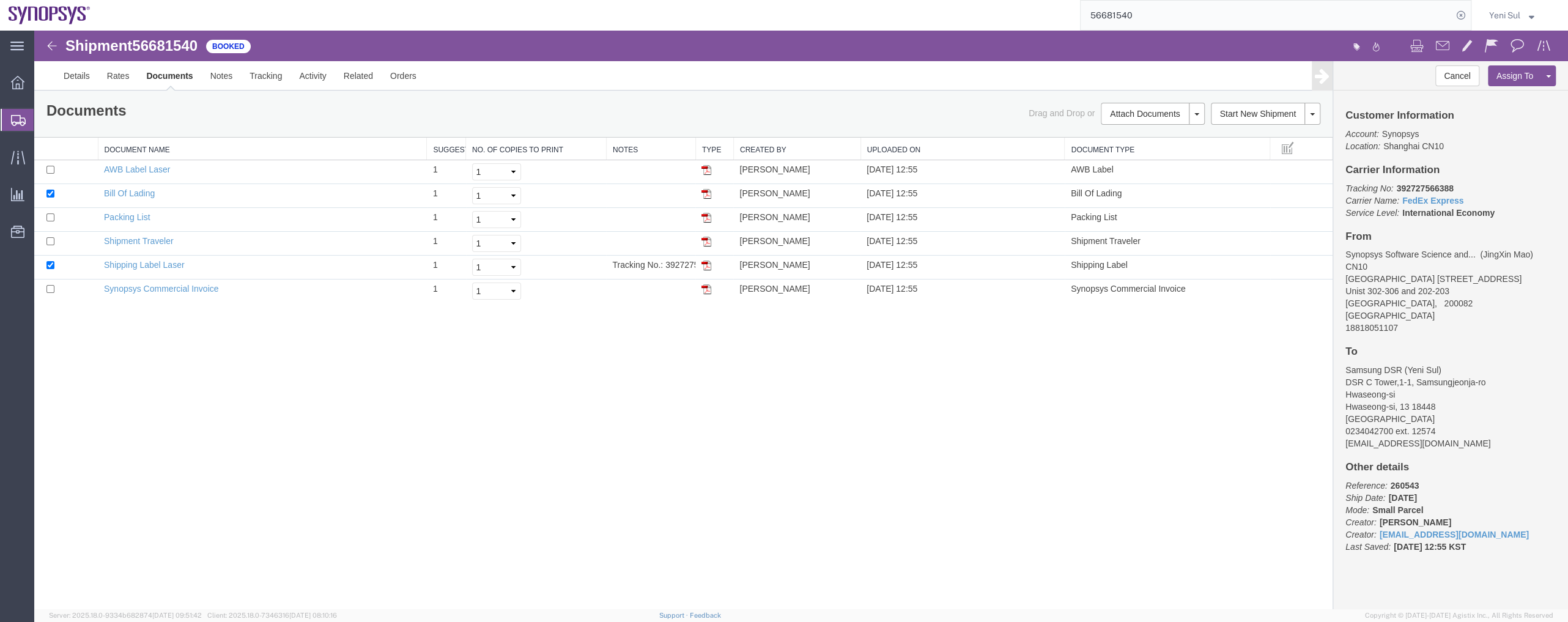
click at [587, 429] on div "Shipment 56681540 6 of 6 Booked Details Rates Documents Notes Tracking Activity…" at bounding box center [801, 320] width 1534 height 579
click at [272, 76] on link "Tracking" at bounding box center [266, 75] width 49 height 29
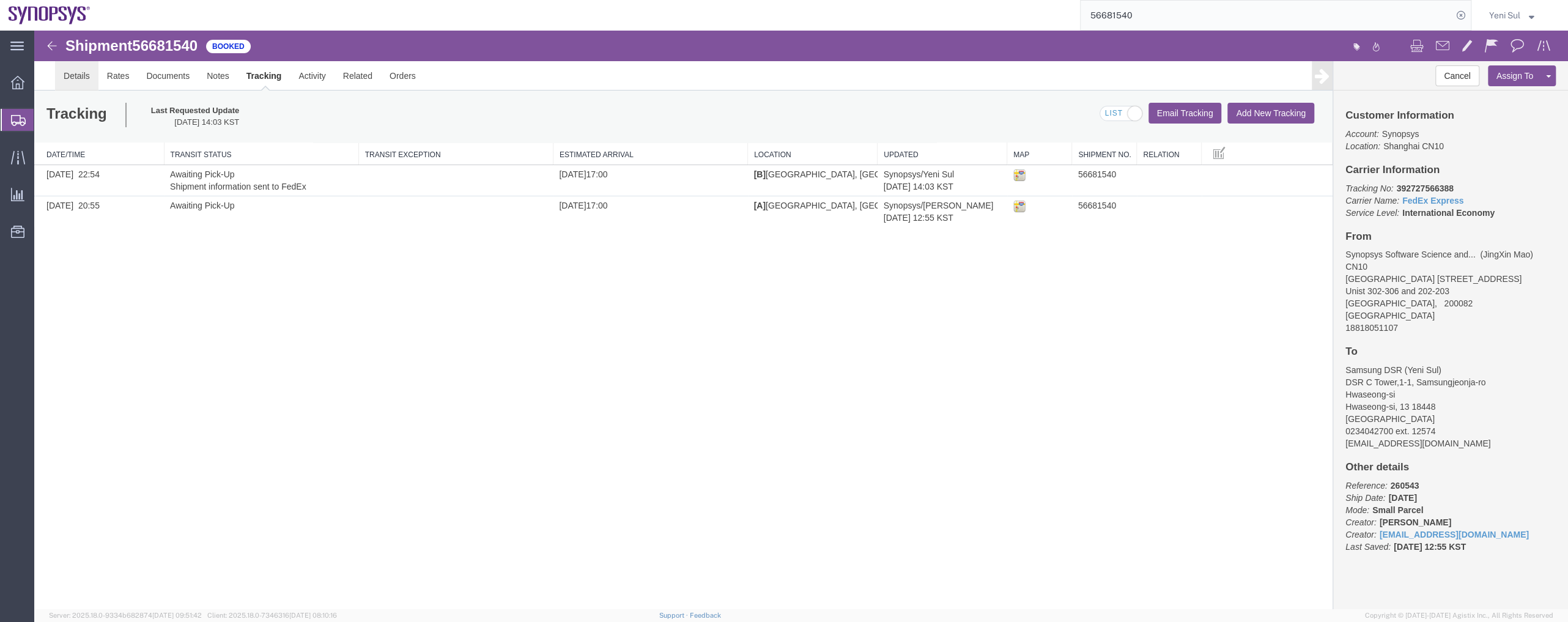
click at [80, 78] on link "Details" at bounding box center [76, 75] width 43 height 29
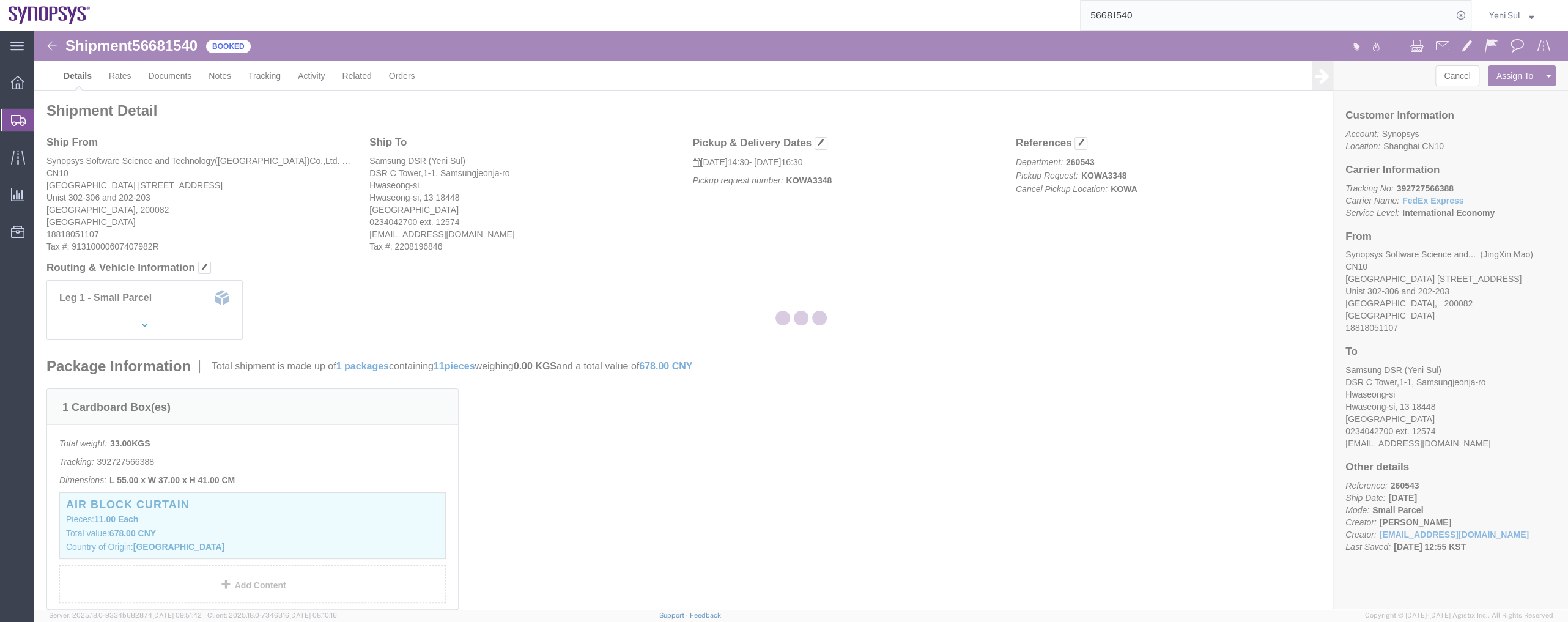
click at [356, 76] on div at bounding box center [801, 320] width 1534 height 579
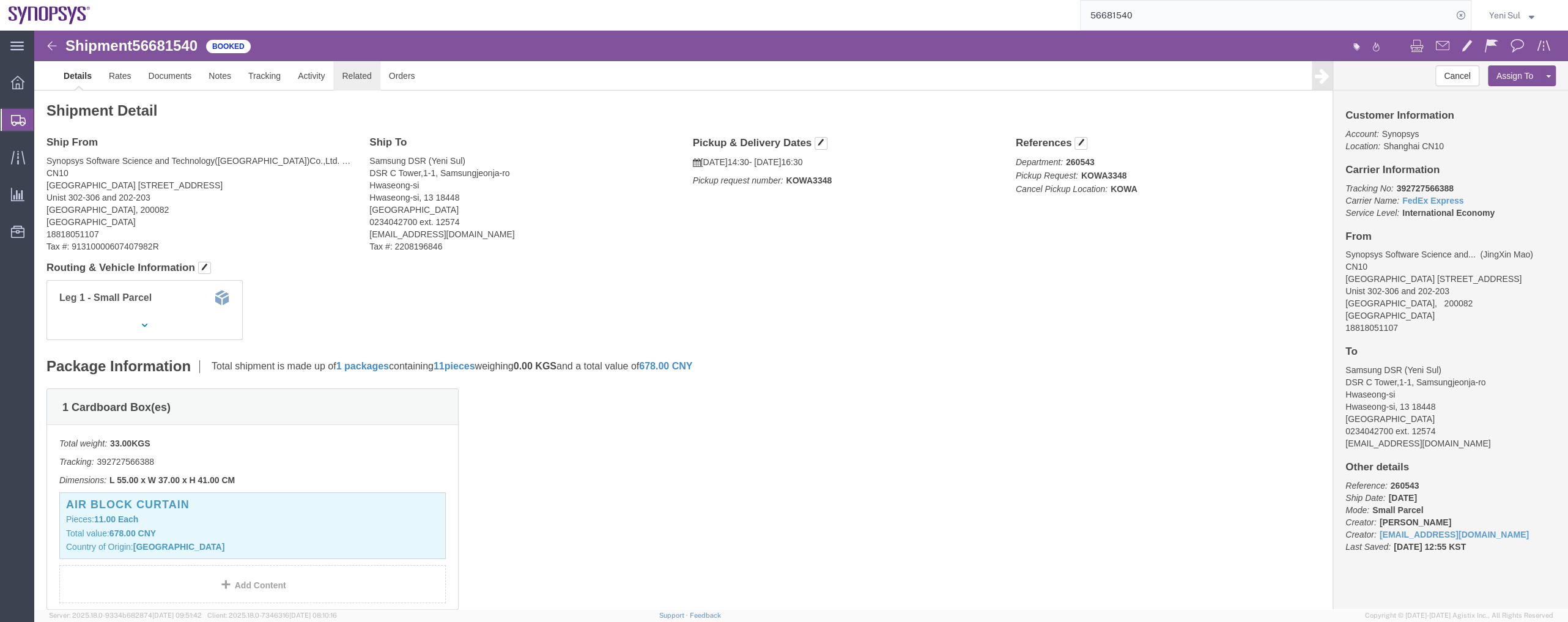
click link "Related"
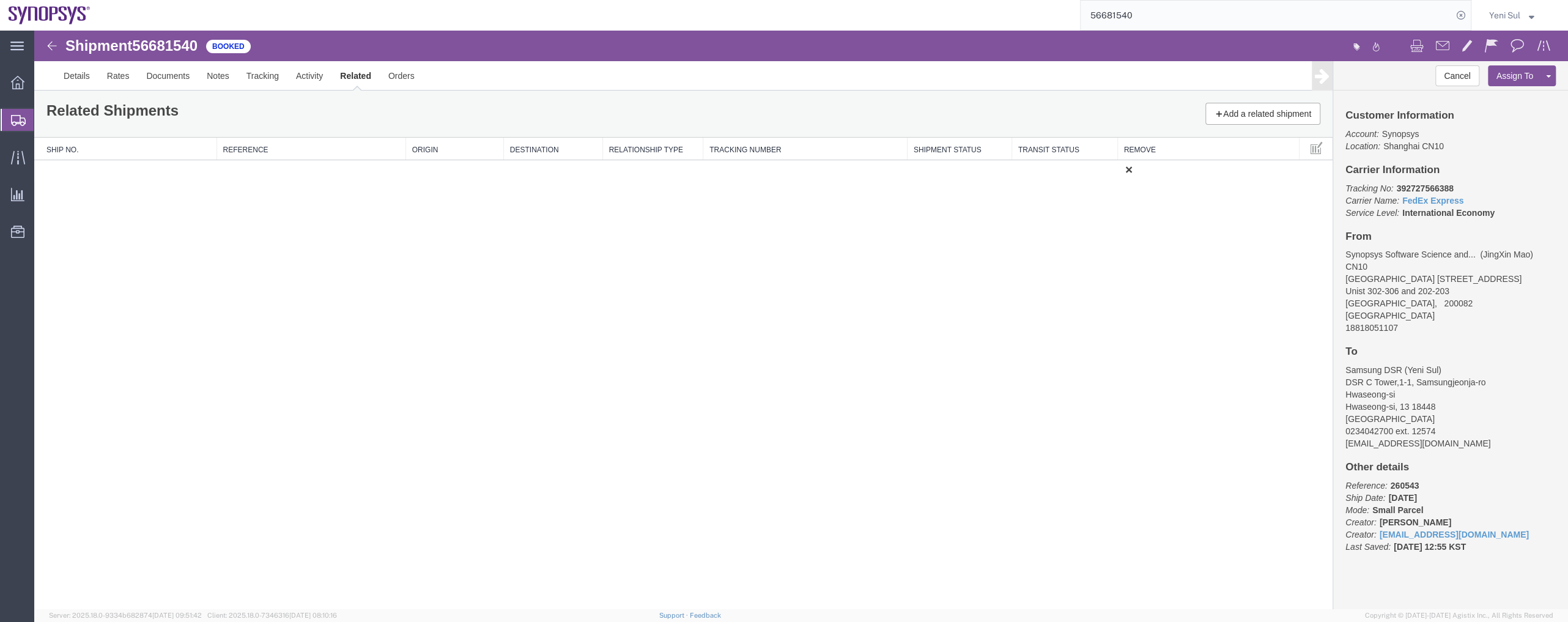
click at [813, 333] on div "Shipment 56681540 1 of 1 Booked Details Rates Documents Notes Tracking Activity…" at bounding box center [801, 320] width 1534 height 579
click at [0, 0] on span "Shipment Manager" at bounding box center [0, 0] width 0 height 0
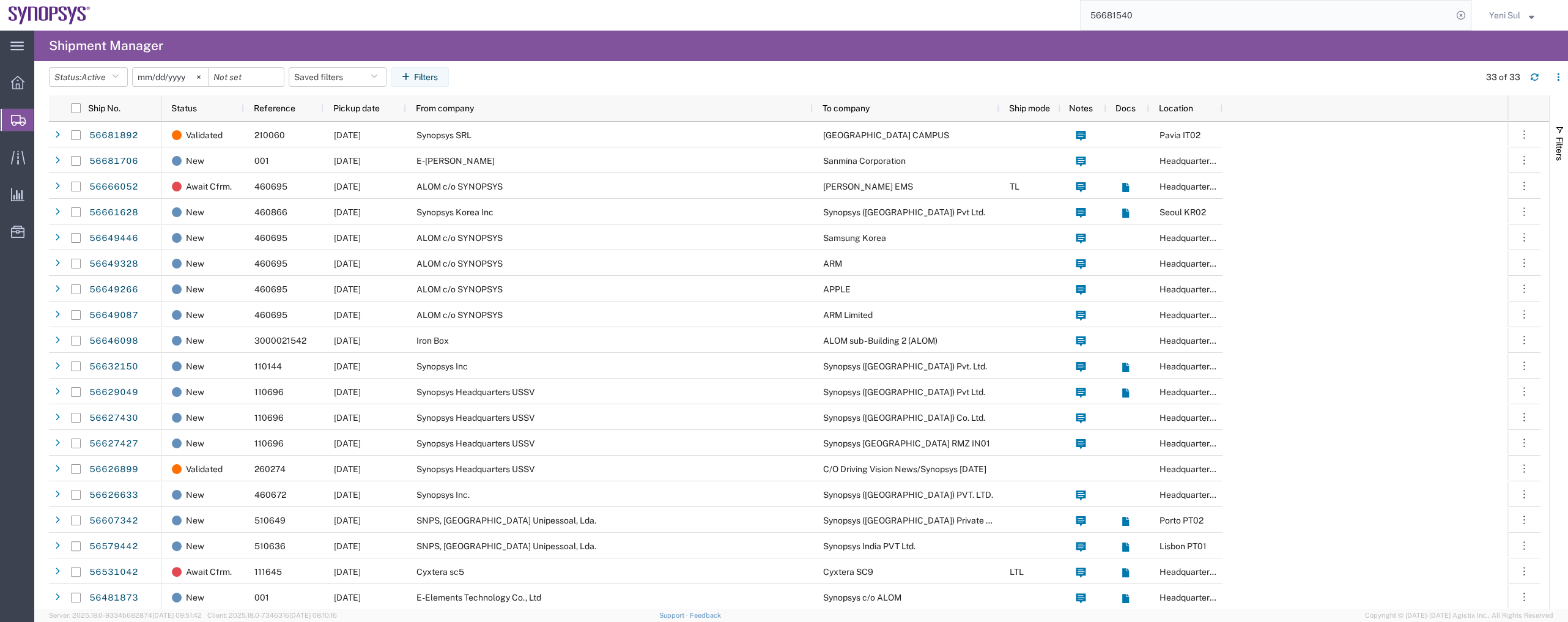
click at [1, 291] on div "main_menu Created with Sketch. Collapse Menu Overview Shipments Shipment Manage…" at bounding box center [17, 326] width 34 height 592
click at [0, 0] on span "Shipment Manager" at bounding box center [0, 0] width 0 height 0
click at [42, 86] on span "Overview" at bounding box center [38, 83] width 8 height 25
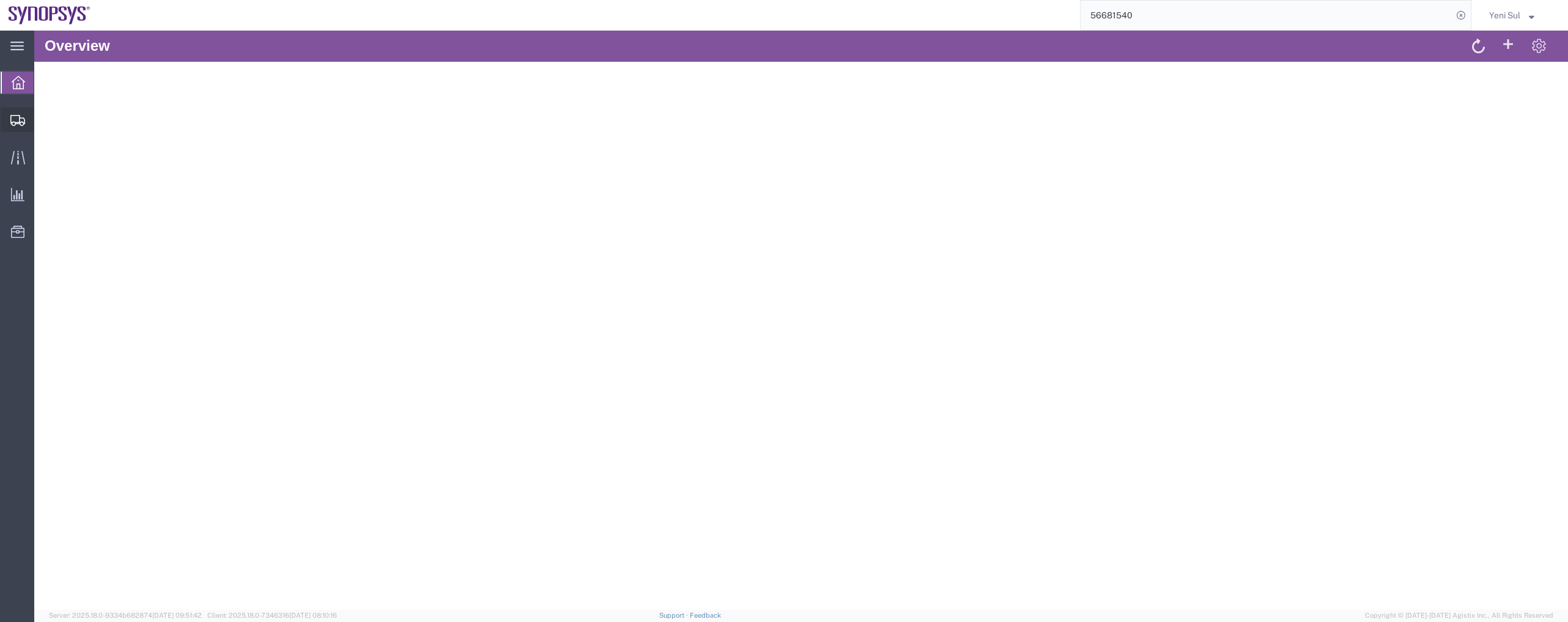
click at [0, 0] on span "Shipment Manager" at bounding box center [0, 0] width 0 height 0
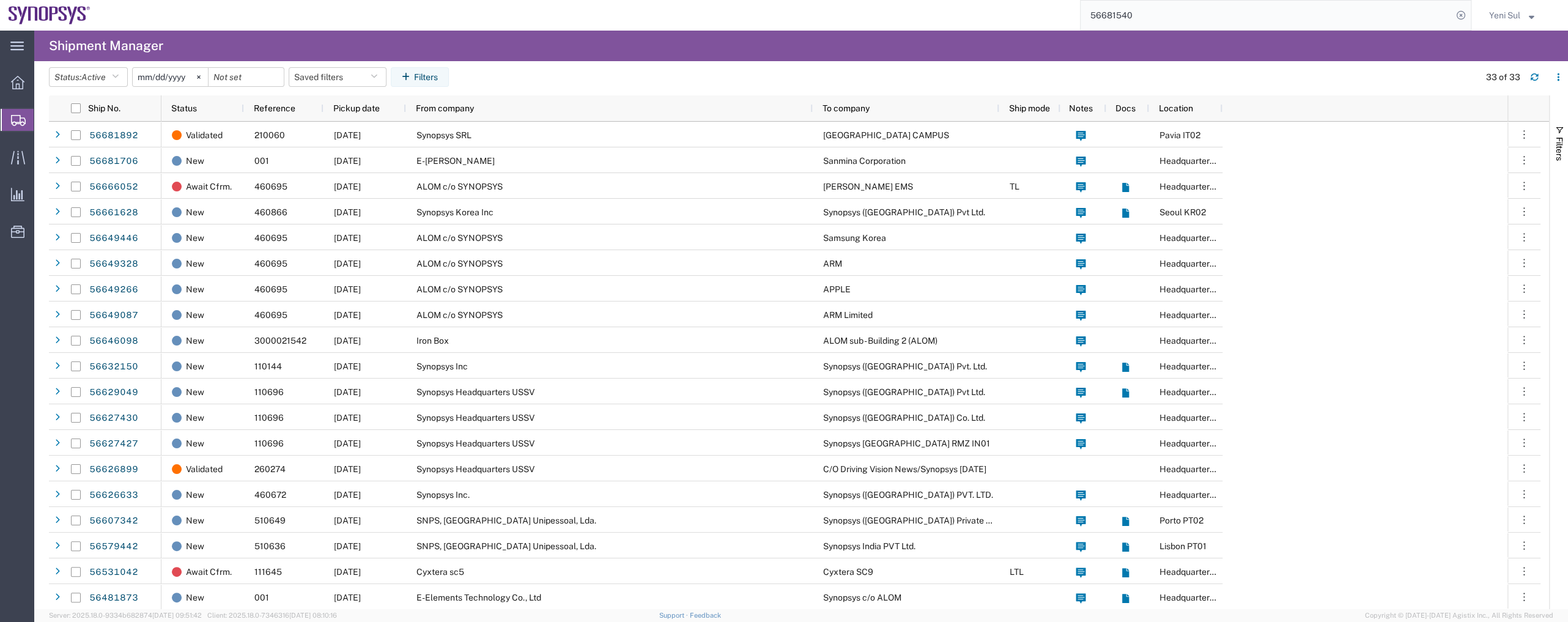
click at [8, 322] on div "main_menu Created with Sketch. Collapse Menu Overview Shipments Shipment Manage…" at bounding box center [17, 326] width 34 height 592
click at [43, 123] on span "Shipments" at bounding box center [38, 120] width 10 height 25
